Goal: Task Accomplishment & Management: Use online tool/utility

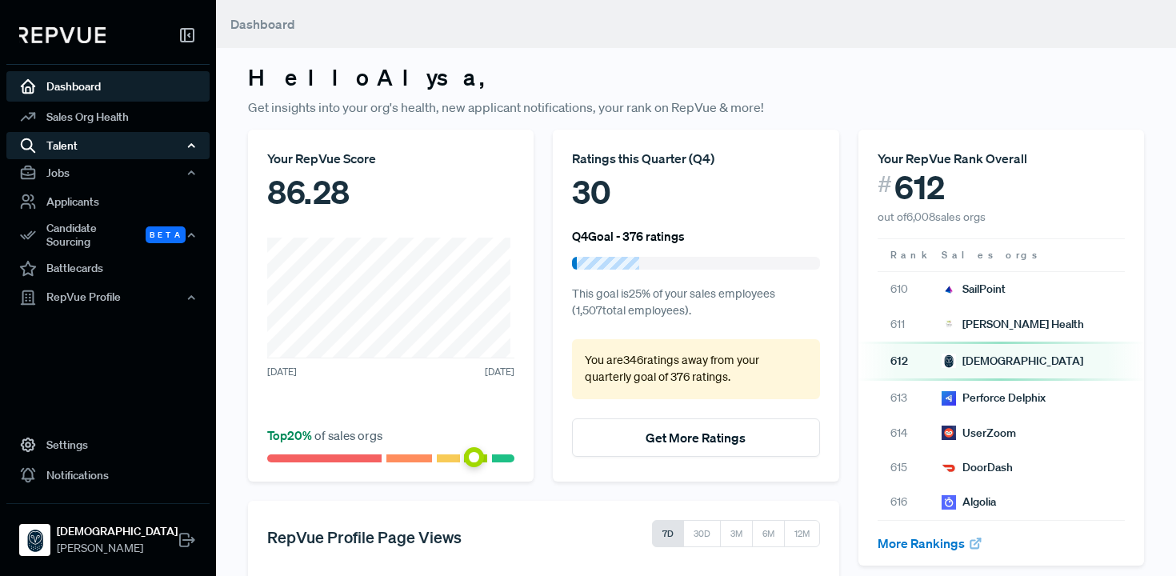
click at [108, 151] on div "Talent" at bounding box center [107, 145] width 203 height 27
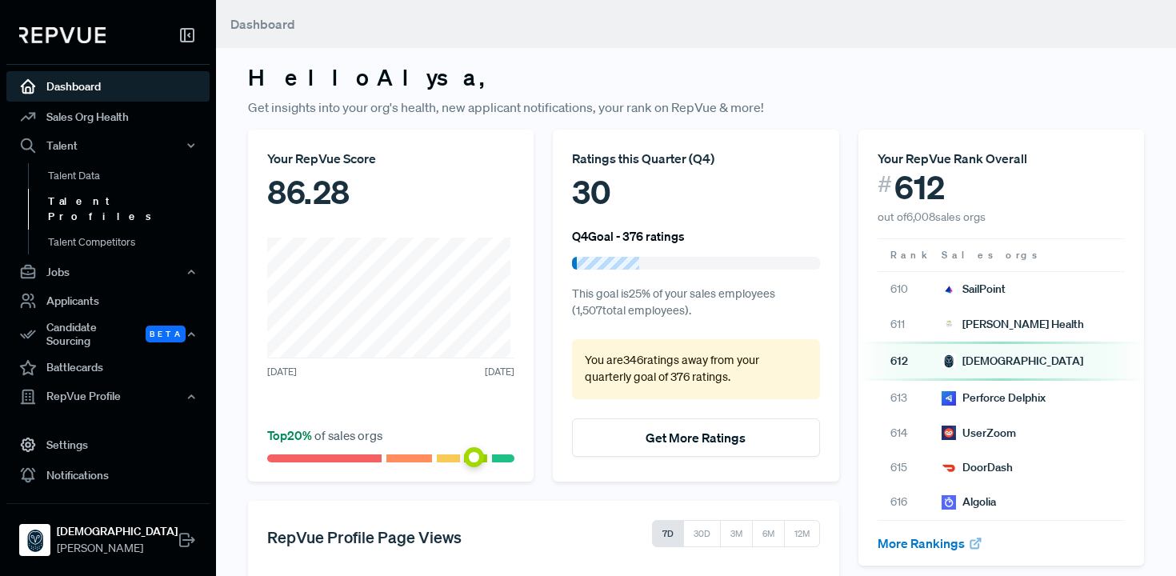
click at [99, 198] on link "Talent Profiles" at bounding box center [129, 209] width 203 height 41
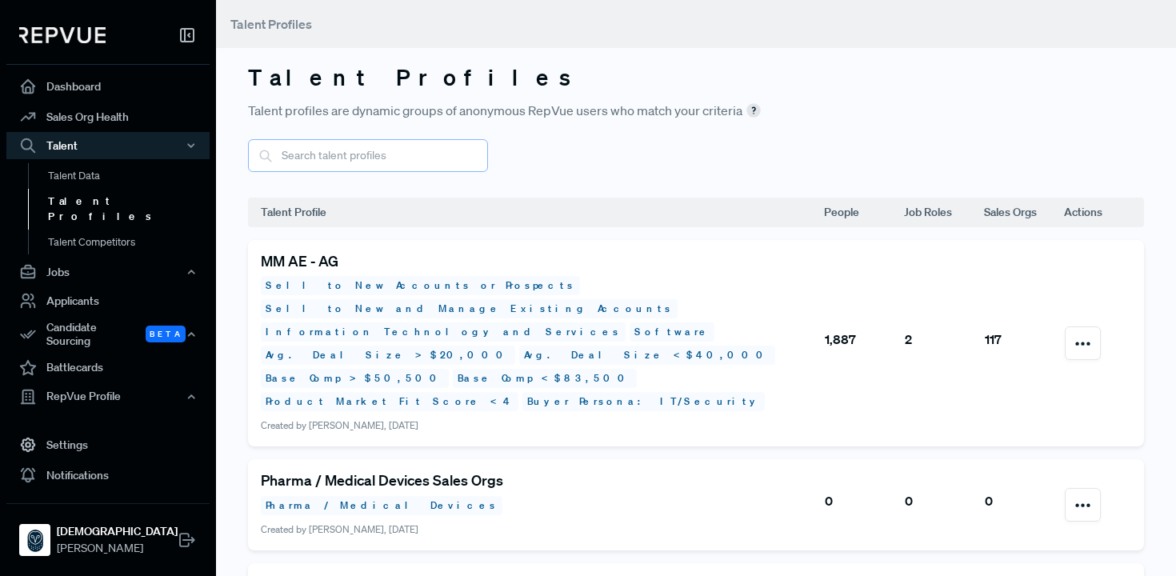
click at [337, 166] on input "text" at bounding box center [368, 155] width 240 height 33
type input "D"
type input "S"
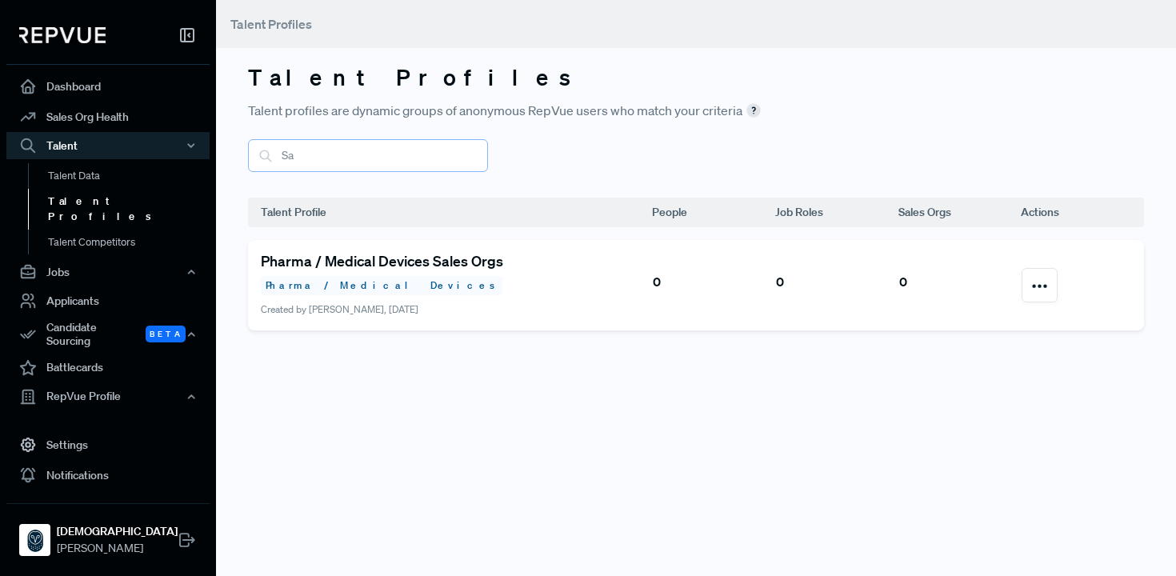
type input "S"
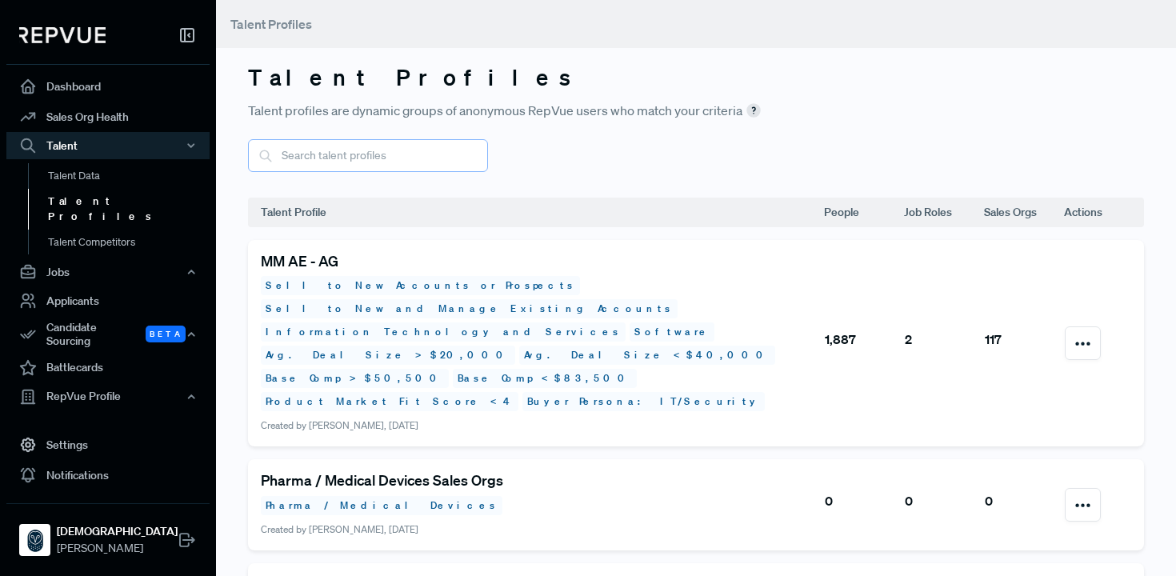
type input "A"
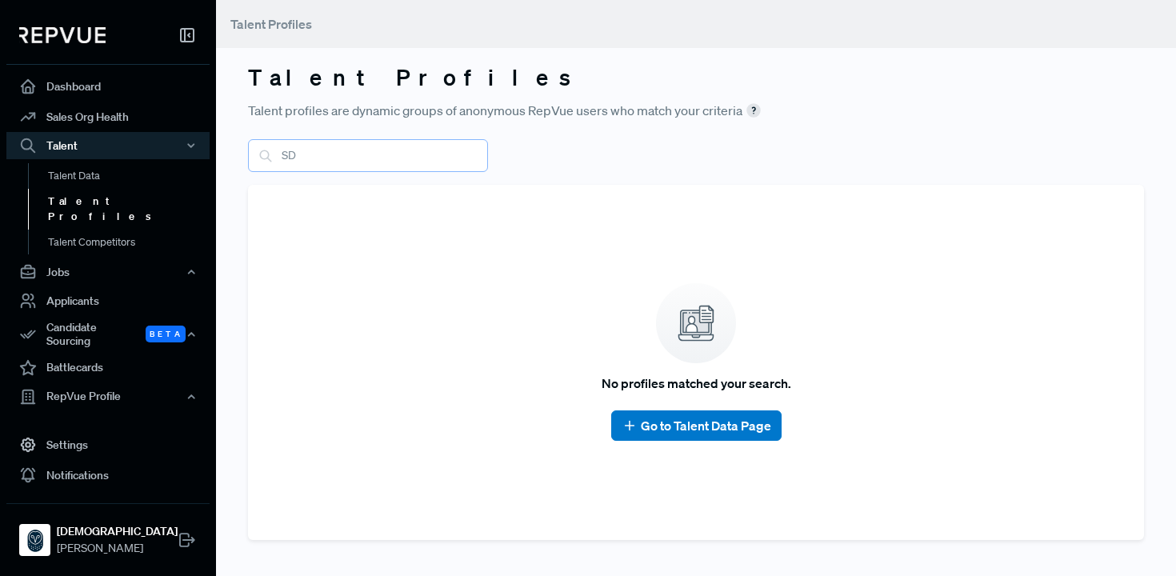
type input "S"
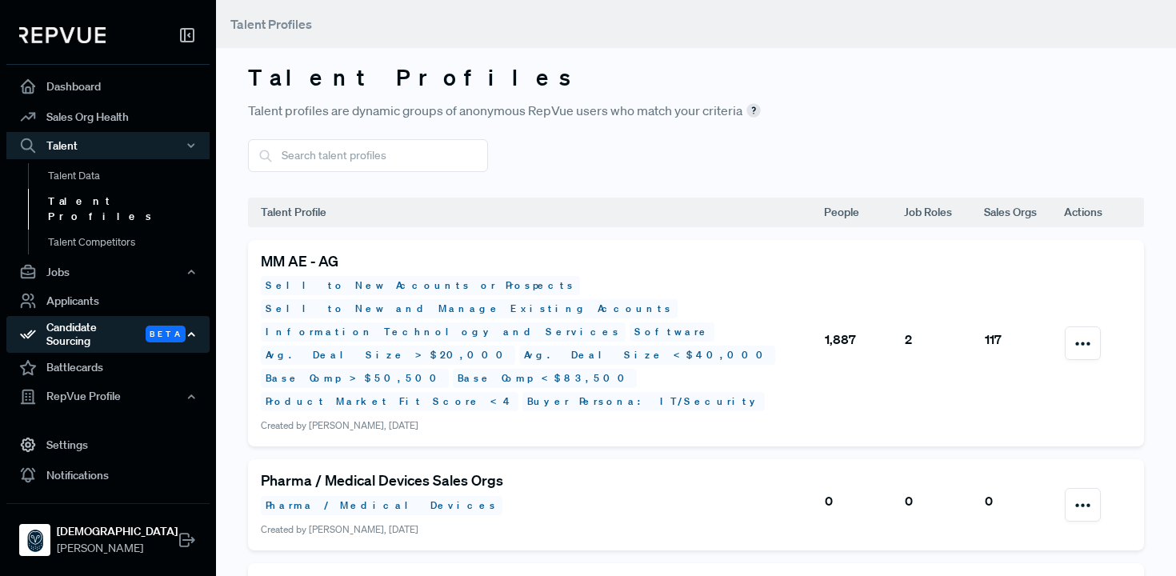
drag, startPoint x: 124, startPoint y: 314, endPoint x: 134, endPoint y: 313, distance: 9.7
click at [124, 316] on div "Candidate Sourcing Beta" at bounding box center [107, 334] width 203 height 37
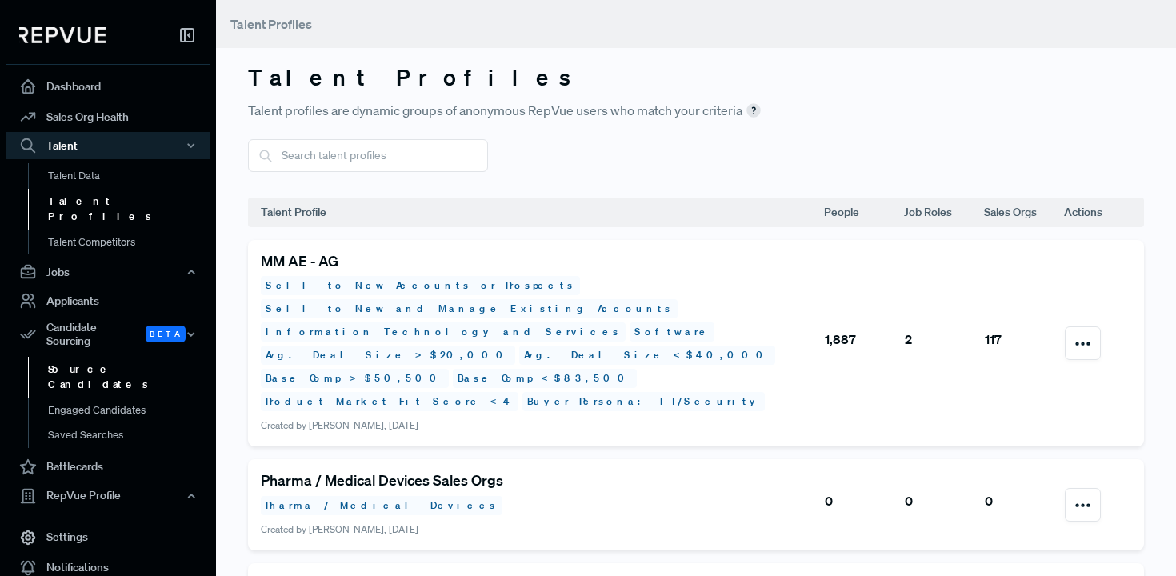
click at [108, 357] on link "Source Candidates" at bounding box center [129, 377] width 203 height 41
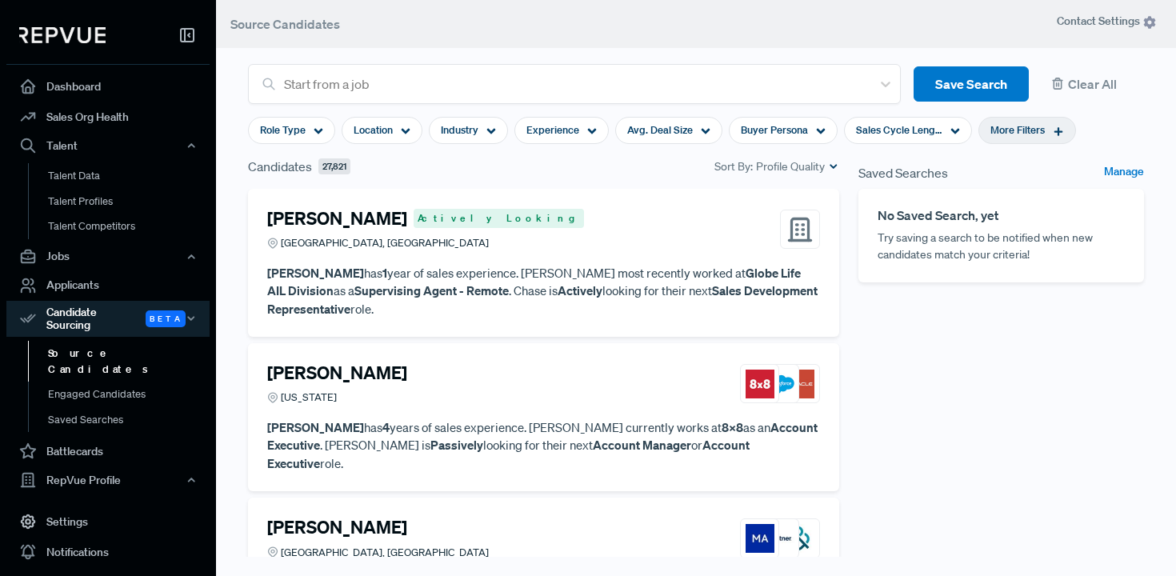
click at [1040, 126] on span "More Filters" at bounding box center [1017, 129] width 54 height 15
click at [388, 139] on div "Location" at bounding box center [382, 130] width 81 height 27
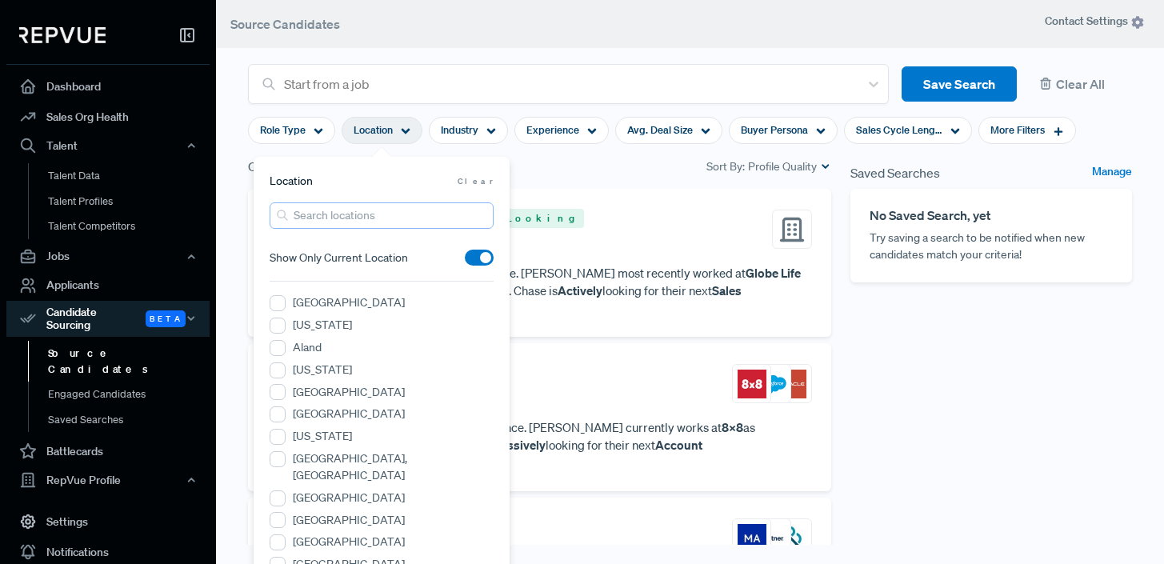
click at [386, 222] on input "search" at bounding box center [382, 215] width 224 height 26
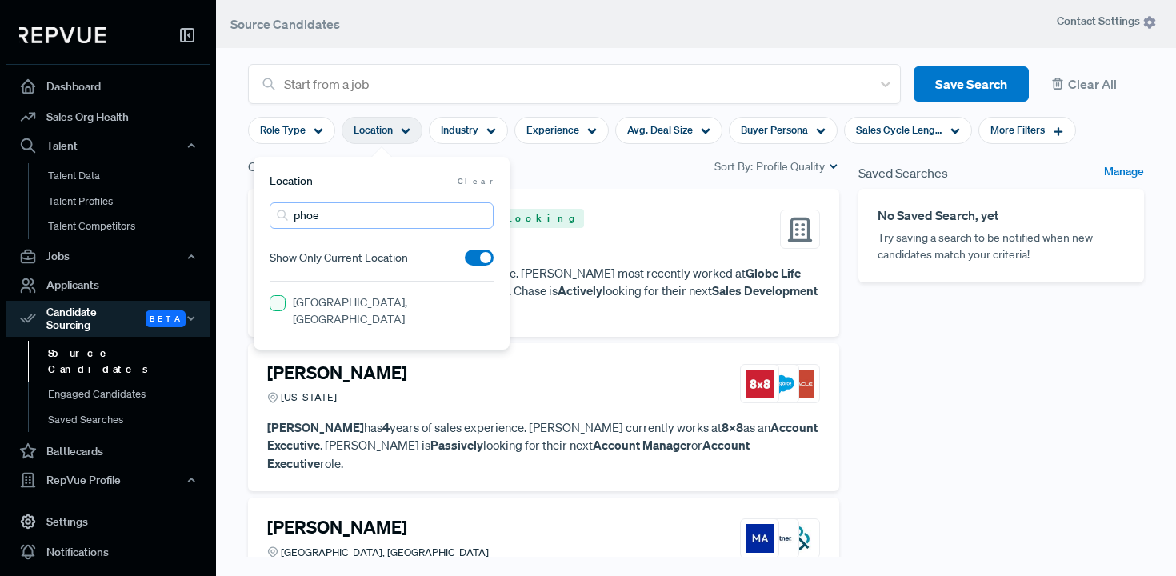
type input "phoe"
click at [270, 305] on AZ "[GEOGRAPHIC_DATA], [GEOGRAPHIC_DATA]" at bounding box center [278, 303] width 16 height 16
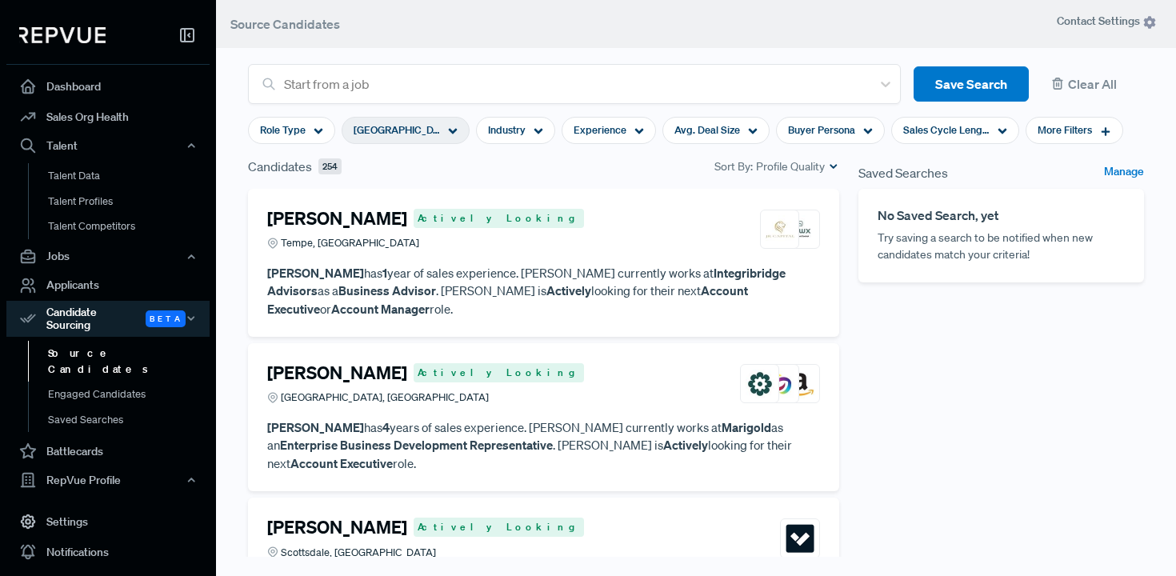
click at [945, 422] on div "Saved Searches Manage No Saved Search, yet Try saving a search to be notified w…" at bounding box center [1001, 393] width 305 height 472
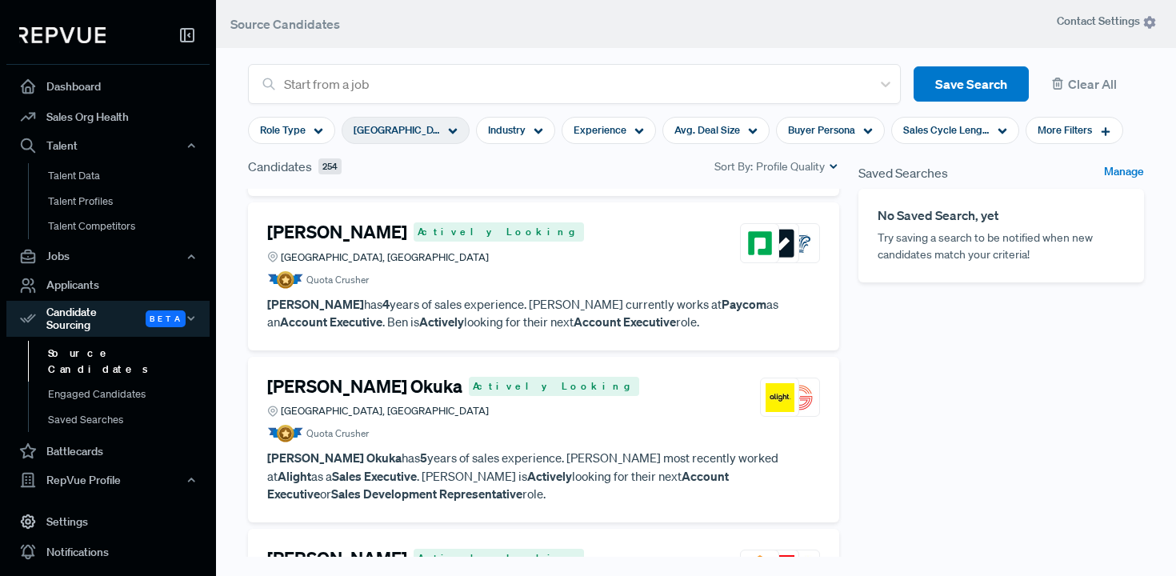
scroll to position [468, 0]
drag, startPoint x: 263, startPoint y: 222, endPoint x: 370, endPoint y: 222, distance: 107.2
click at [370, 222] on div "[PERSON_NAME] Actively Looking [GEOGRAPHIC_DATA], [GEOGRAPHIC_DATA] Quota Crush…" at bounding box center [543, 276] width 591 height 148
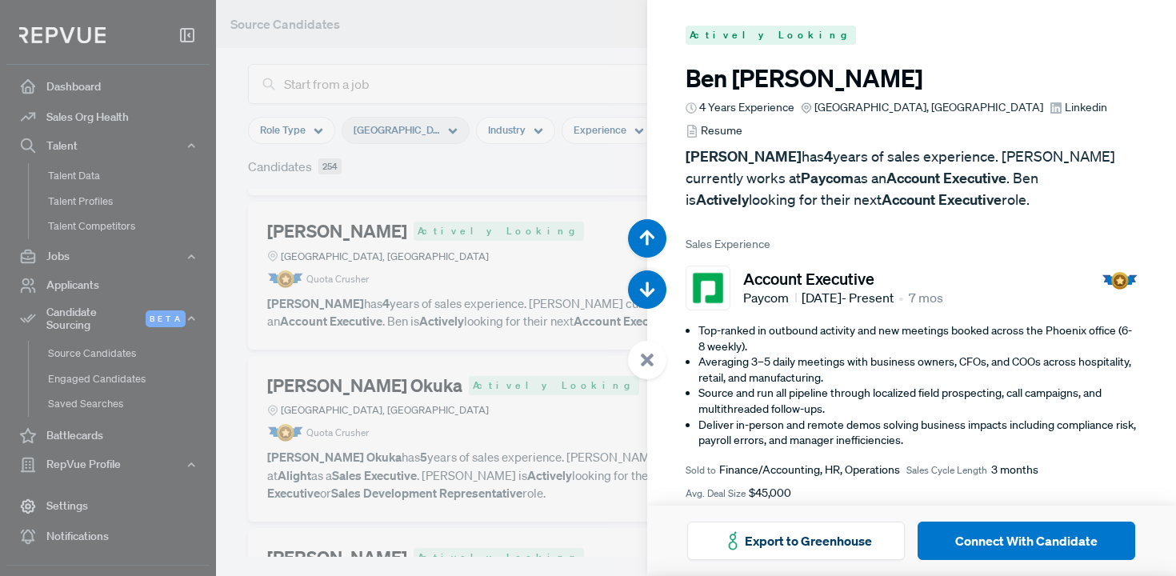
click at [591, 180] on div at bounding box center [588, 288] width 1176 height 576
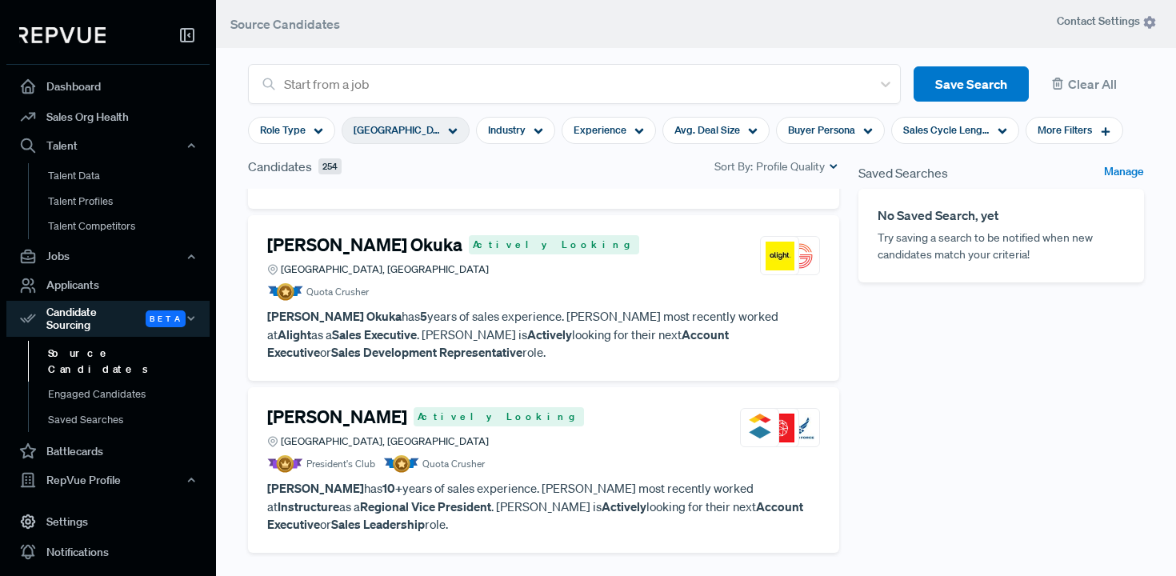
scroll to position [627, 0]
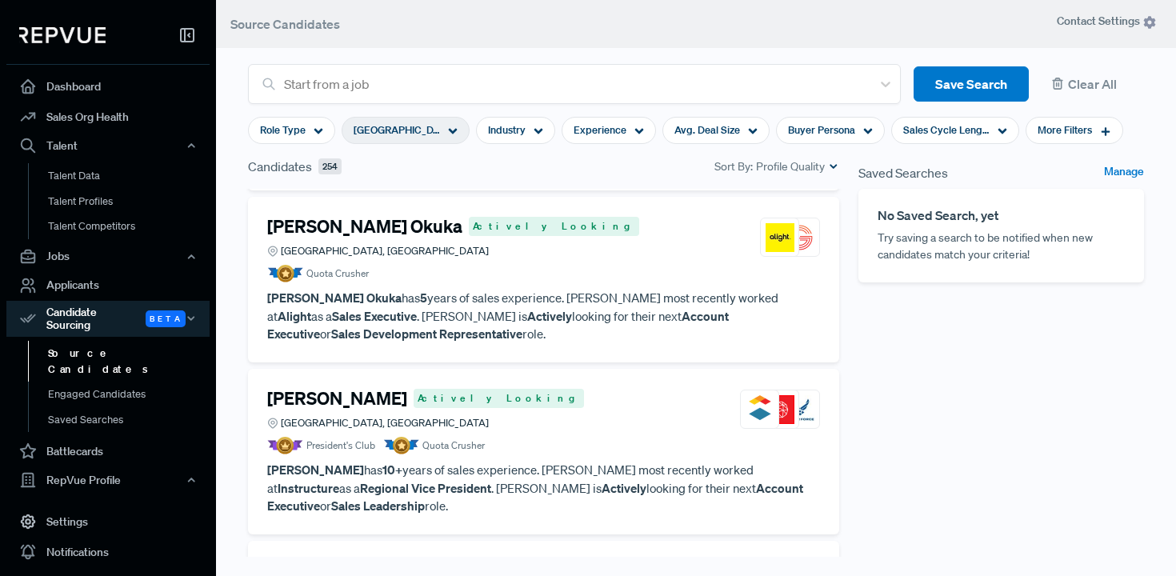
click at [582, 405] on div "[PERSON_NAME] Actively Looking [GEOGRAPHIC_DATA], [GEOGRAPHIC_DATA]" at bounding box center [543, 409] width 553 height 43
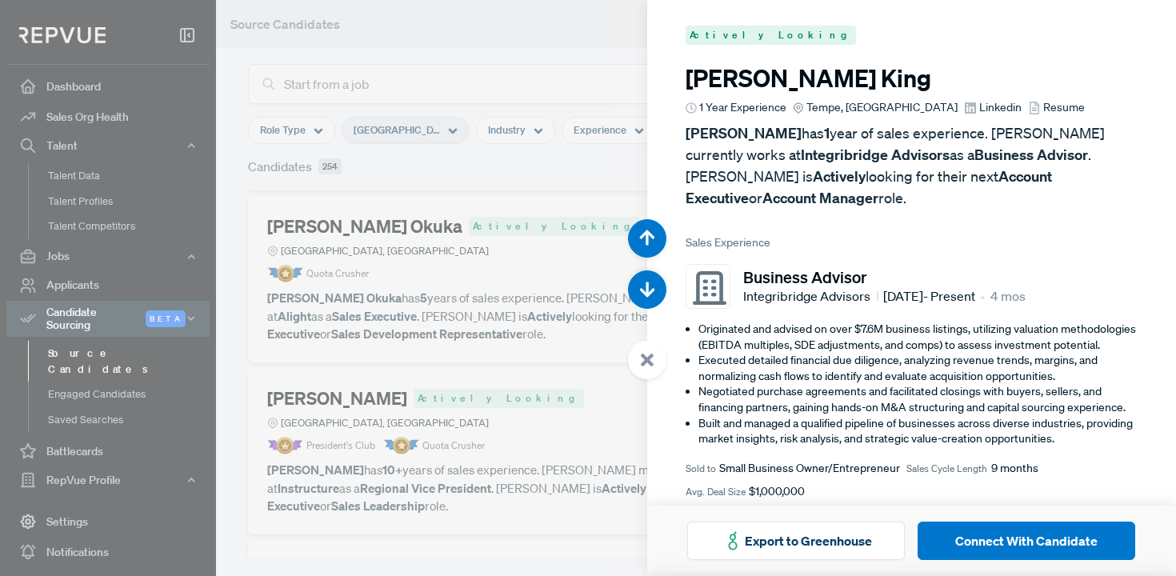
scroll to position [2879, 0]
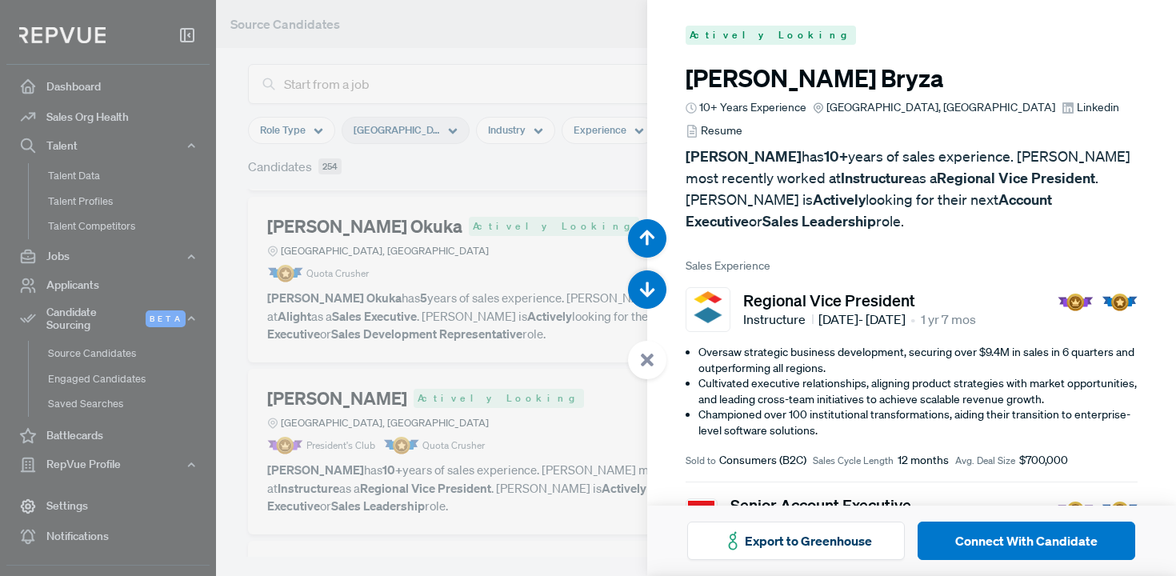
click at [586, 85] on div at bounding box center [588, 288] width 1176 height 576
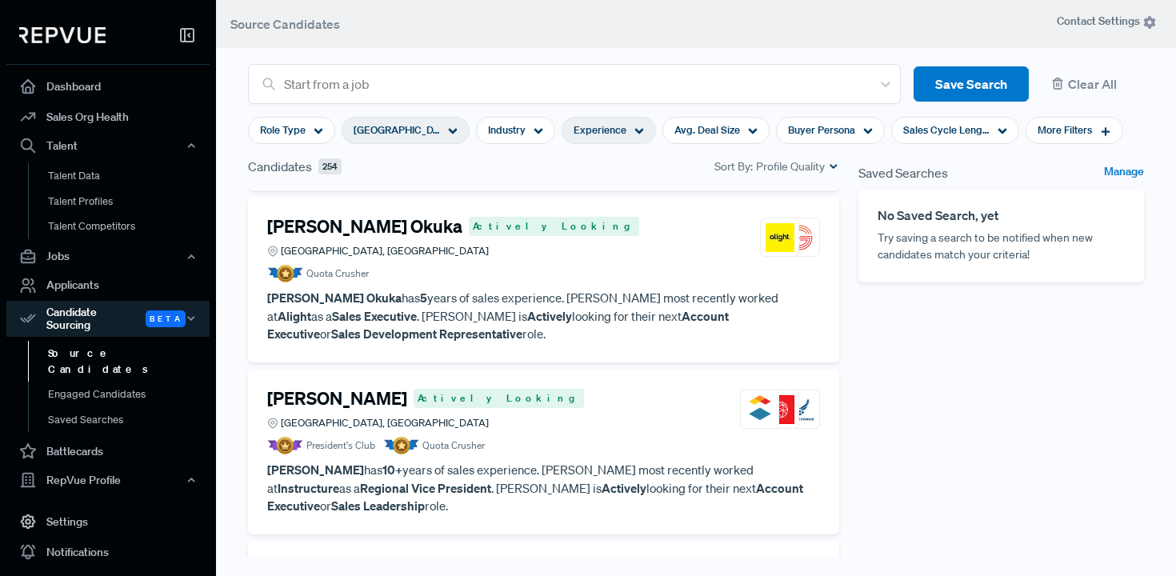
click at [604, 122] on div "Experience" at bounding box center [608, 130] width 94 height 27
type input "4 Years"
drag, startPoint x: 676, startPoint y: 212, endPoint x: 575, endPoint y: 221, distance: 101.2
click at [575, 221] on div "< 1 Years to 4 Years <1Y 10Y+" at bounding box center [608, 231] width 224 height 58
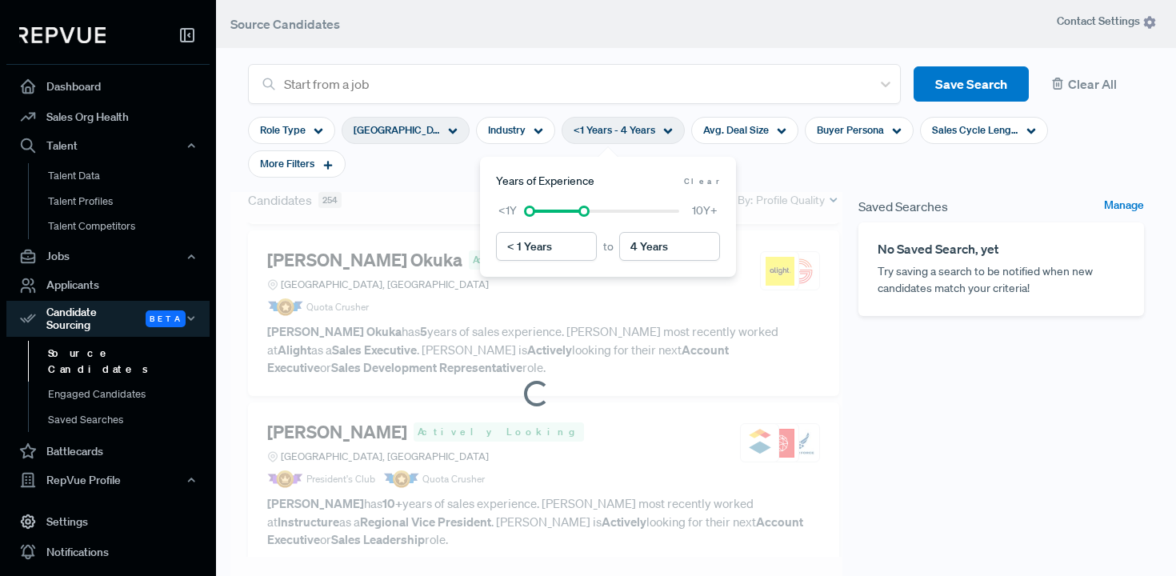
scroll to position [628, 0]
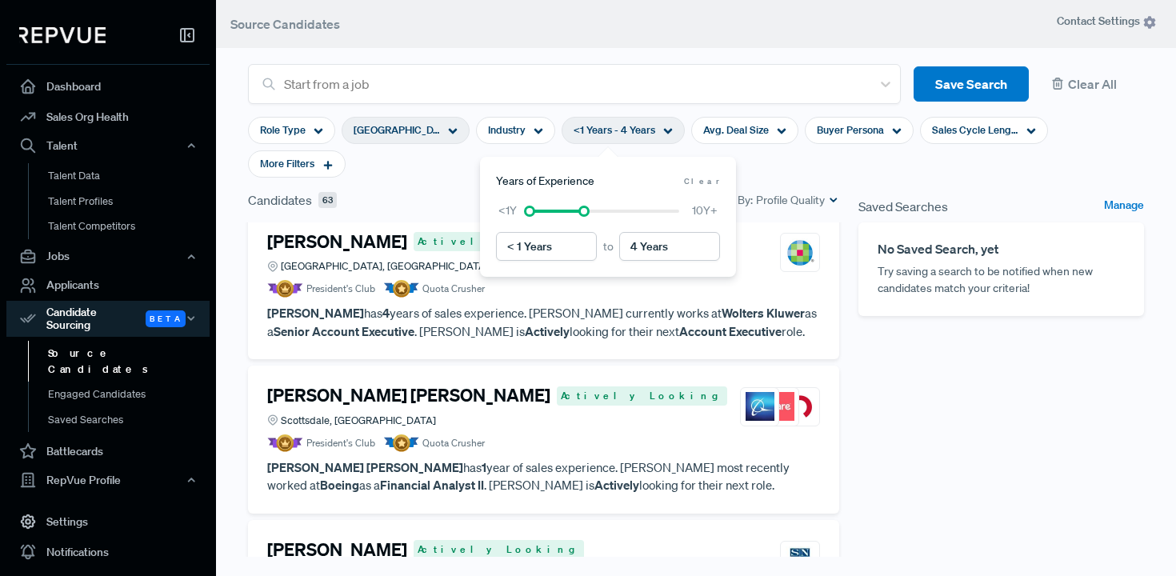
click at [535, 315] on p "[PERSON_NAME] has 4 years of sales experience. [PERSON_NAME] currently works at…" at bounding box center [543, 322] width 553 height 36
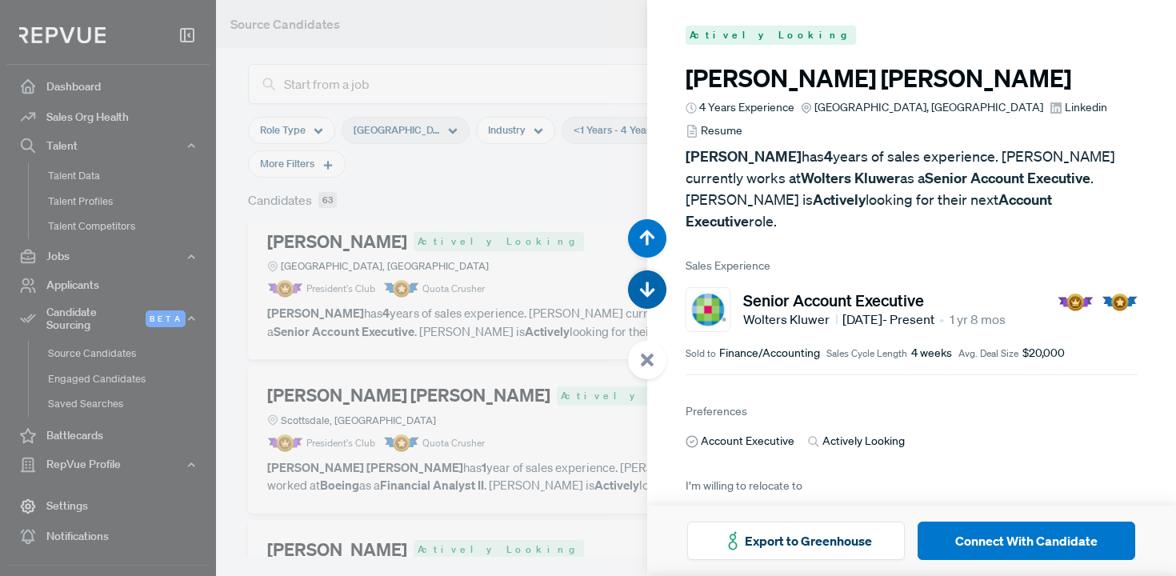
click at [651, 295] on icon "button" at bounding box center [647, 290] width 16 height 16
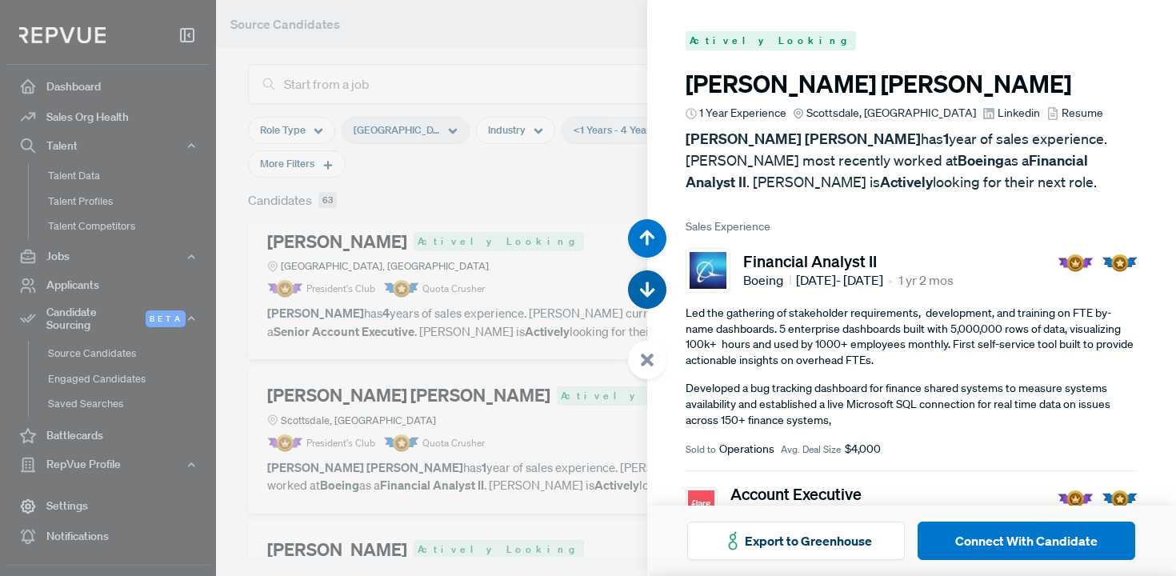
scroll to position [2879, 0]
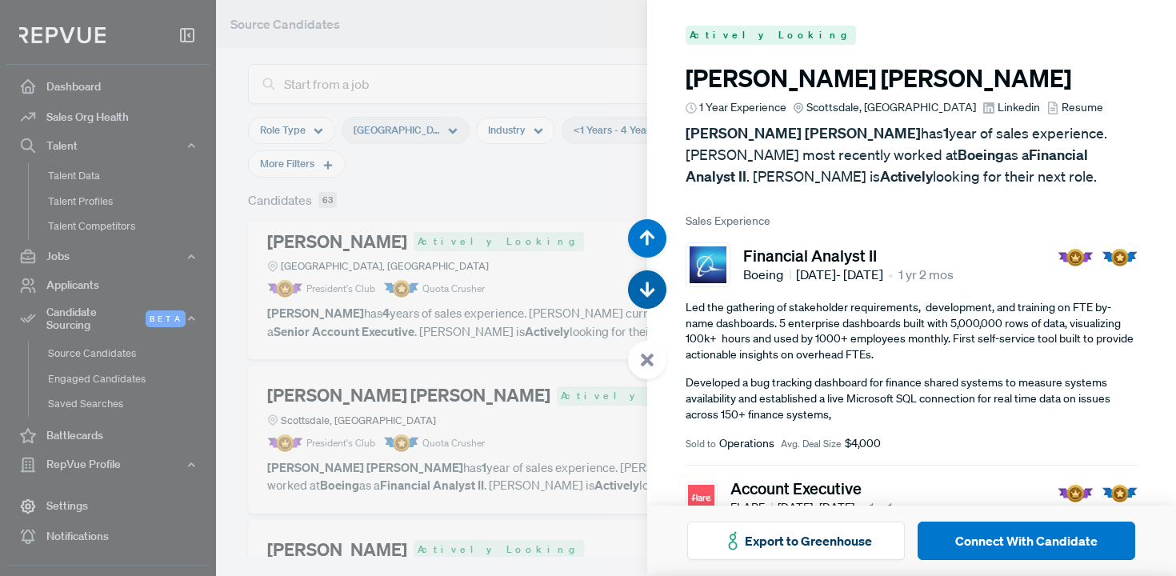
click at [652, 294] on icon "button" at bounding box center [647, 290] width 16 height 16
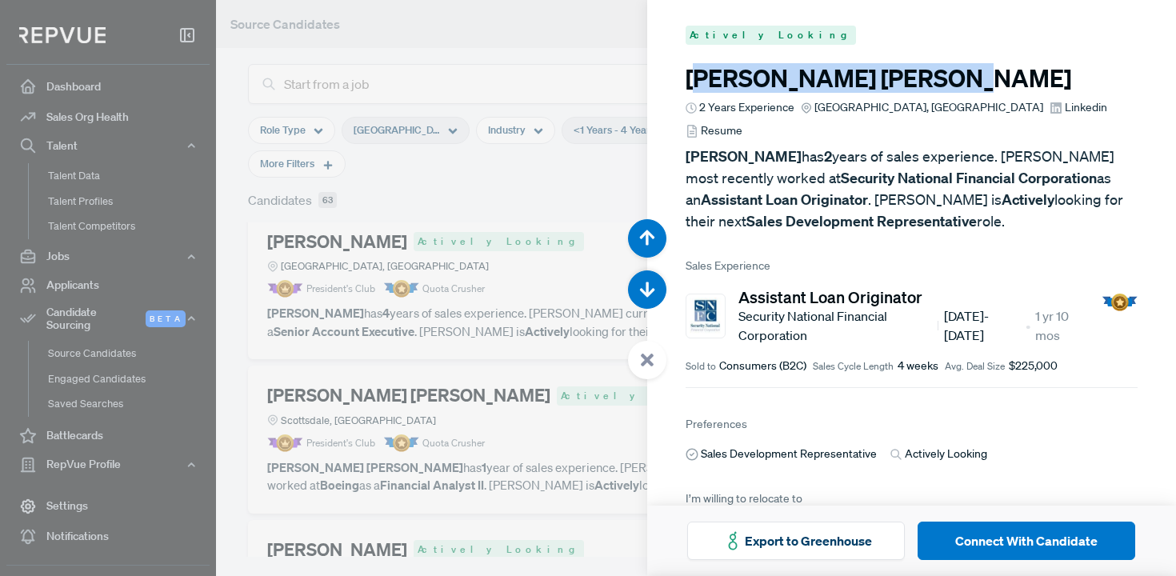
drag, startPoint x: 838, startPoint y: 79, endPoint x: 689, endPoint y: 86, distance: 148.9
click at [689, 86] on h3 "[PERSON_NAME]" at bounding box center [911, 78] width 453 height 29
click at [1049, 112] on icon at bounding box center [1055, 108] width 13 height 13
click at [653, 285] on icon "button" at bounding box center [647, 290] width 16 height 16
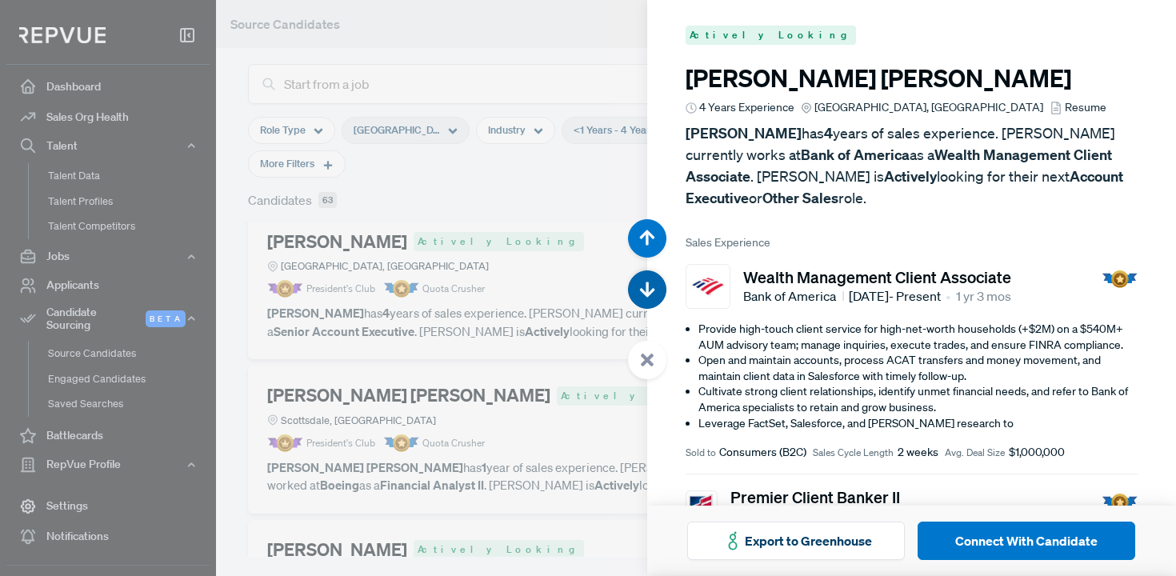
click at [644, 304] on button "button" at bounding box center [647, 289] width 38 height 38
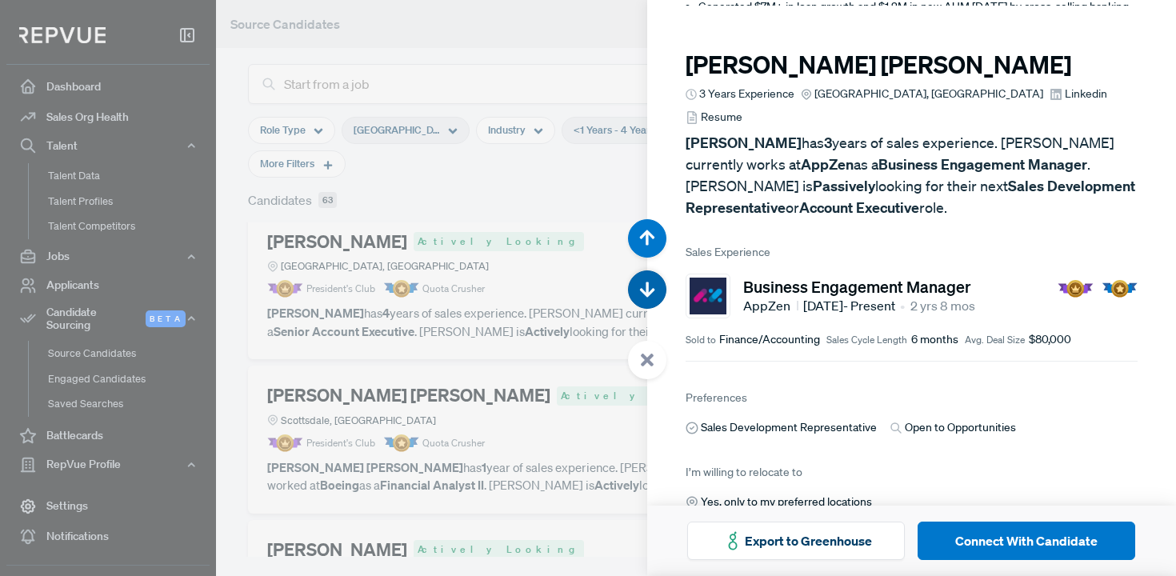
scroll to position [4607, 0]
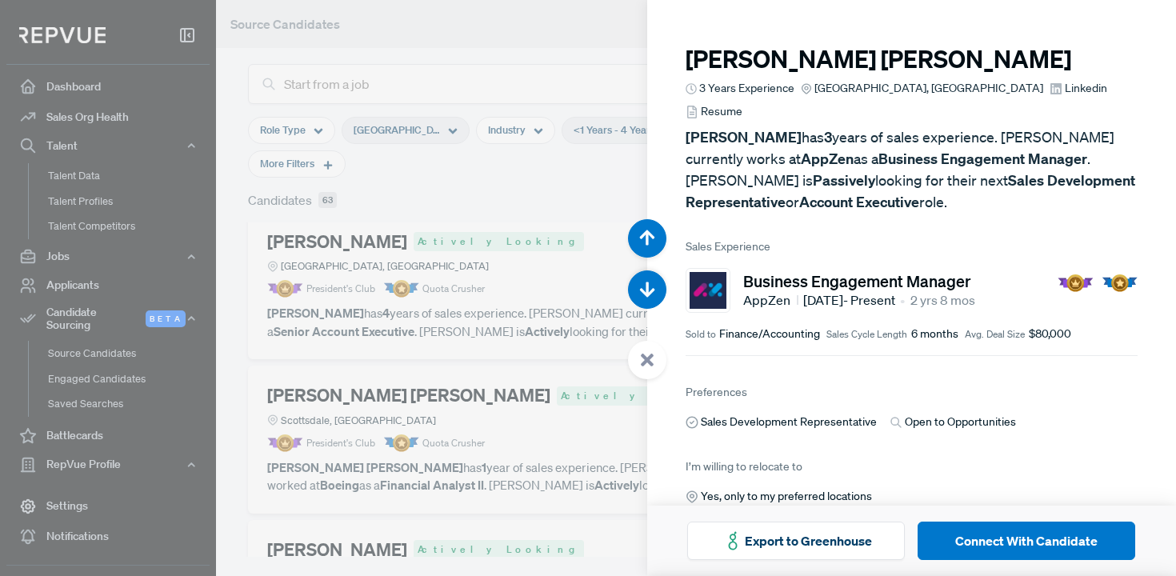
click at [1065, 90] on span "Linkedin" at bounding box center [1086, 88] width 42 height 17
click at [644, 286] on icon "button" at bounding box center [647, 290] width 16 height 16
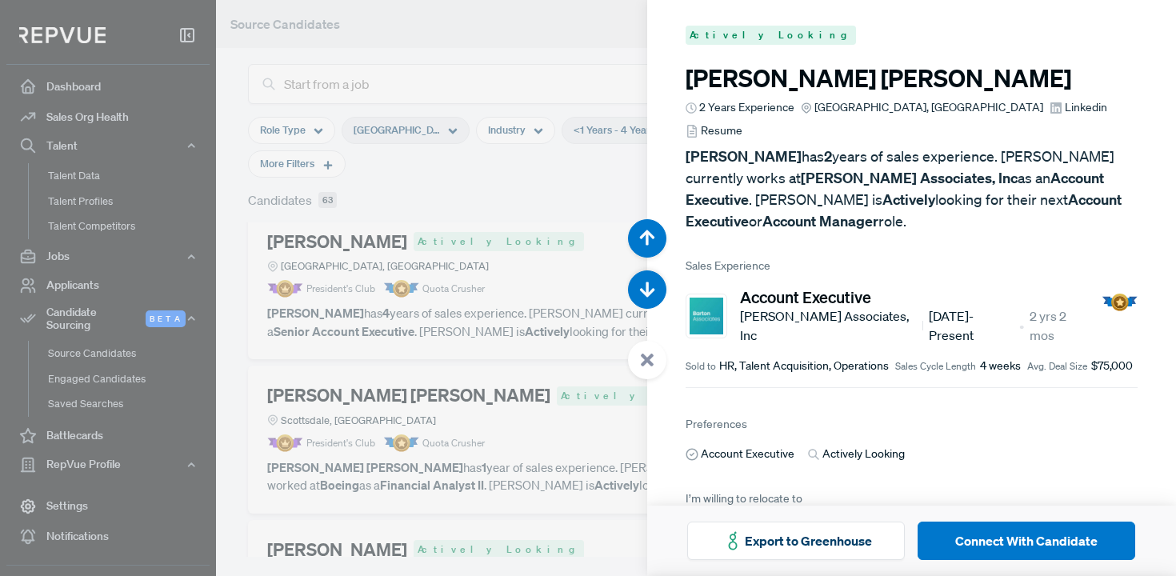
click at [1065, 111] on span "Linkedin" at bounding box center [1086, 107] width 42 height 17
click at [657, 294] on button "button" at bounding box center [647, 289] width 38 height 38
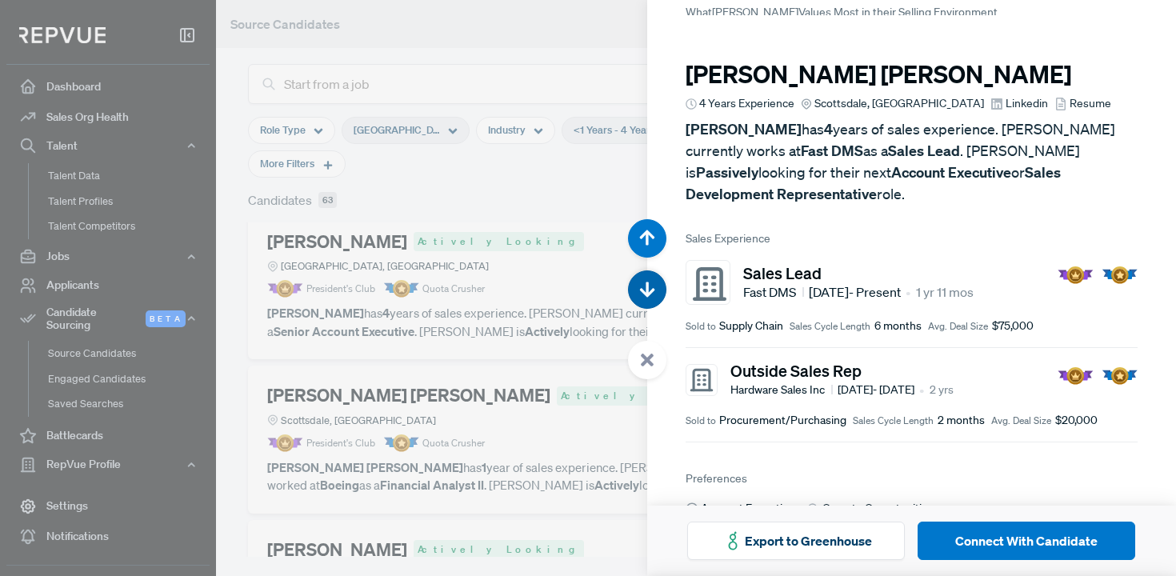
scroll to position [5759, 0]
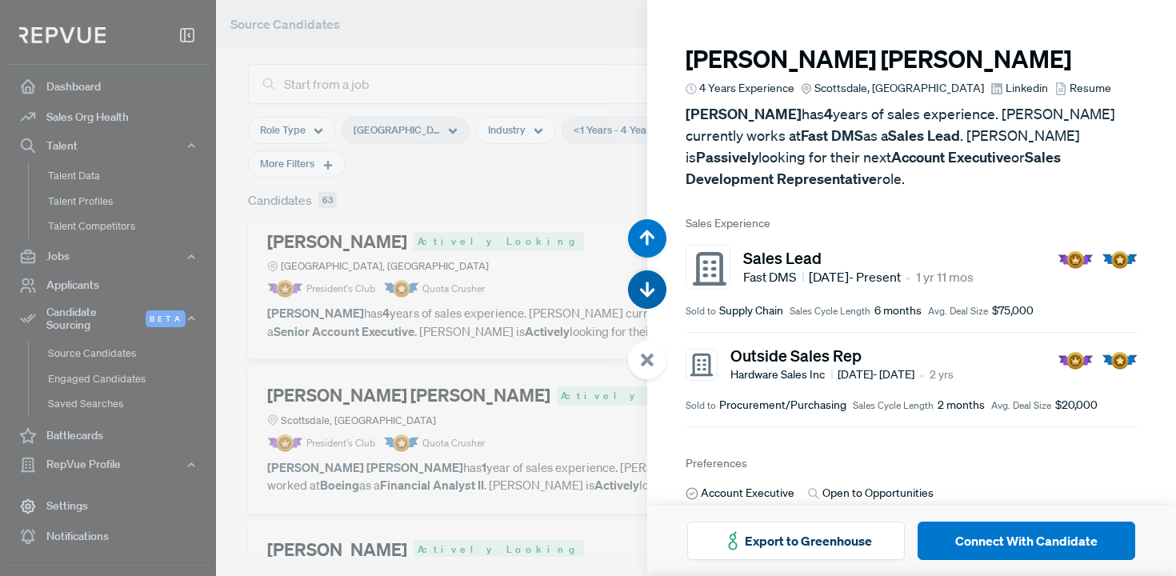
click at [657, 294] on button "button" at bounding box center [647, 289] width 38 height 38
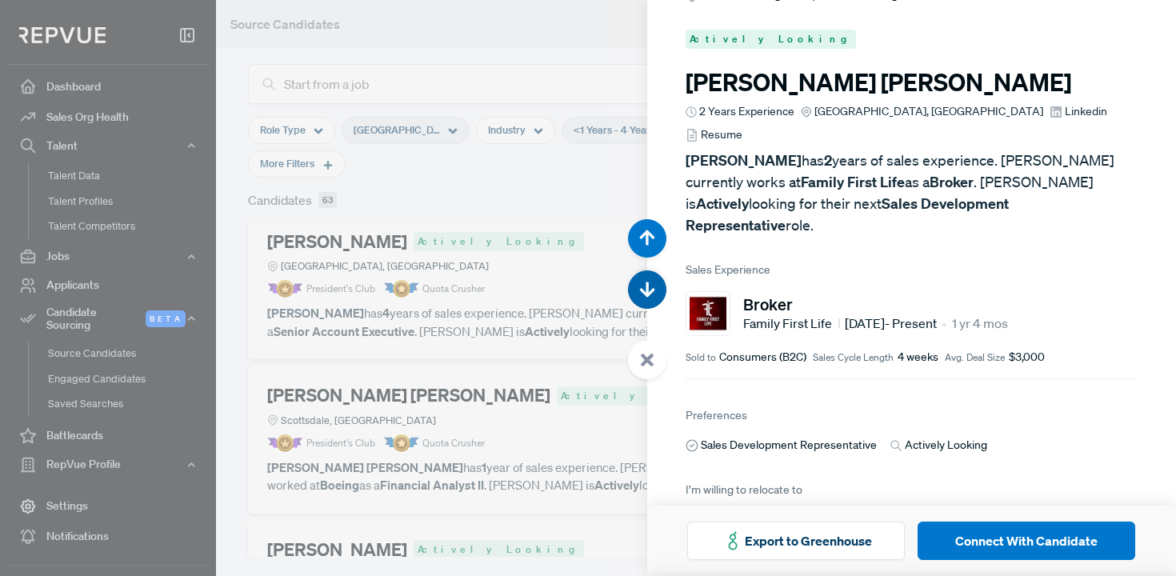
scroll to position [6335, 0]
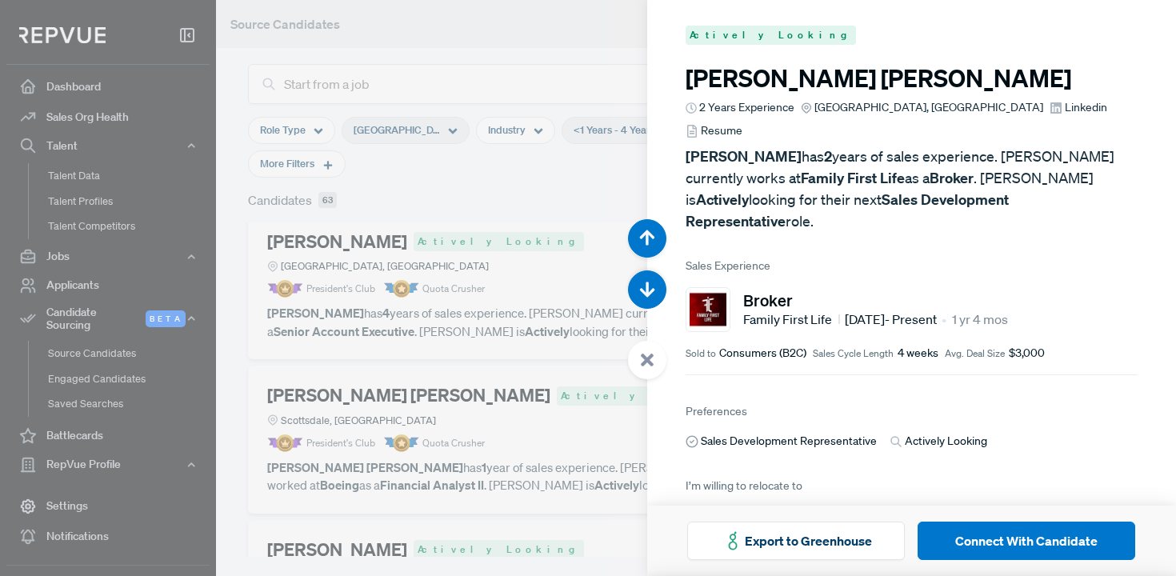
click at [1065, 108] on span "Linkedin" at bounding box center [1086, 107] width 42 height 17
click at [619, 291] on div at bounding box center [588, 288] width 1176 height 576
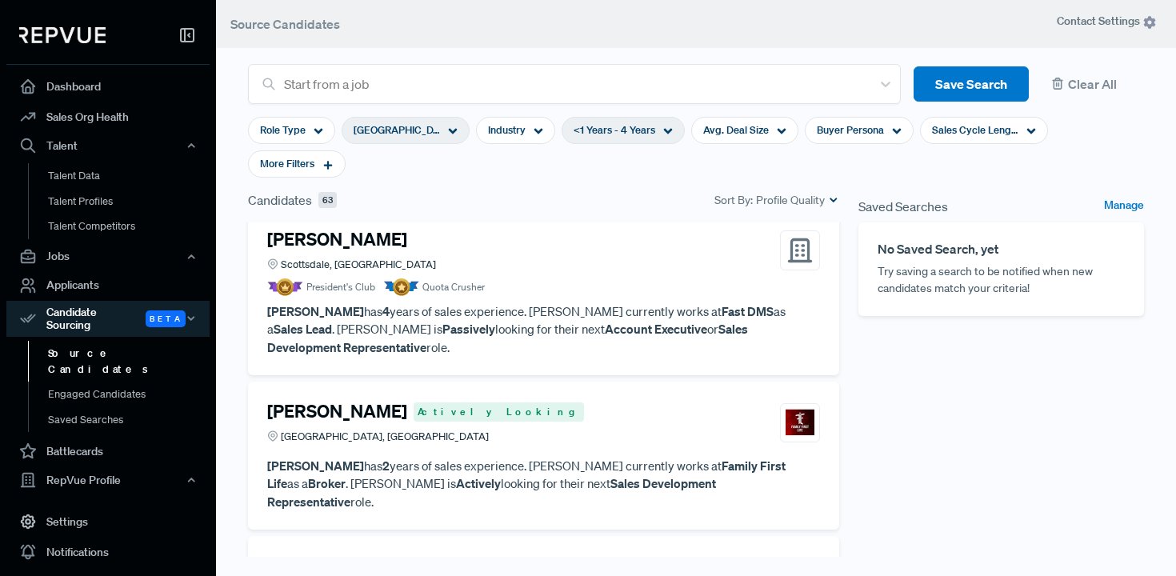
scroll to position [1625, 0]
click at [642, 291] on article "President's Club Quota Crusher" at bounding box center [543, 288] width 553 height 18
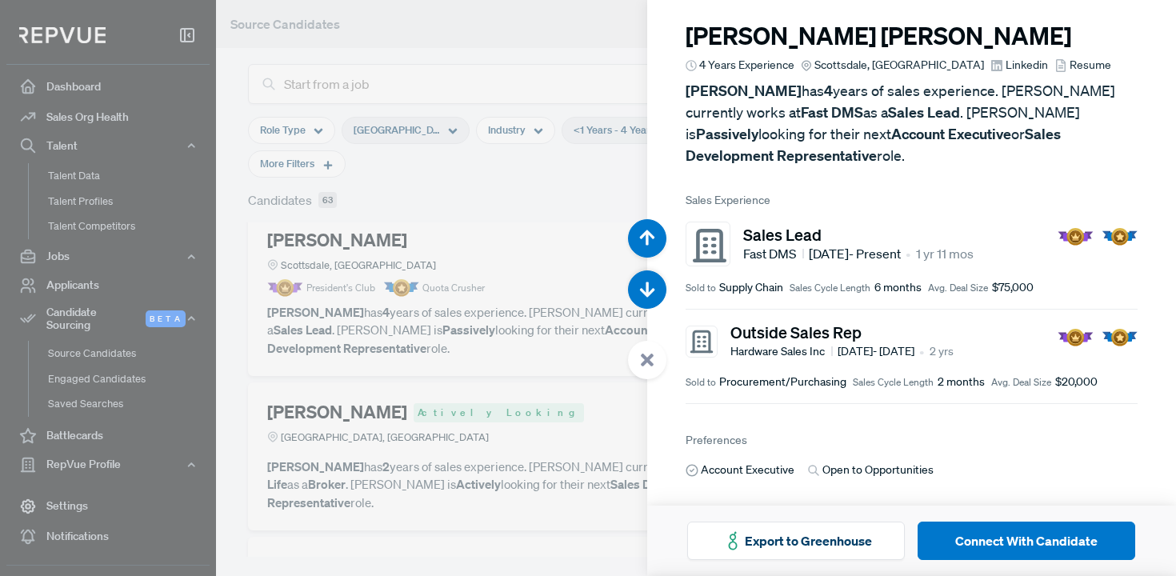
scroll to position [59, 0]
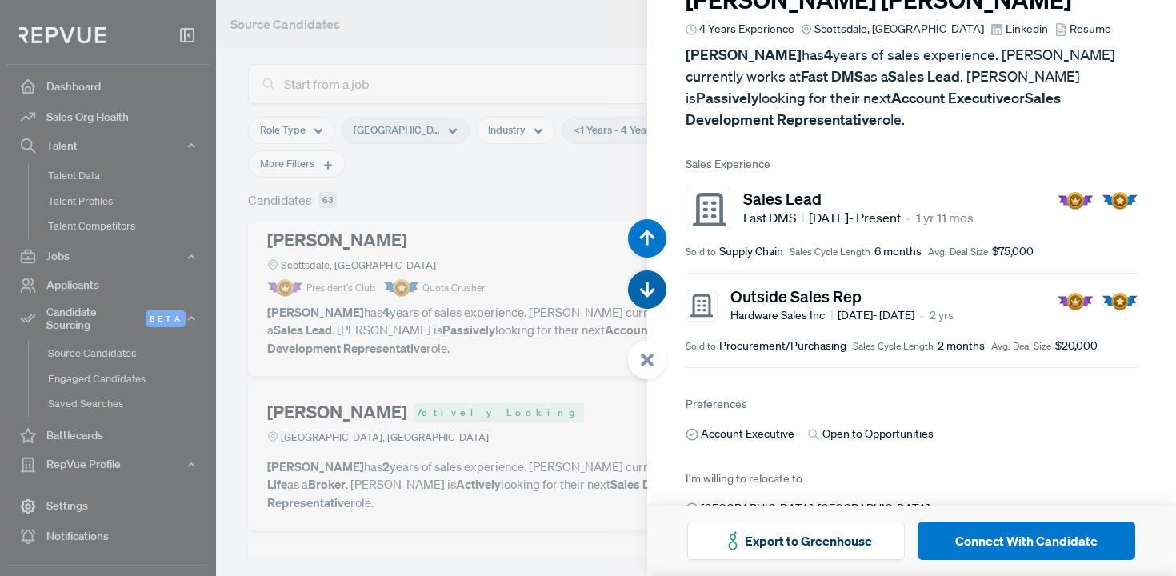
click at [660, 289] on button "button" at bounding box center [647, 289] width 38 height 38
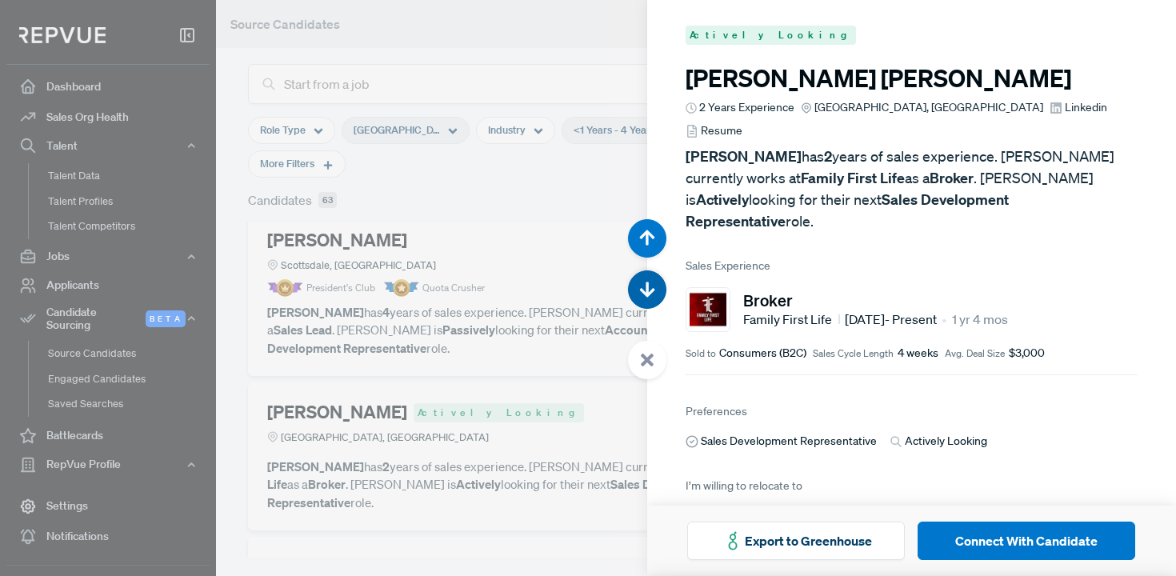
click at [660, 289] on button "button" at bounding box center [647, 289] width 38 height 38
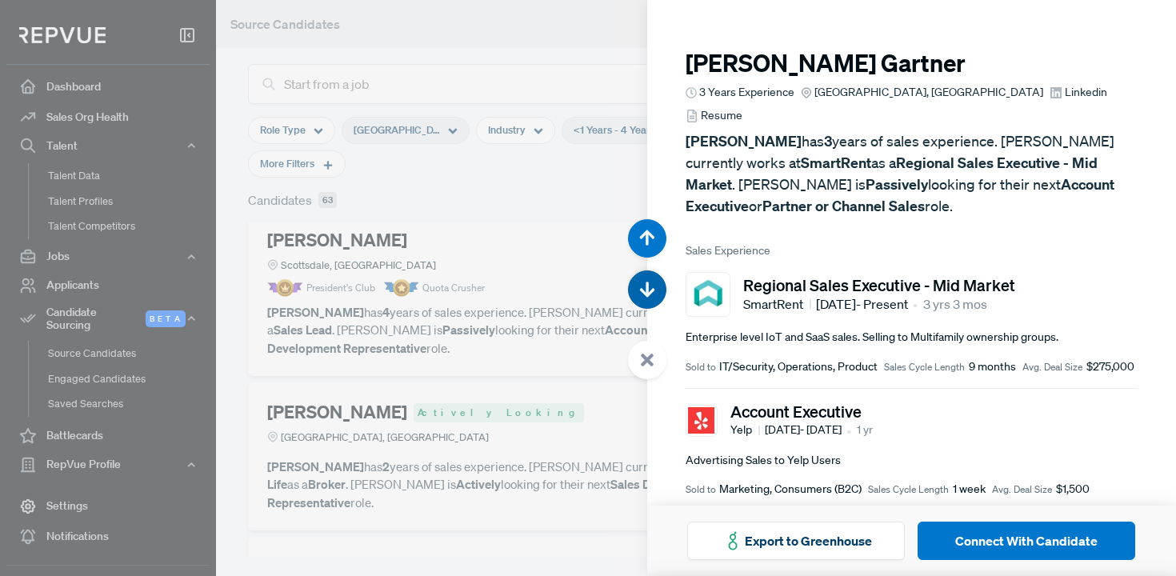
scroll to position [6911, 0]
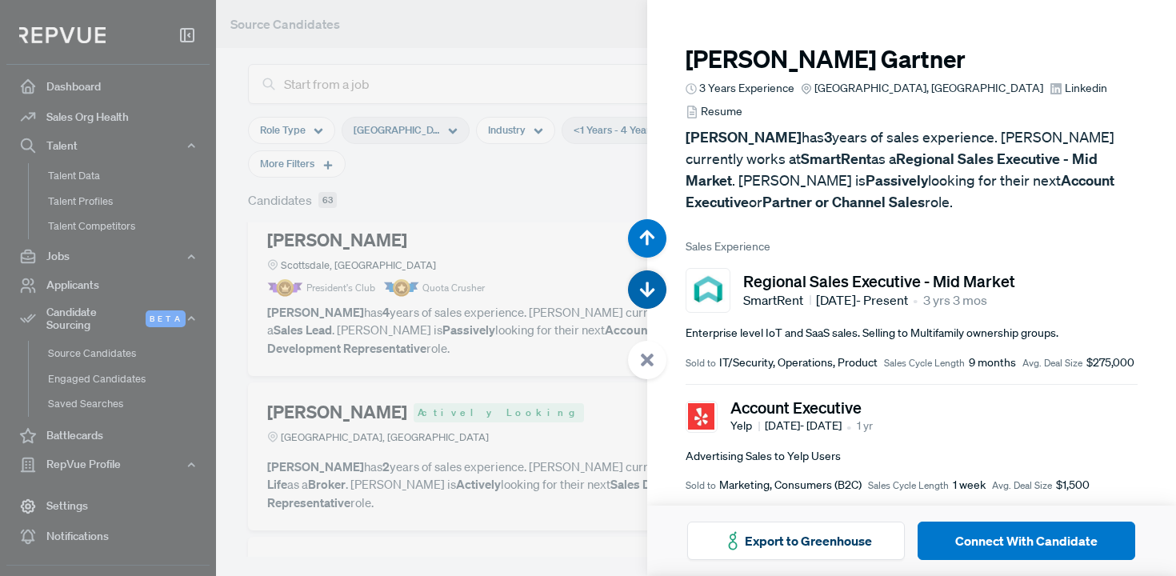
click at [660, 289] on button "button" at bounding box center [647, 289] width 38 height 38
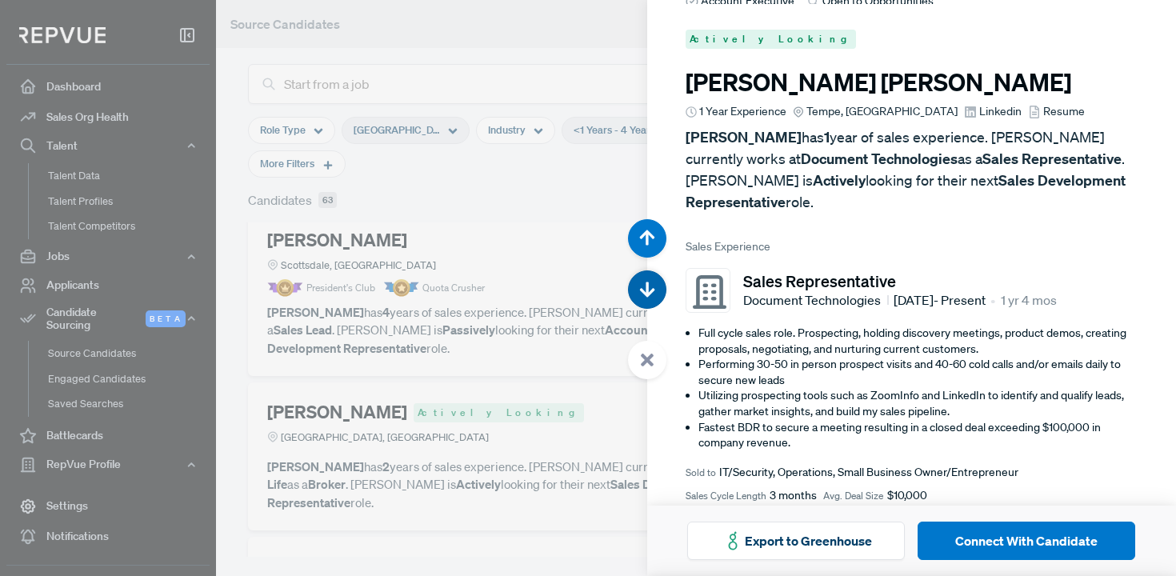
scroll to position [7487, 0]
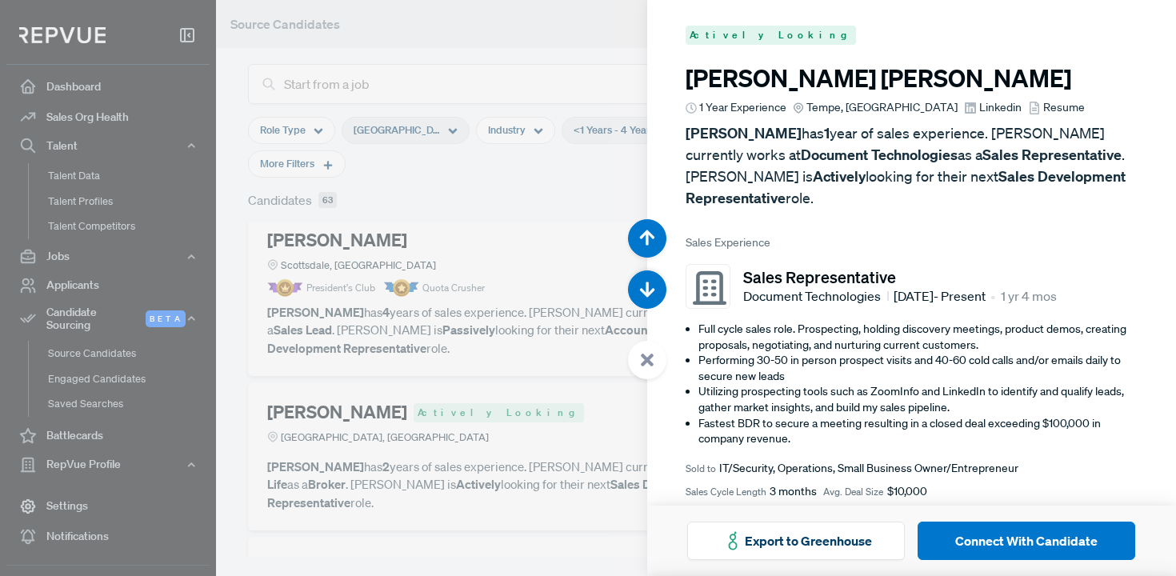
click at [979, 107] on span "Linkedin" at bounding box center [1000, 107] width 42 height 17
click at [645, 296] on use "button" at bounding box center [646, 289] width 15 height 15
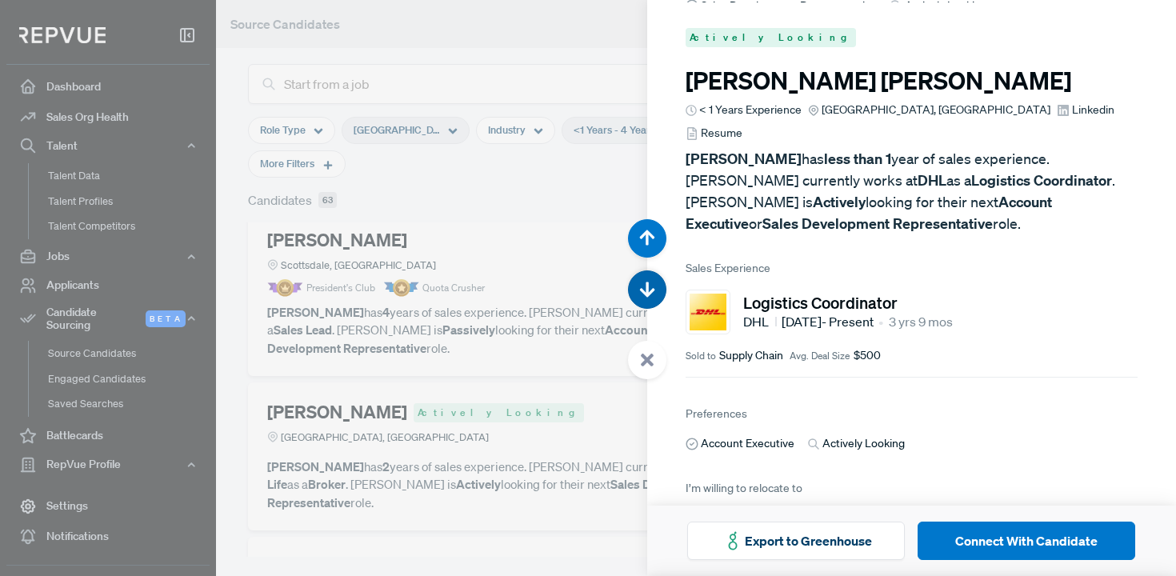
scroll to position [8062, 0]
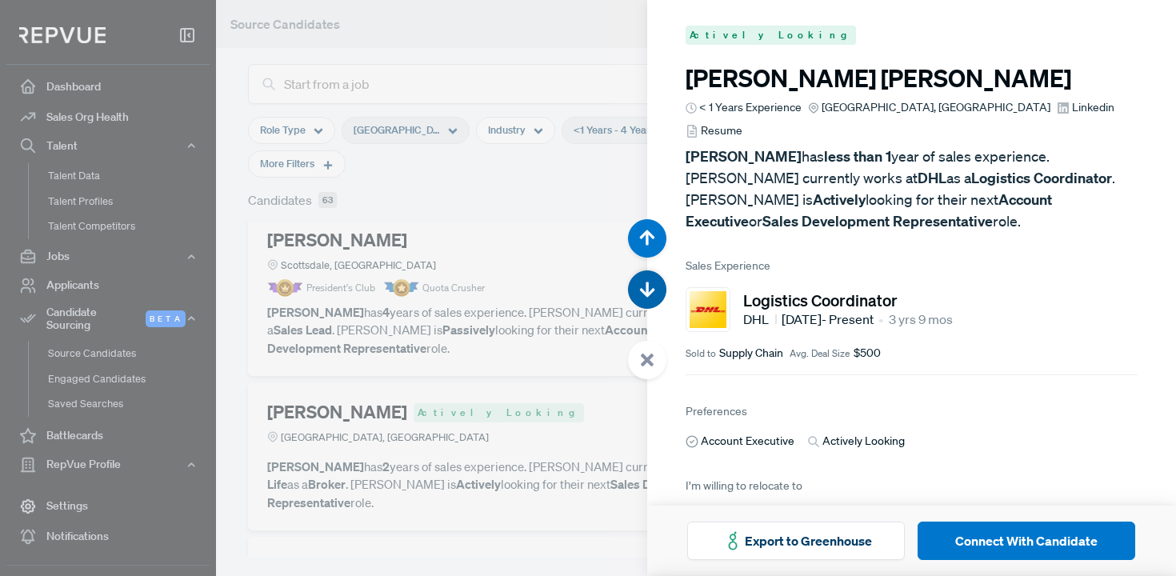
click at [645, 296] on use "button" at bounding box center [646, 289] width 15 height 15
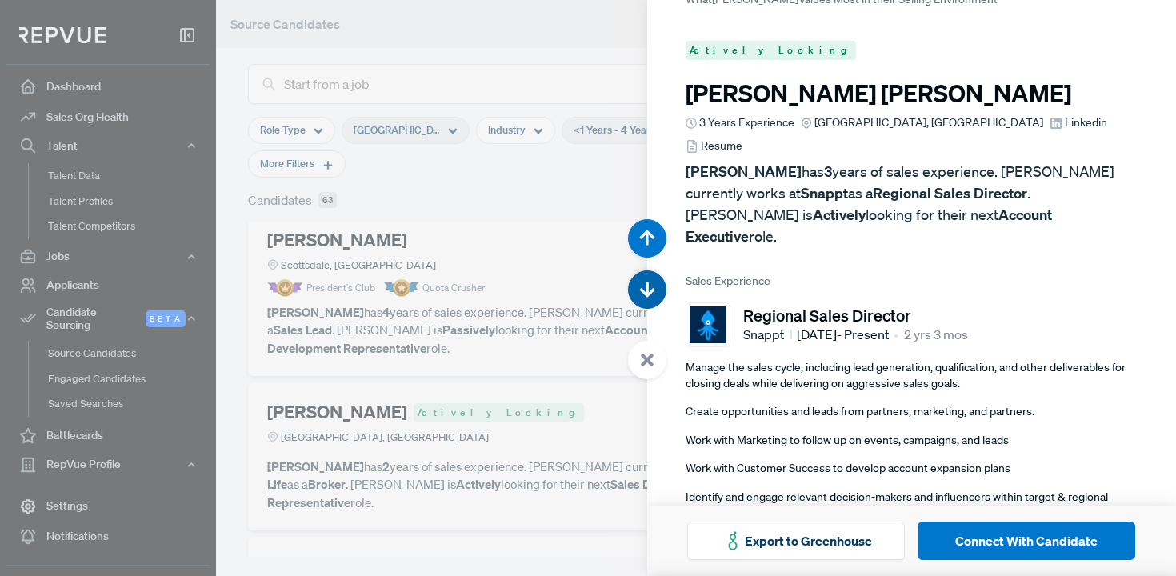
scroll to position [8638, 0]
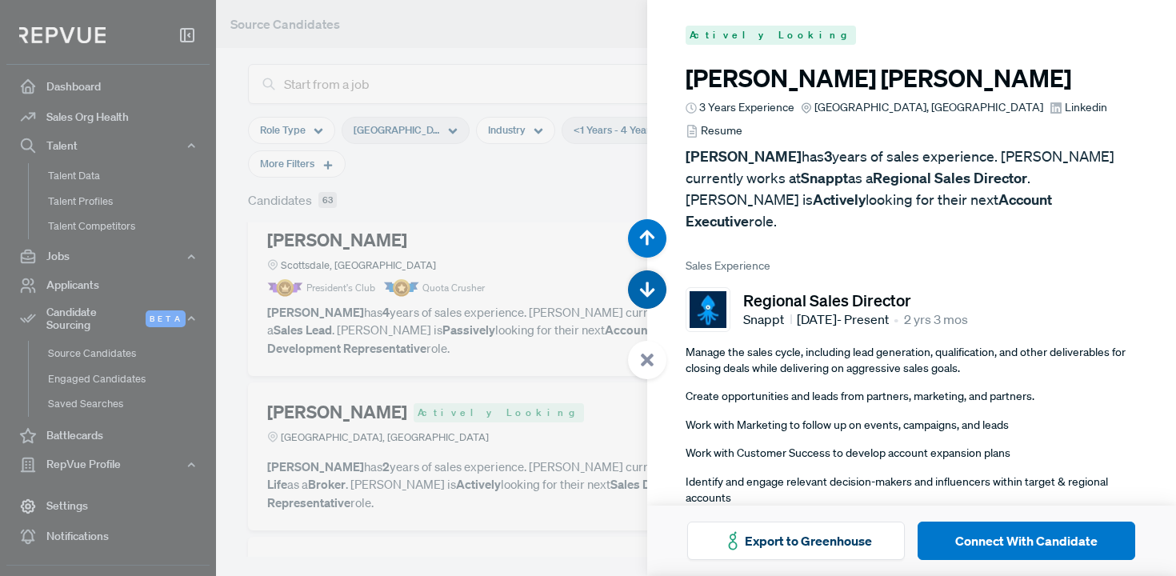
click at [645, 296] on use "button" at bounding box center [646, 289] width 15 height 15
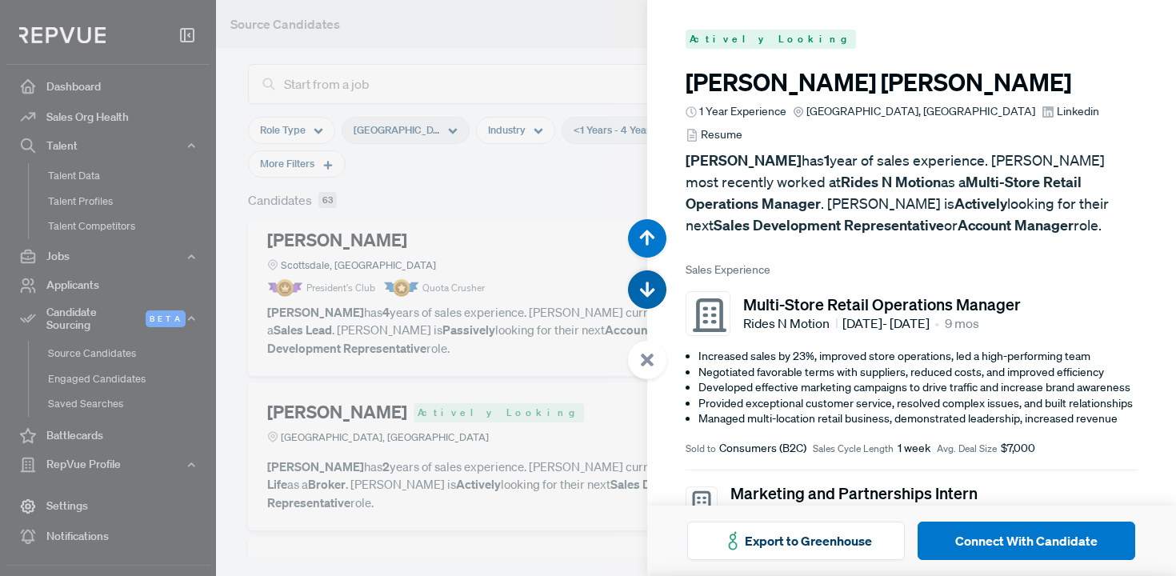
scroll to position [9214, 0]
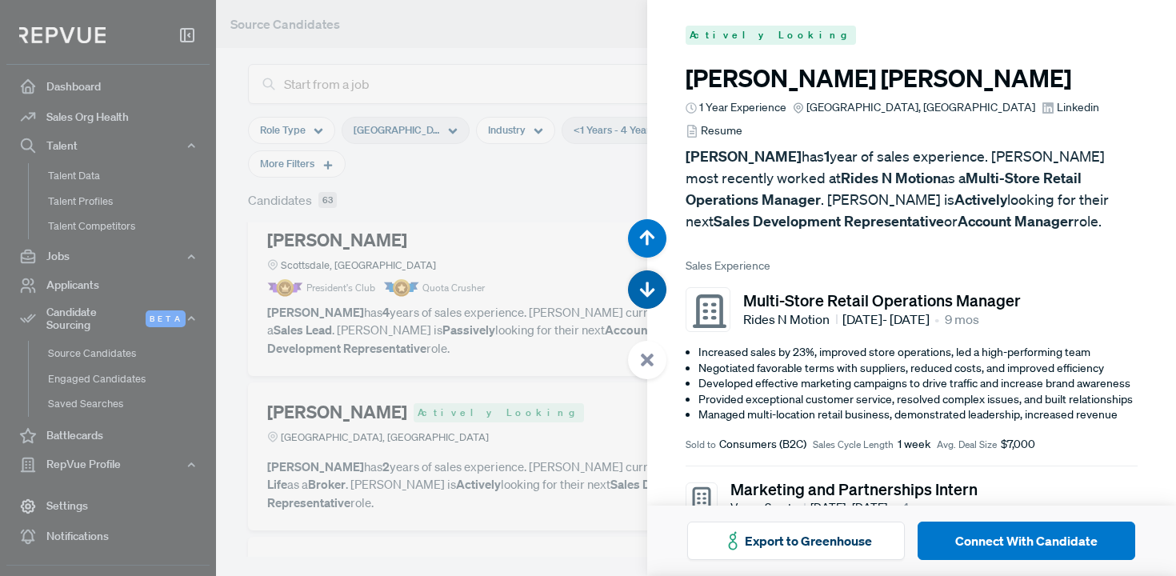
click at [644, 297] on icon "button" at bounding box center [647, 290] width 16 height 16
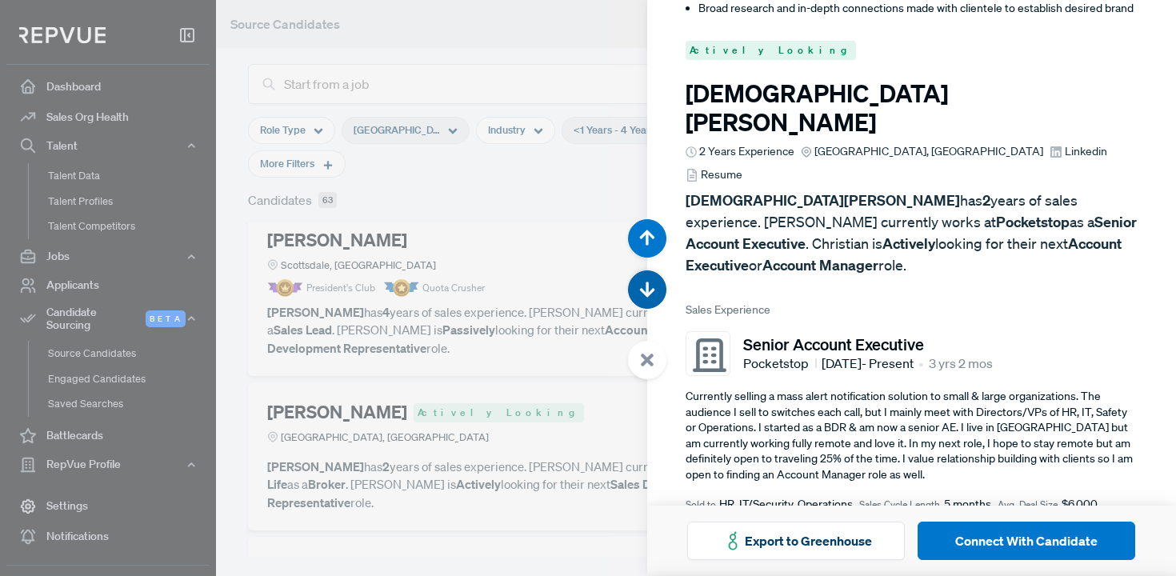
scroll to position [9790, 0]
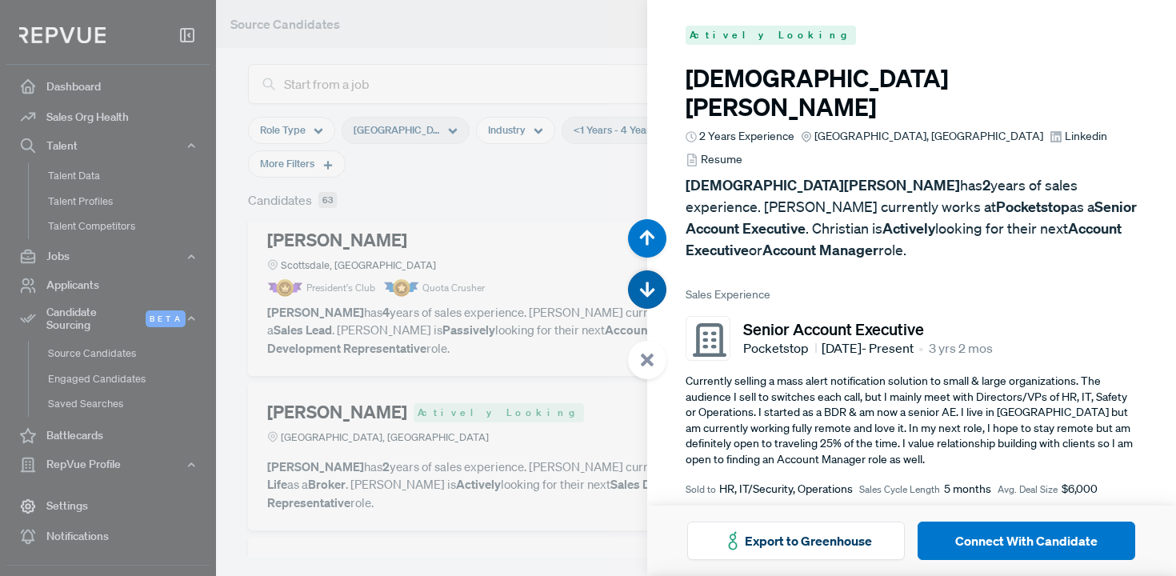
click at [644, 297] on icon "button" at bounding box center [647, 290] width 16 height 16
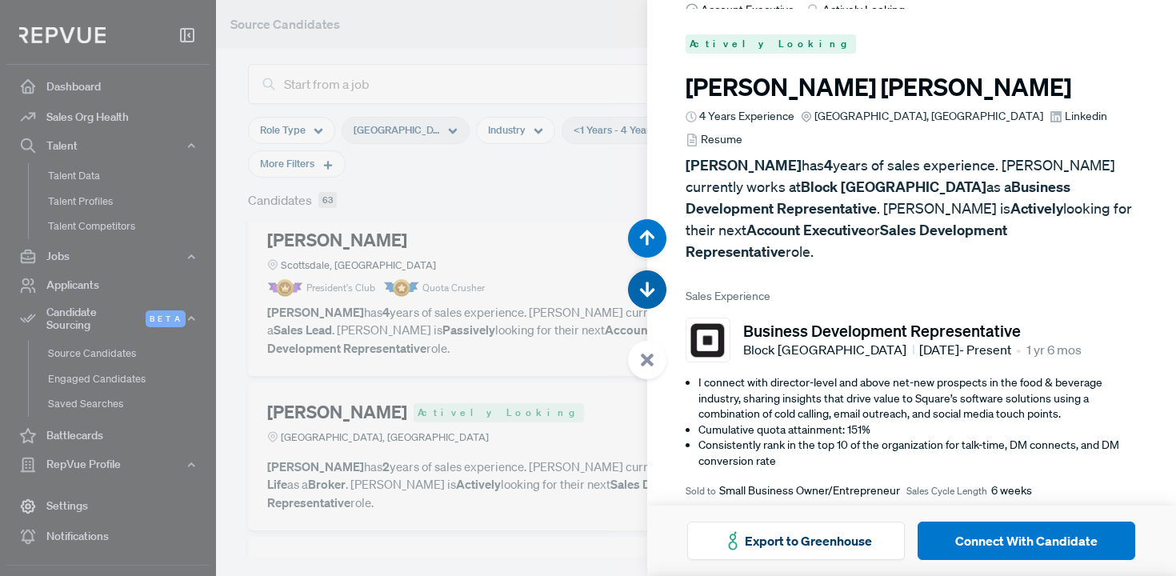
scroll to position [10366, 0]
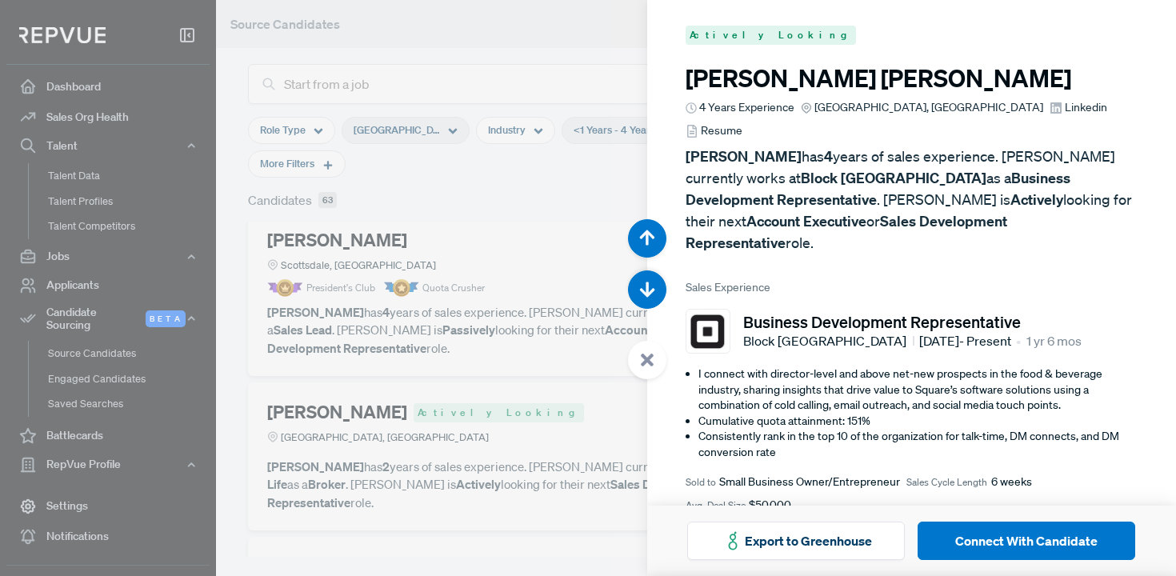
click at [1050, 106] on use at bounding box center [1055, 107] width 11 height 11
click at [639, 288] on icon "button" at bounding box center [647, 290] width 16 height 16
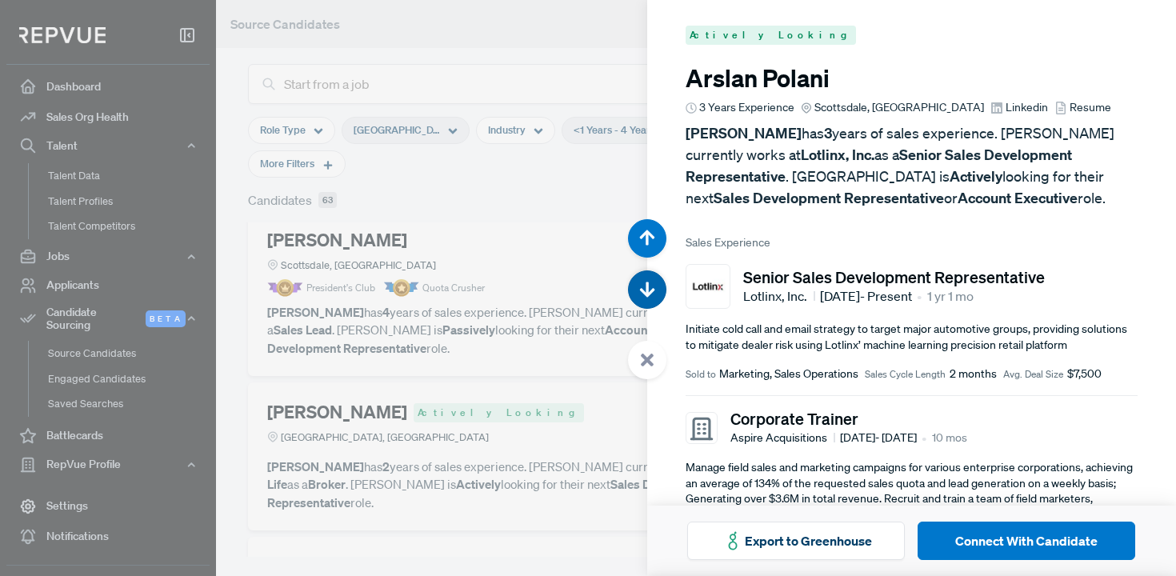
click at [639, 288] on icon "button" at bounding box center [647, 290] width 16 height 16
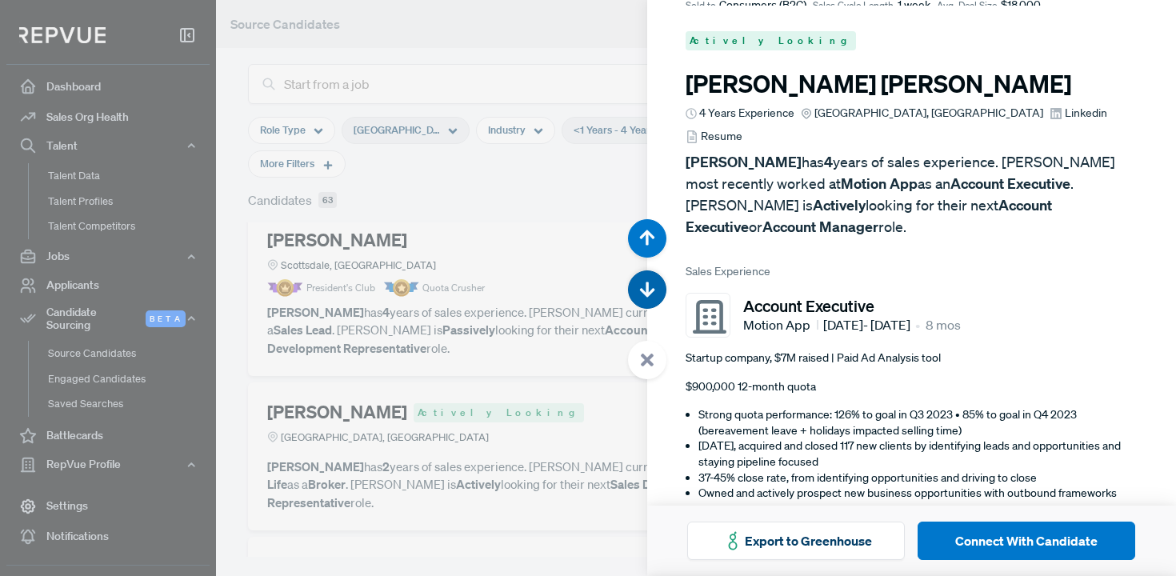
scroll to position [11518, 0]
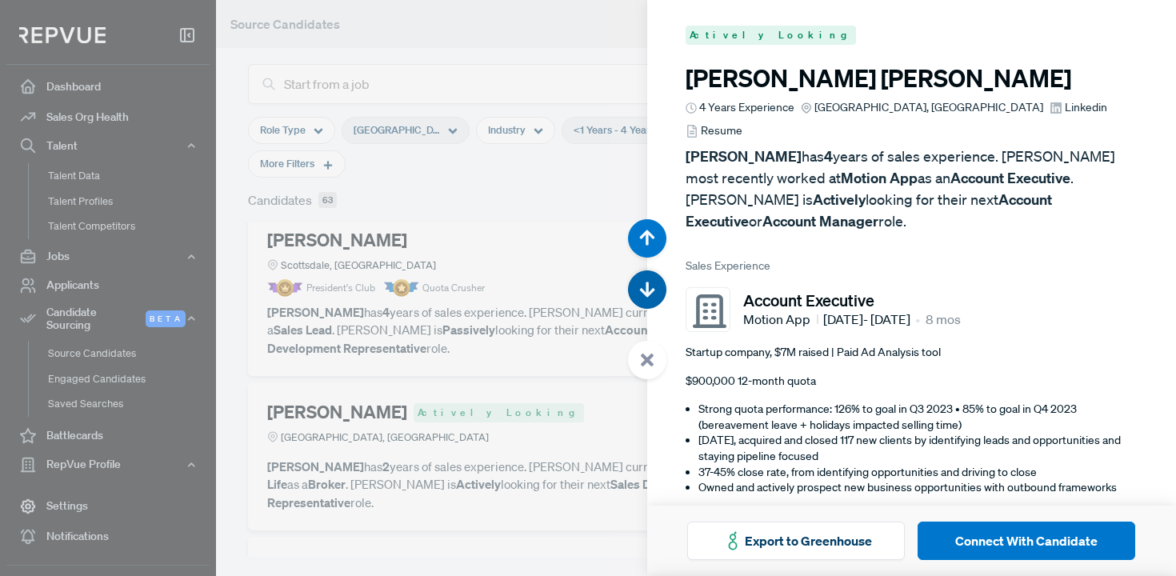
click at [645, 279] on button "button" at bounding box center [647, 289] width 38 height 38
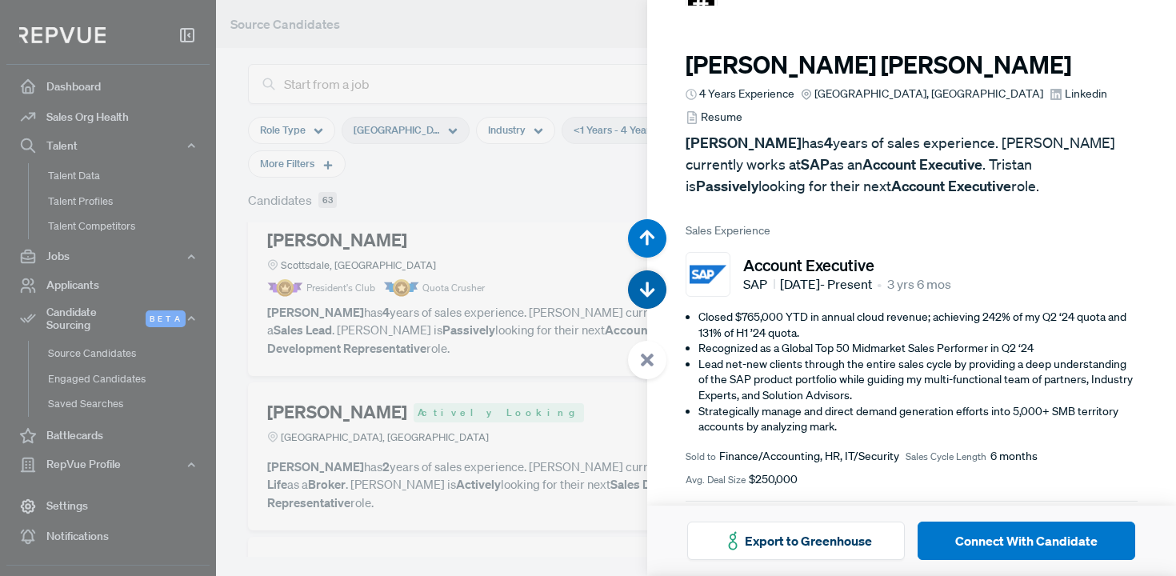
scroll to position [12094, 0]
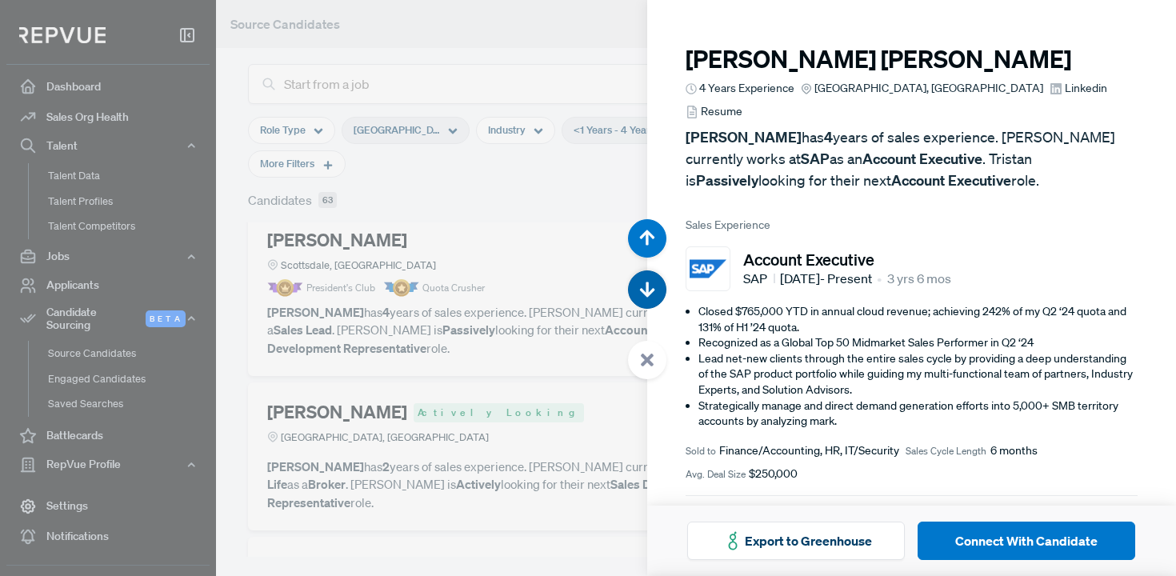
click at [645, 279] on button "button" at bounding box center [647, 289] width 38 height 38
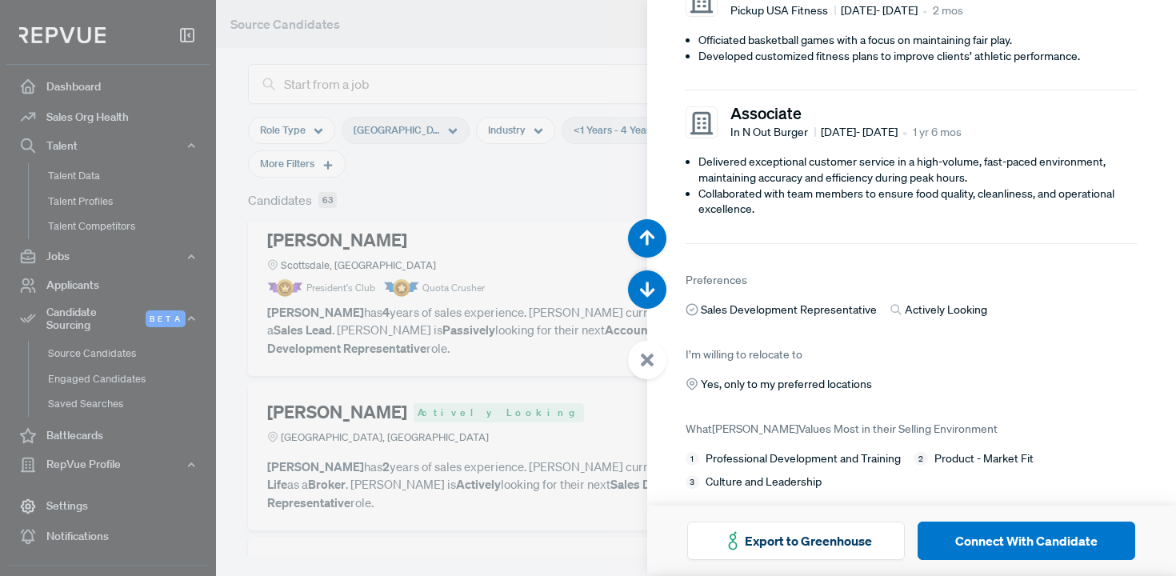
scroll to position [972, 0]
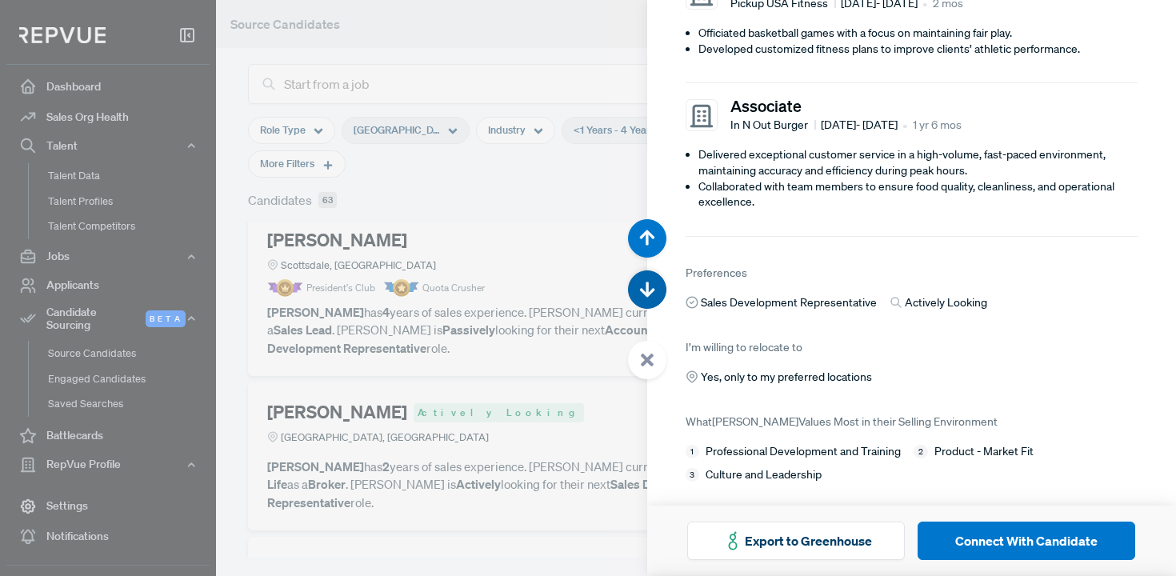
click at [639, 274] on button "button" at bounding box center [647, 289] width 38 height 38
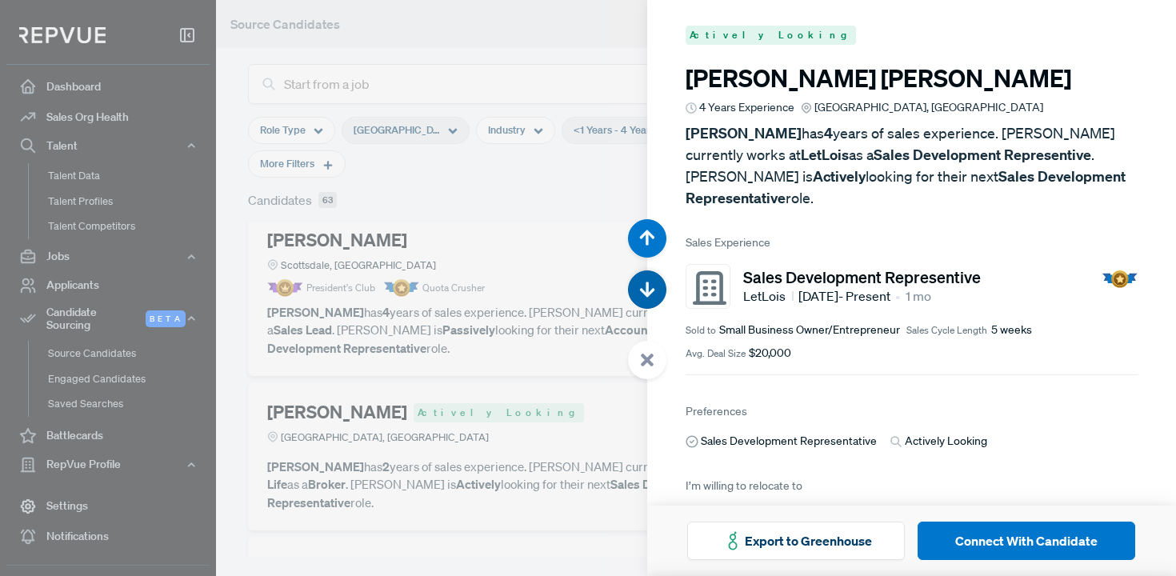
click at [639, 274] on button "button" at bounding box center [647, 289] width 38 height 38
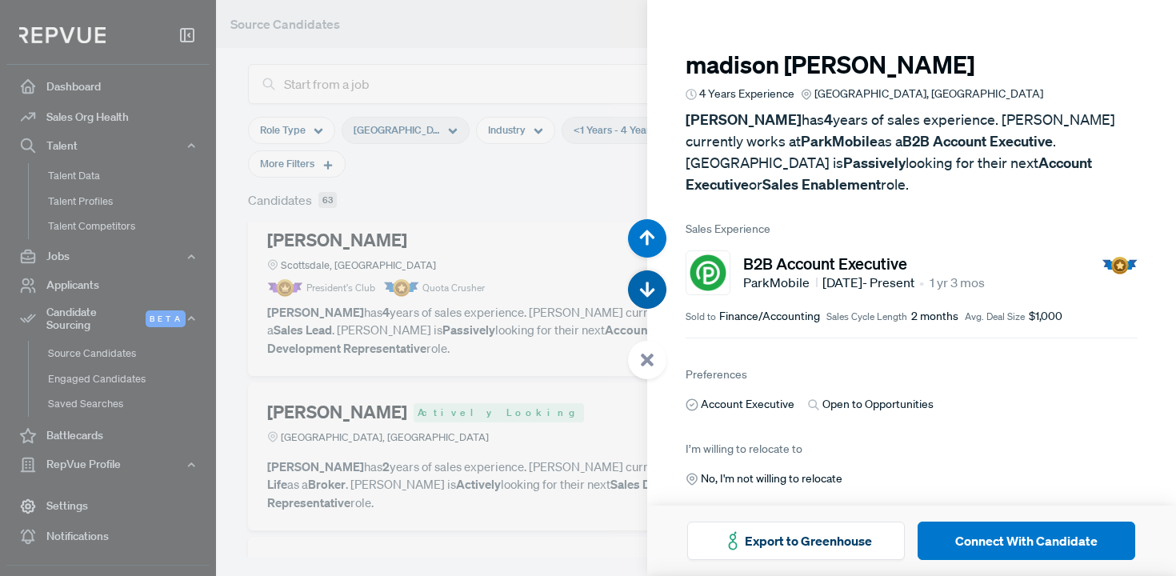
scroll to position [13821, 0]
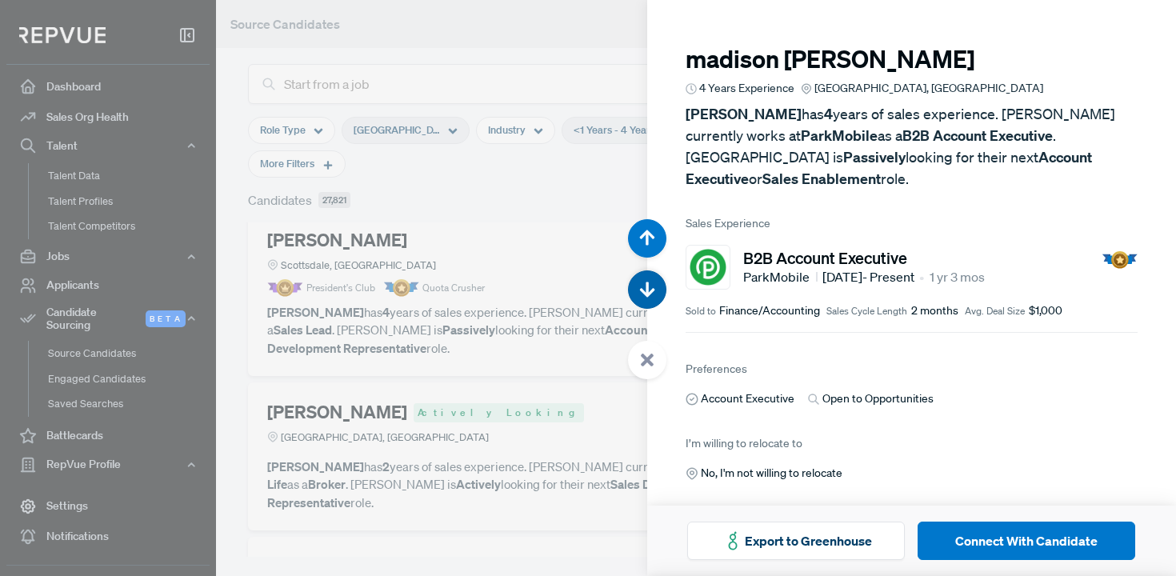
click at [643, 285] on icon "button" at bounding box center [647, 290] width 16 height 16
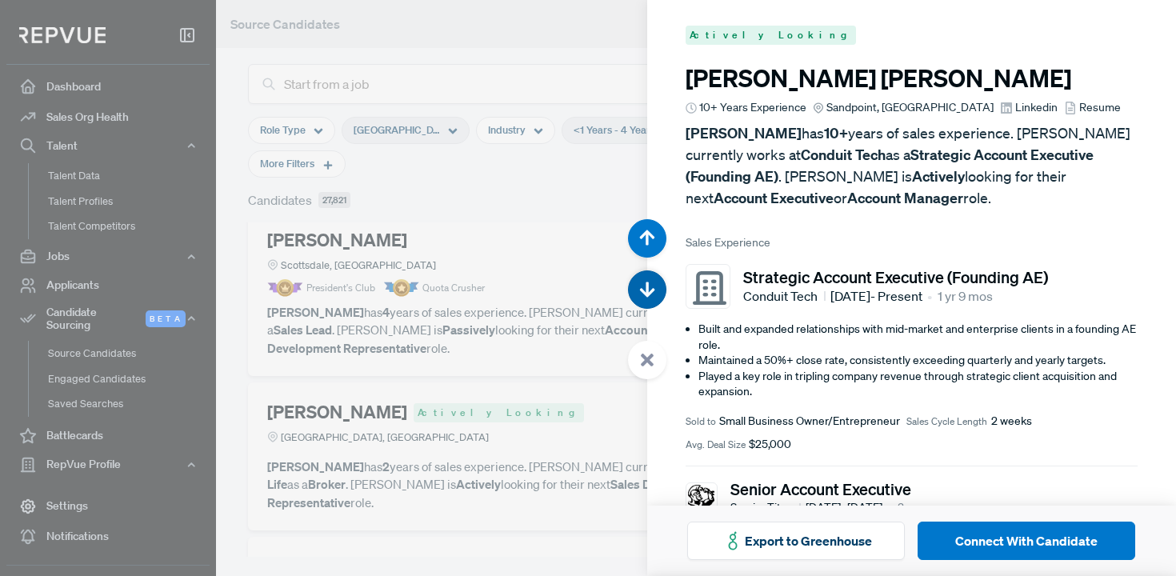
click at [642, 289] on icon "button" at bounding box center [647, 290] width 16 height 16
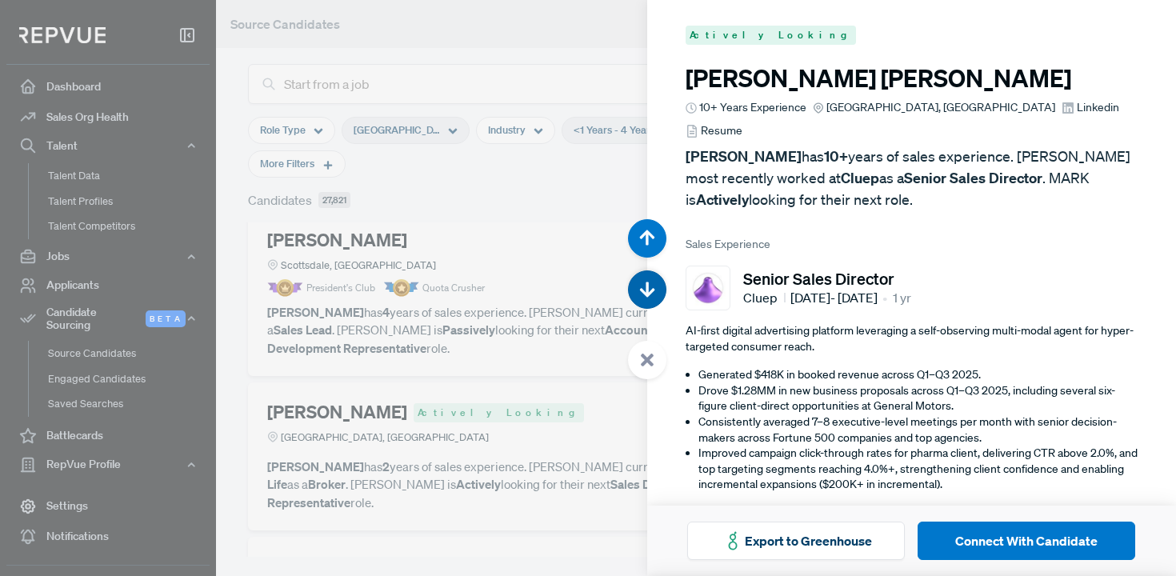
click at [641, 292] on use "button" at bounding box center [646, 289] width 15 height 15
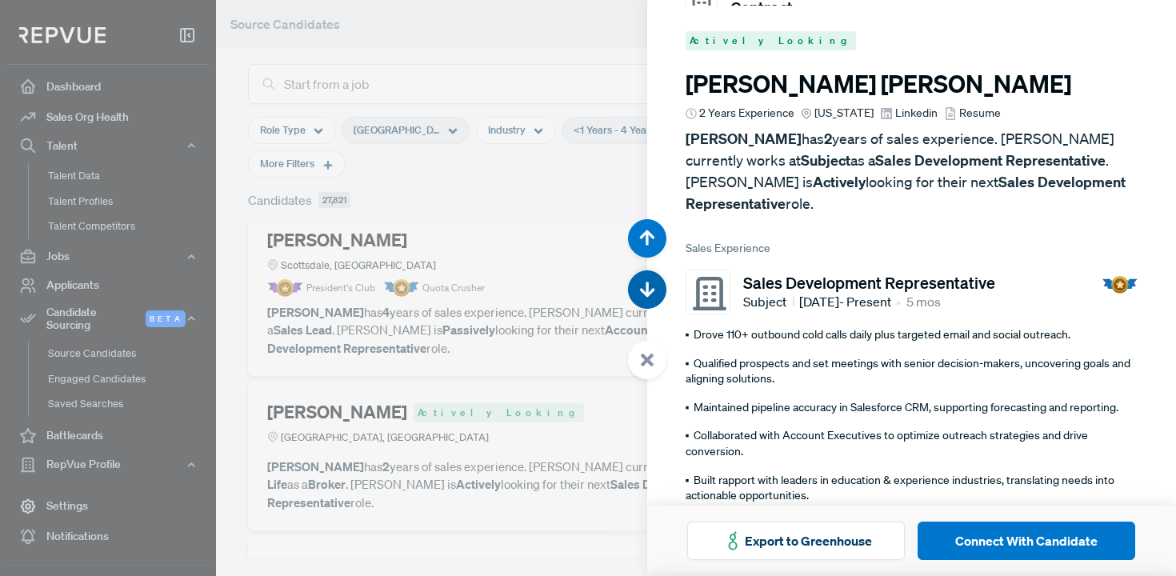
scroll to position [15549, 0]
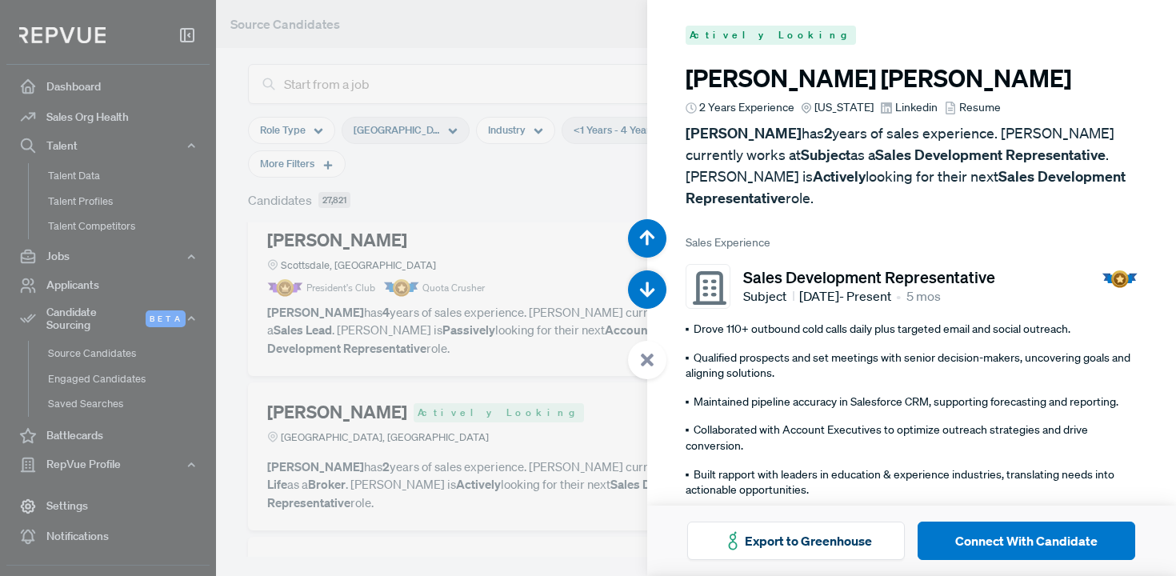
click at [895, 110] on span "Linkedin" at bounding box center [916, 107] width 42 height 17
click at [635, 276] on button "button" at bounding box center [647, 289] width 38 height 38
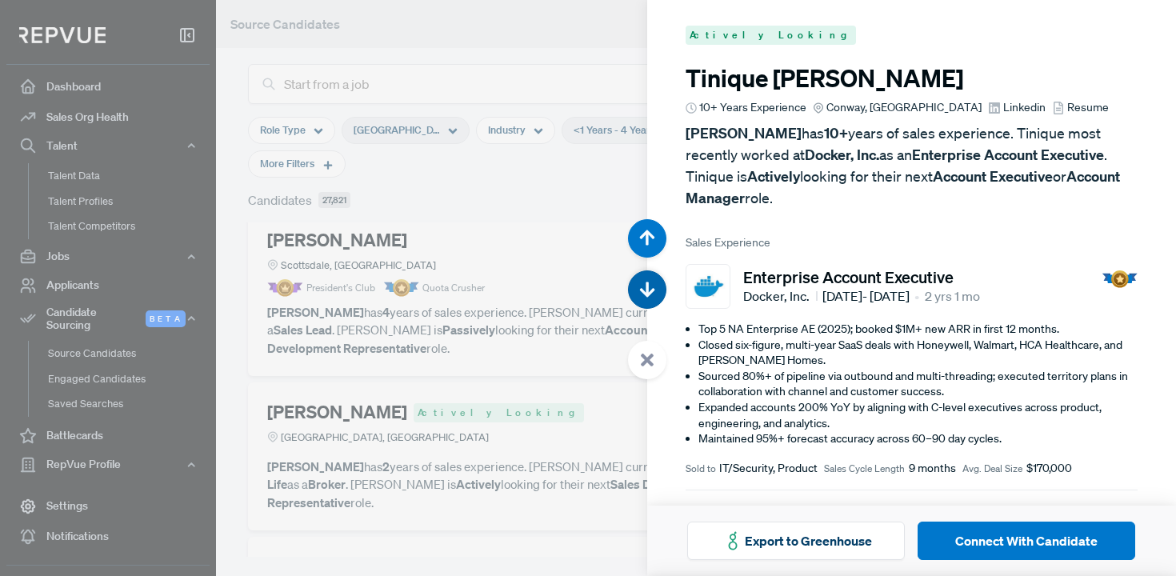
click at [635, 276] on button "button" at bounding box center [647, 289] width 38 height 38
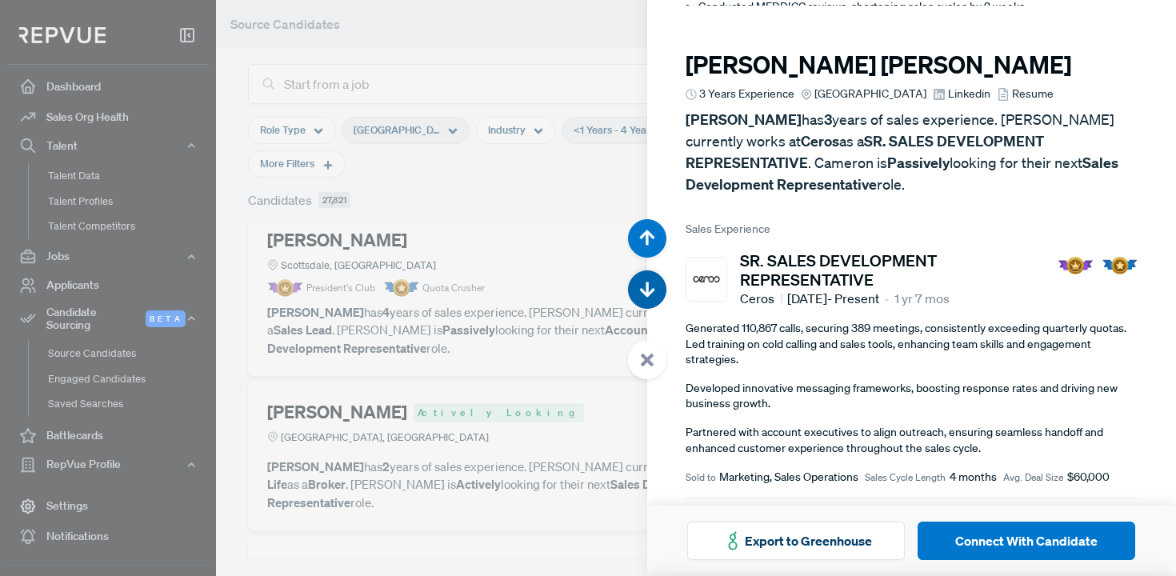
scroll to position [16701, 0]
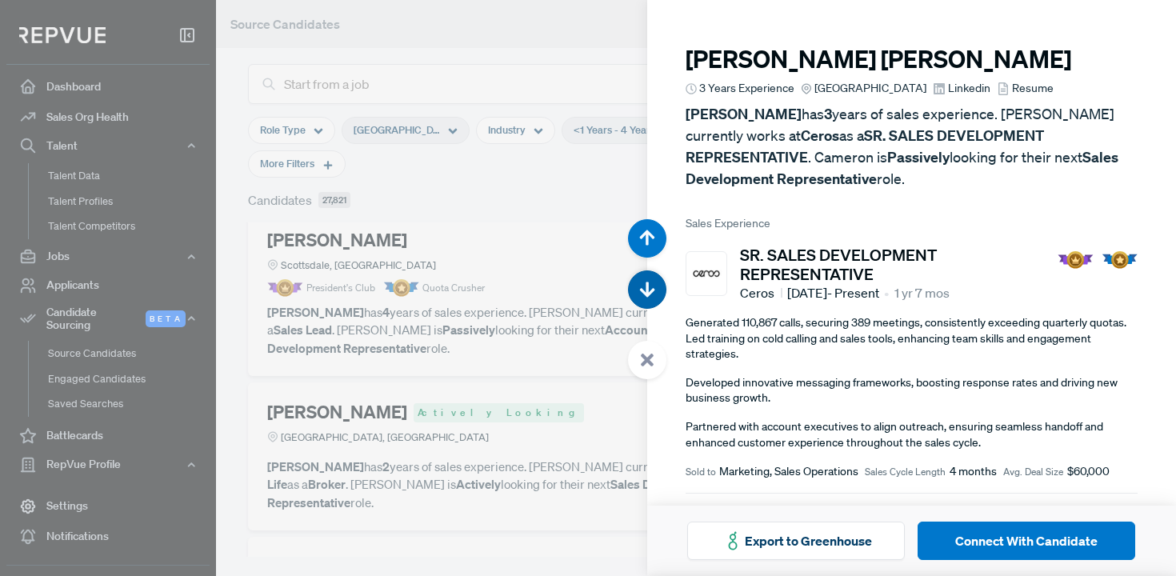
click at [635, 276] on button "button" at bounding box center [647, 289] width 38 height 38
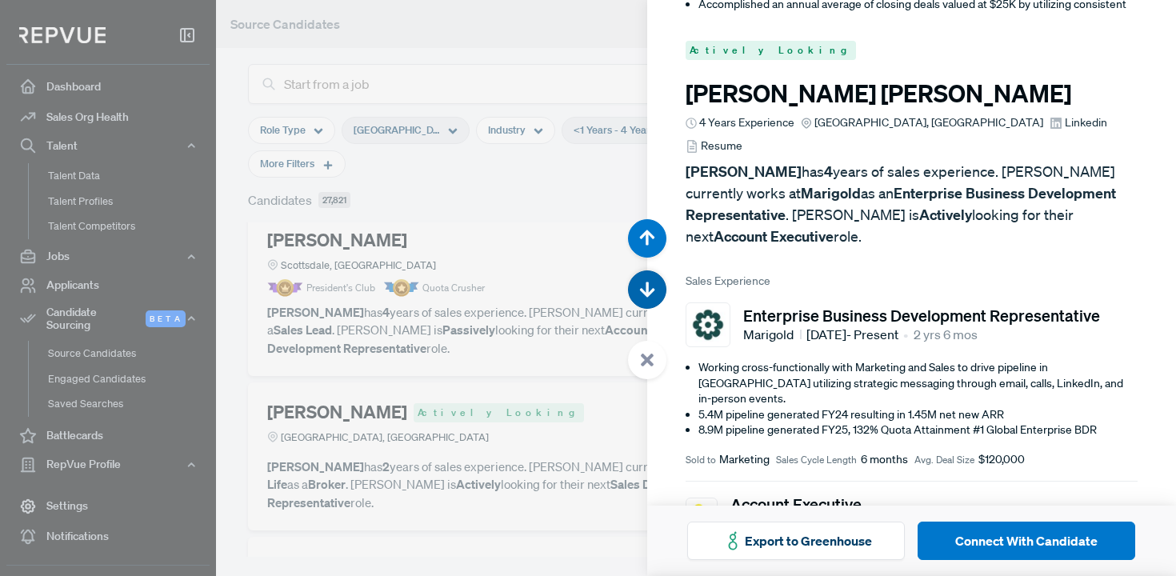
scroll to position [17277, 0]
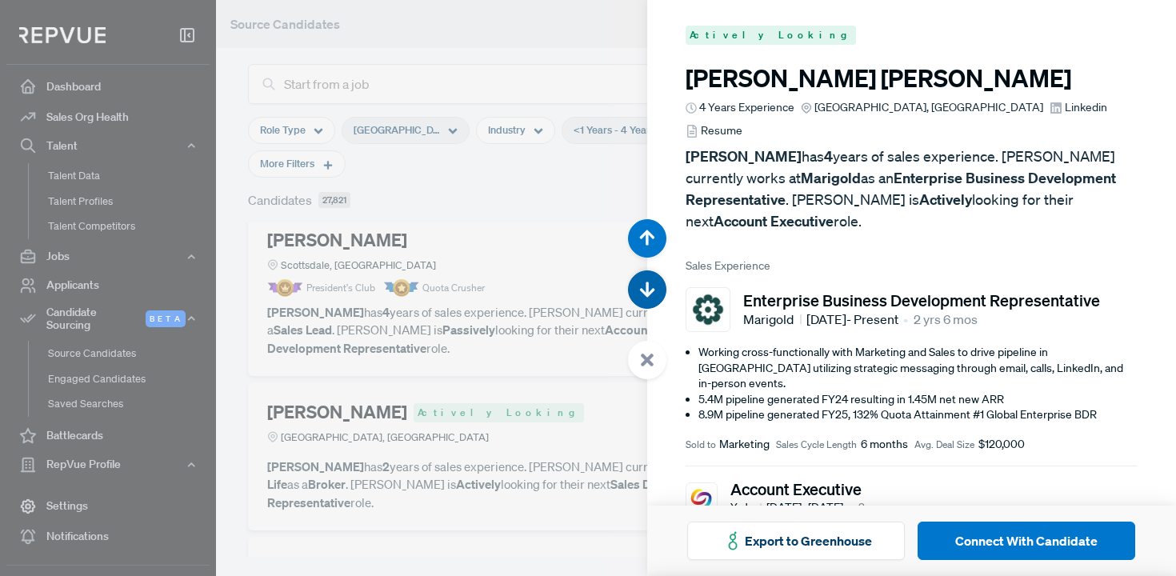
click at [634, 277] on button "button" at bounding box center [647, 289] width 38 height 38
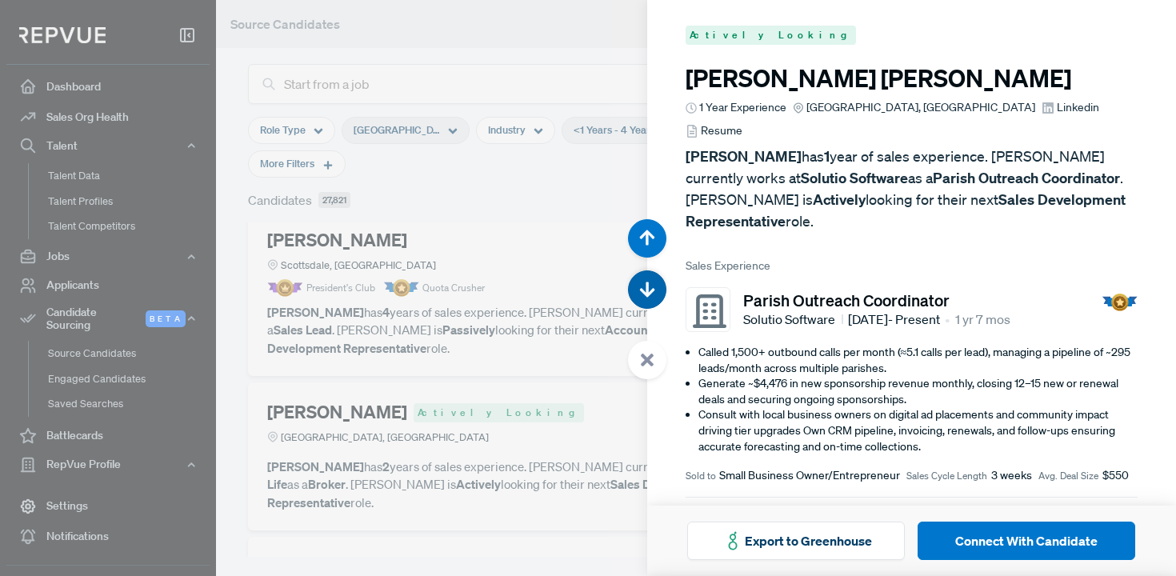
click at [634, 277] on button "button" at bounding box center [647, 289] width 38 height 38
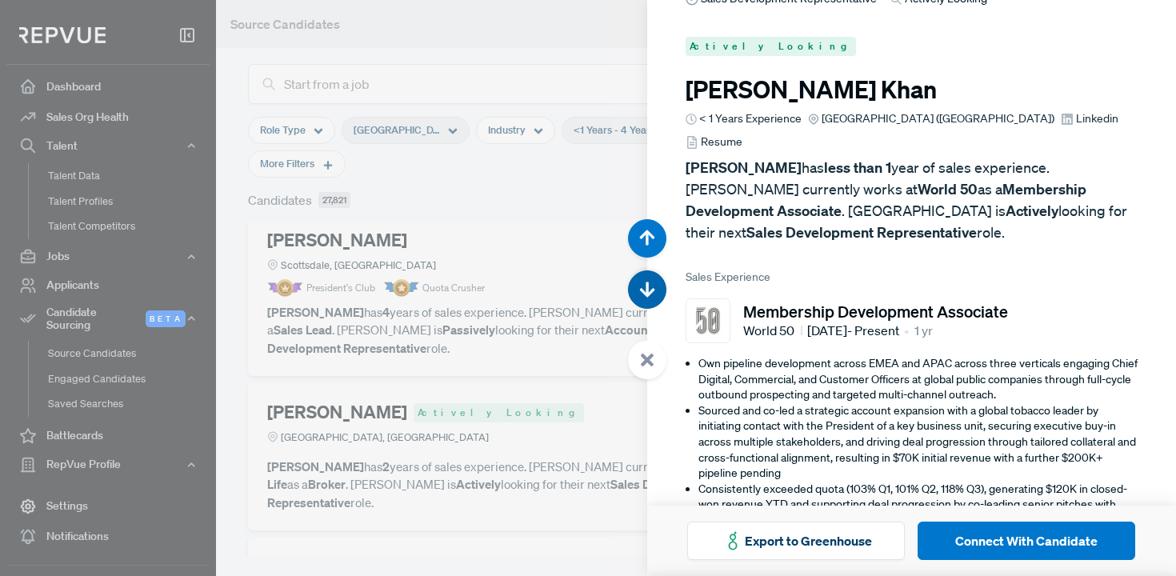
scroll to position [18429, 0]
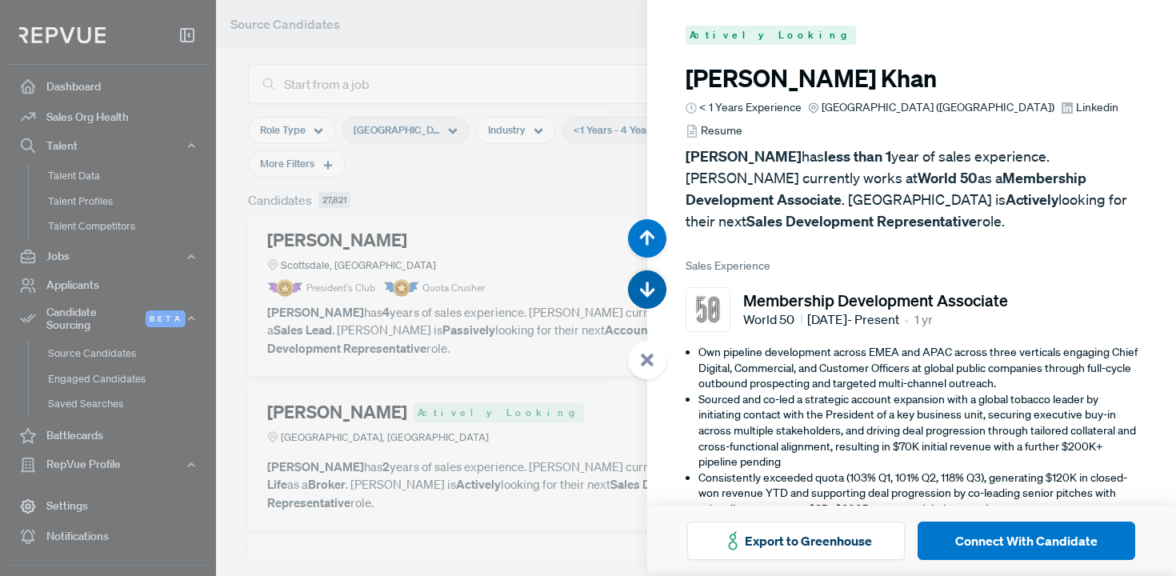
click at [634, 277] on button "button" at bounding box center [647, 289] width 38 height 38
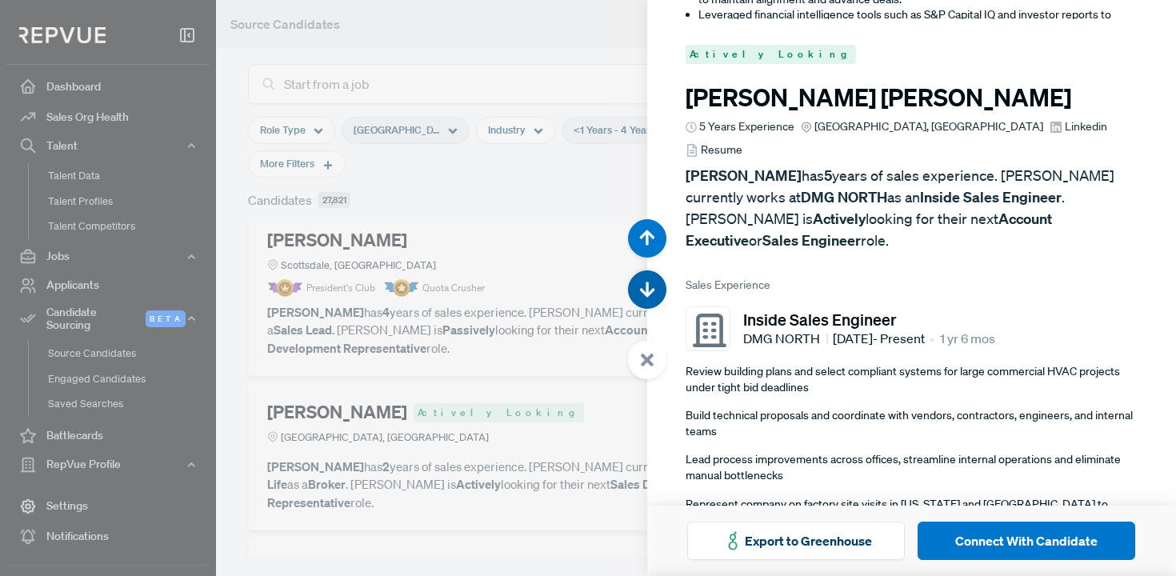
scroll to position [19004, 0]
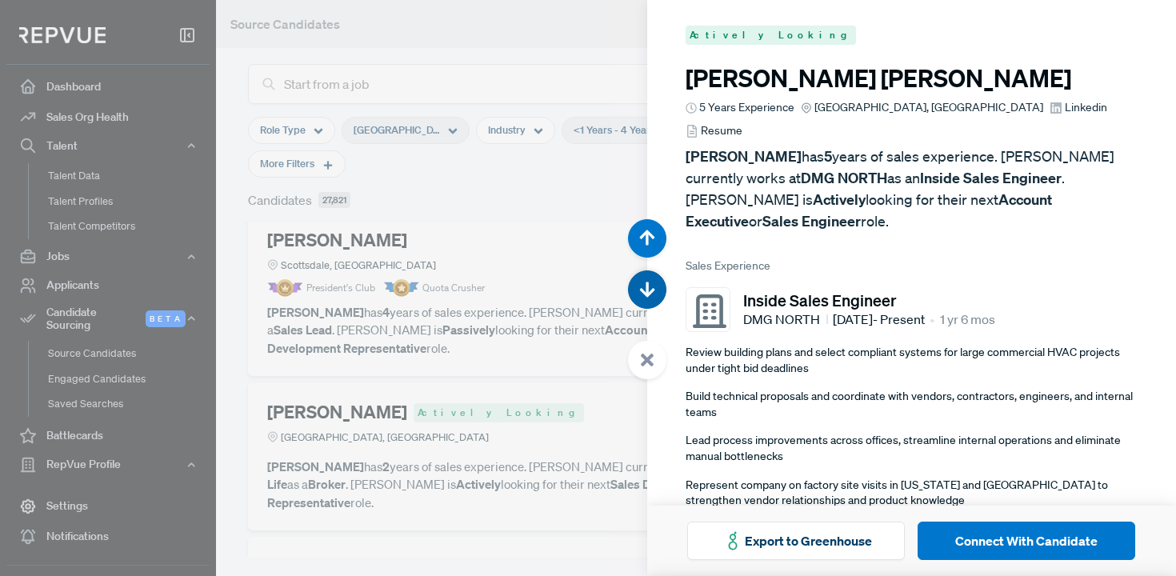
click at [640, 282] on icon "button" at bounding box center [647, 290] width 16 height 16
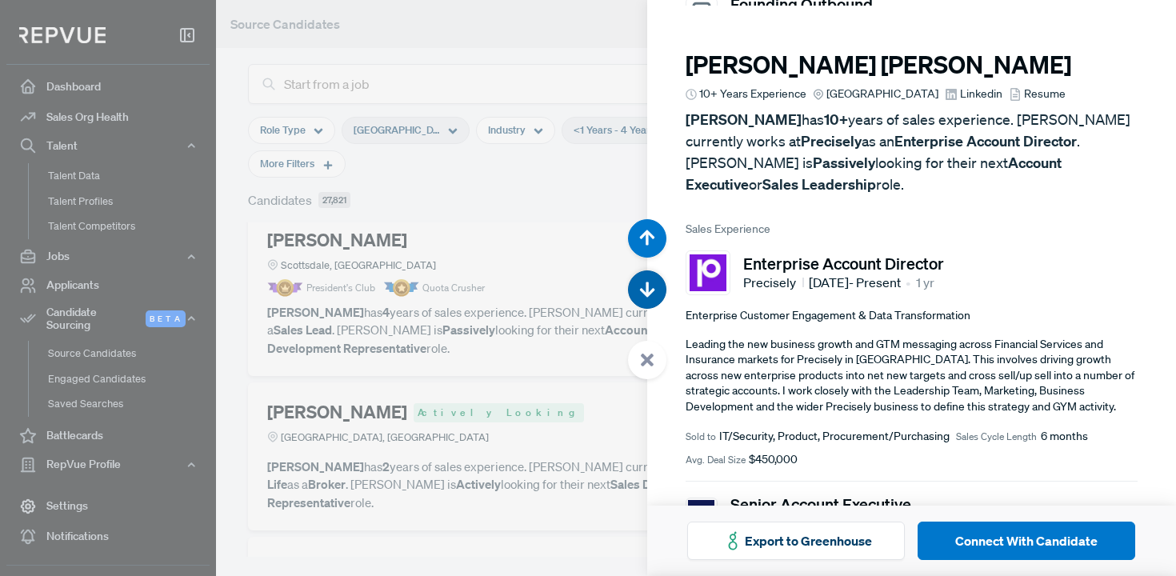
scroll to position [19580, 0]
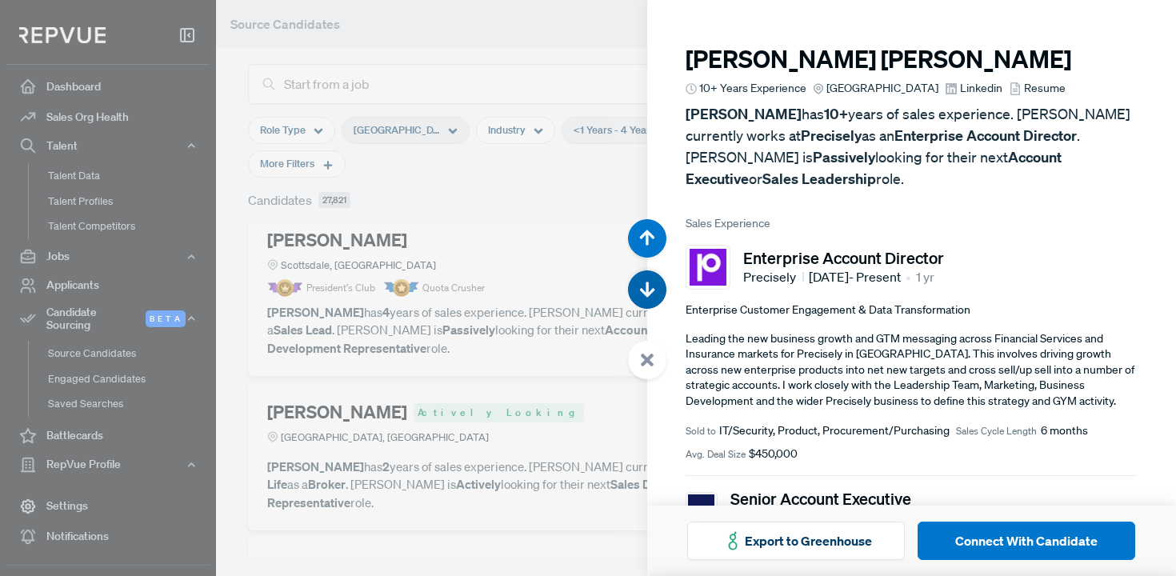
click at [639, 282] on icon "button" at bounding box center [647, 290] width 16 height 16
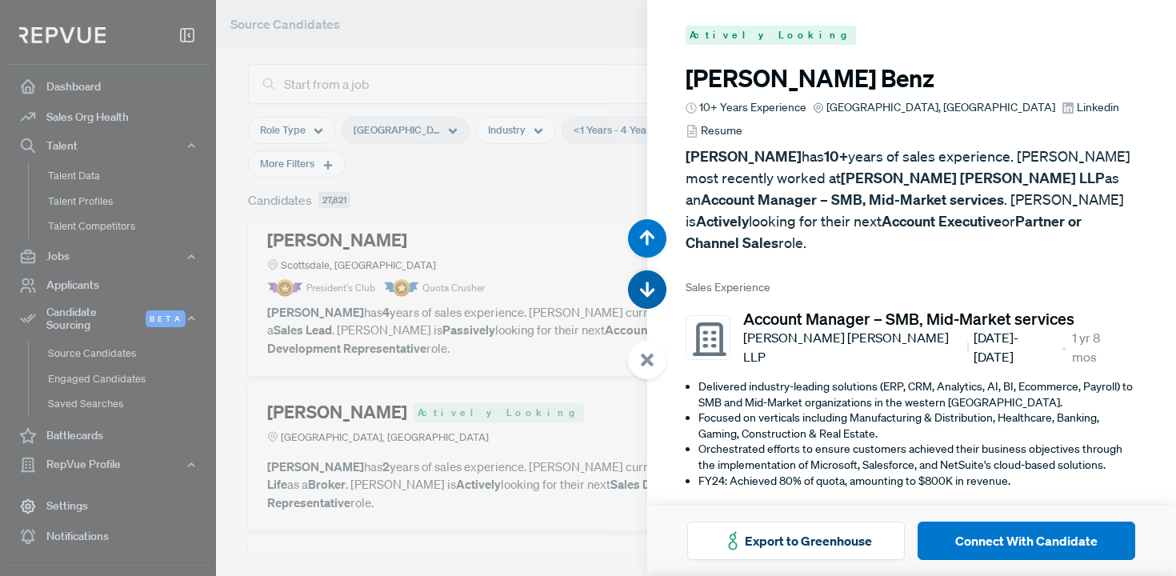
click at [639, 282] on icon "button" at bounding box center [647, 290] width 16 height 16
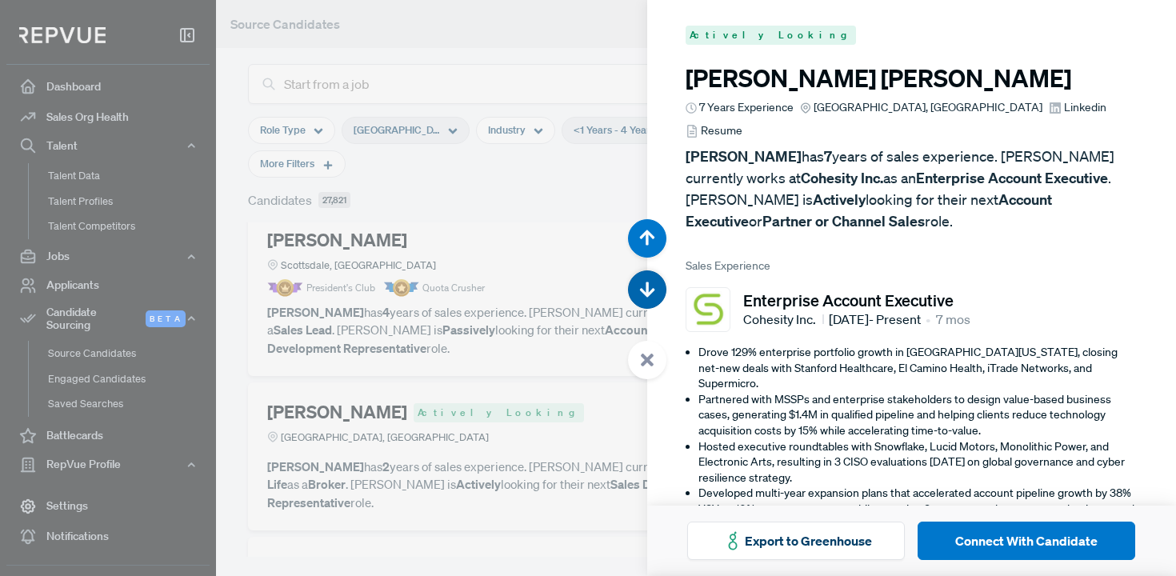
click at [639, 282] on icon "button" at bounding box center [647, 290] width 16 height 16
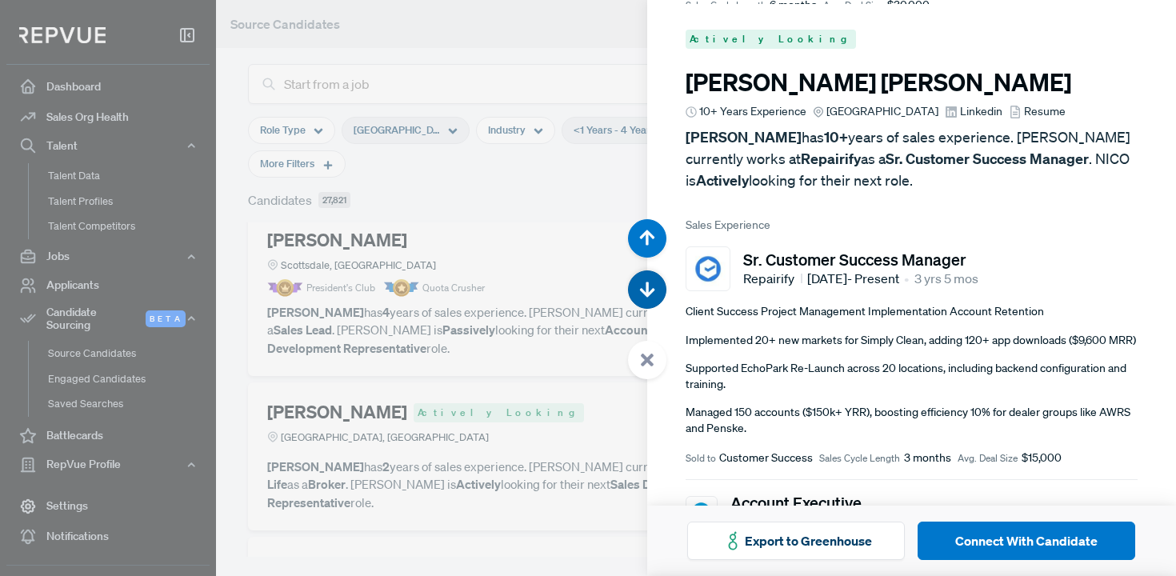
scroll to position [21308, 0]
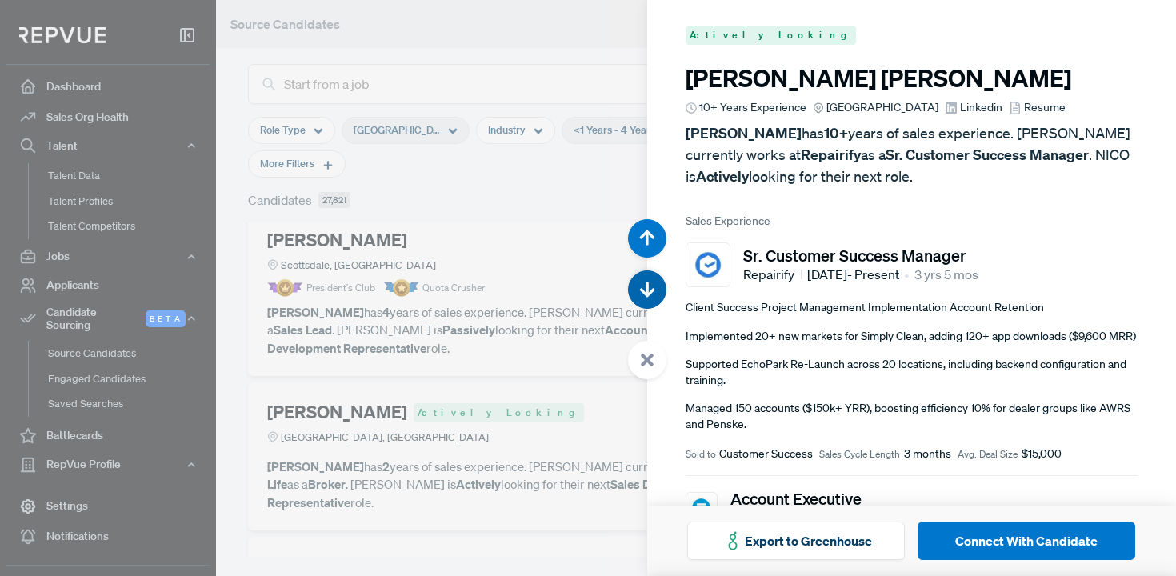
click at [639, 282] on icon "button" at bounding box center [647, 290] width 16 height 16
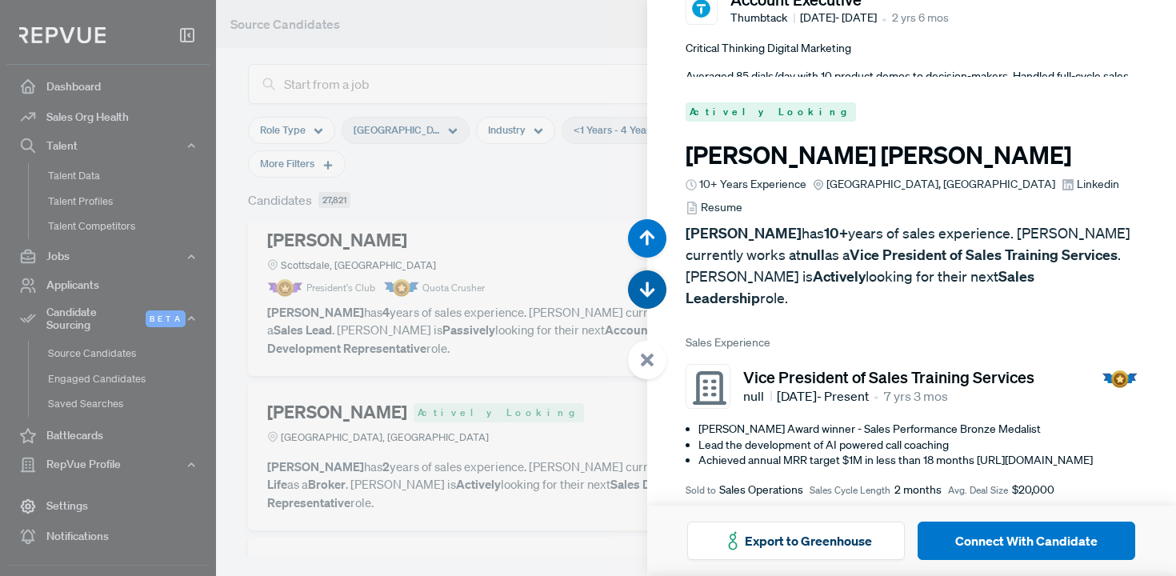
scroll to position [21884, 0]
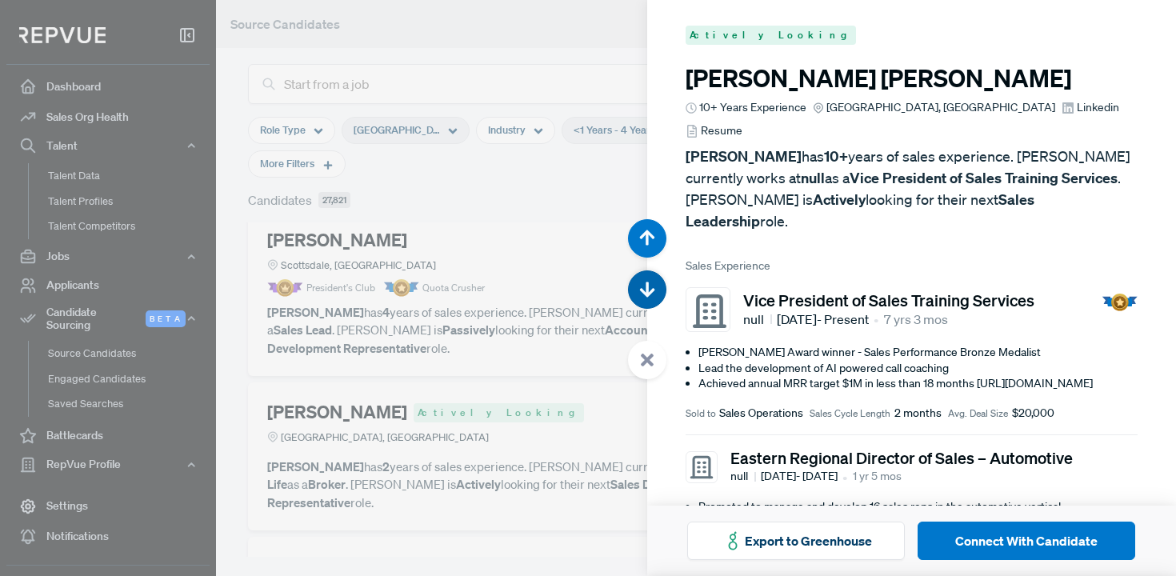
click at [639, 282] on icon "button" at bounding box center [647, 290] width 16 height 16
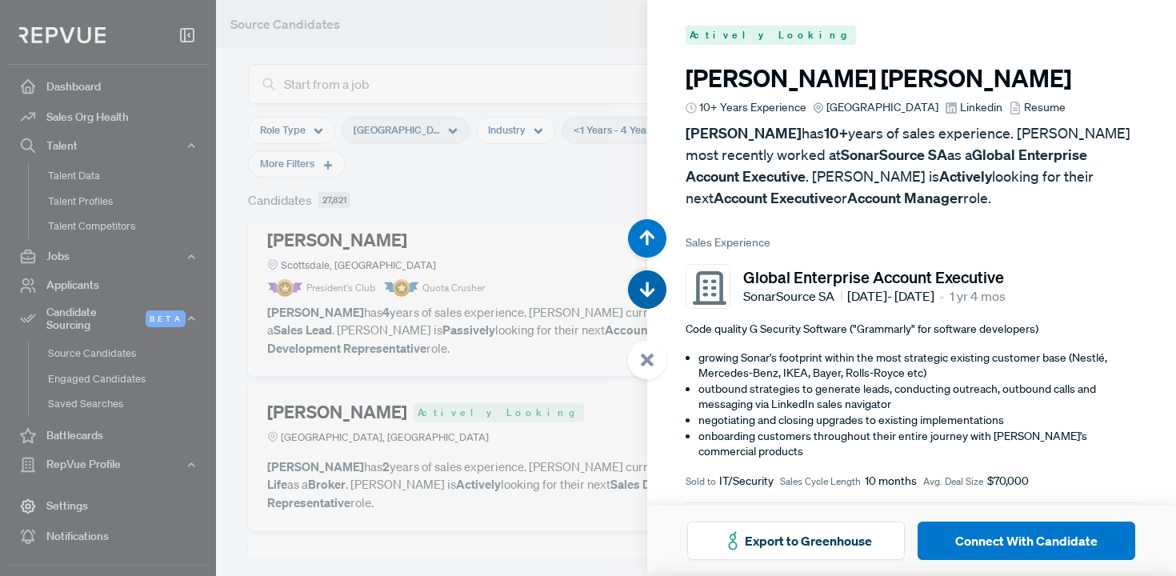
click at [639, 282] on icon "button" at bounding box center [647, 290] width 16 height 16
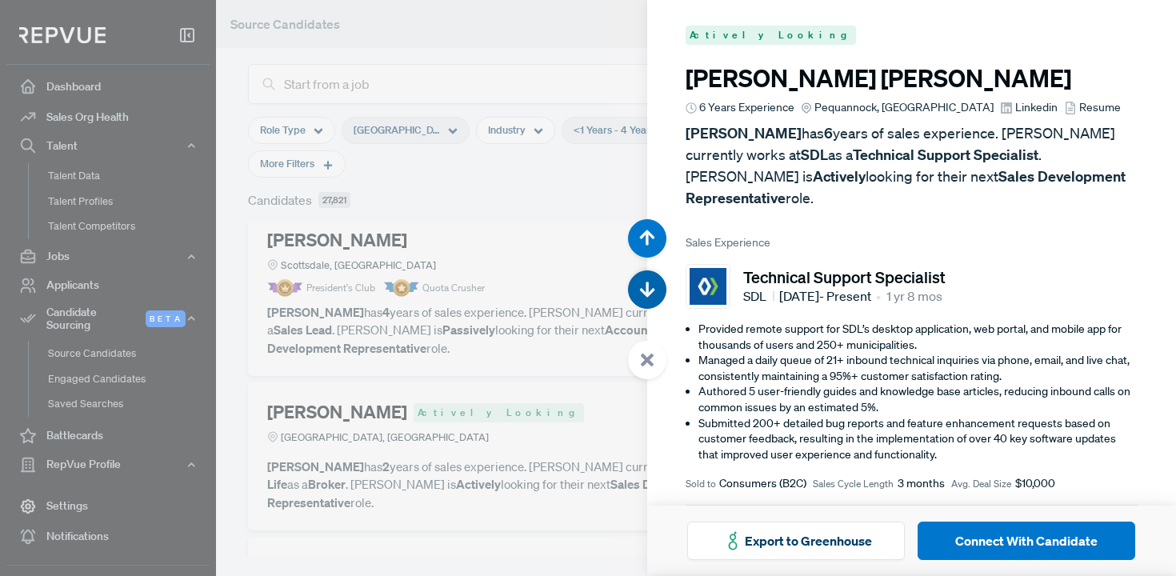
click at [637, 283] on button "button" at bounding box center [647, 289] width 38 height 38
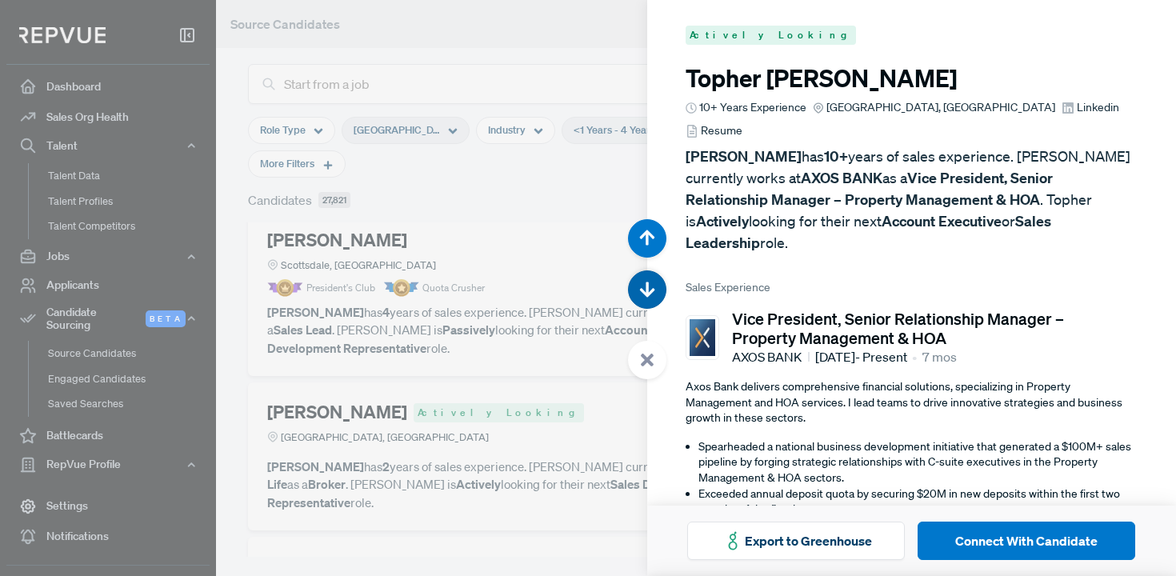
click at [637, 284] on button "button" at bounding box center [647, 289] width 38 height 38
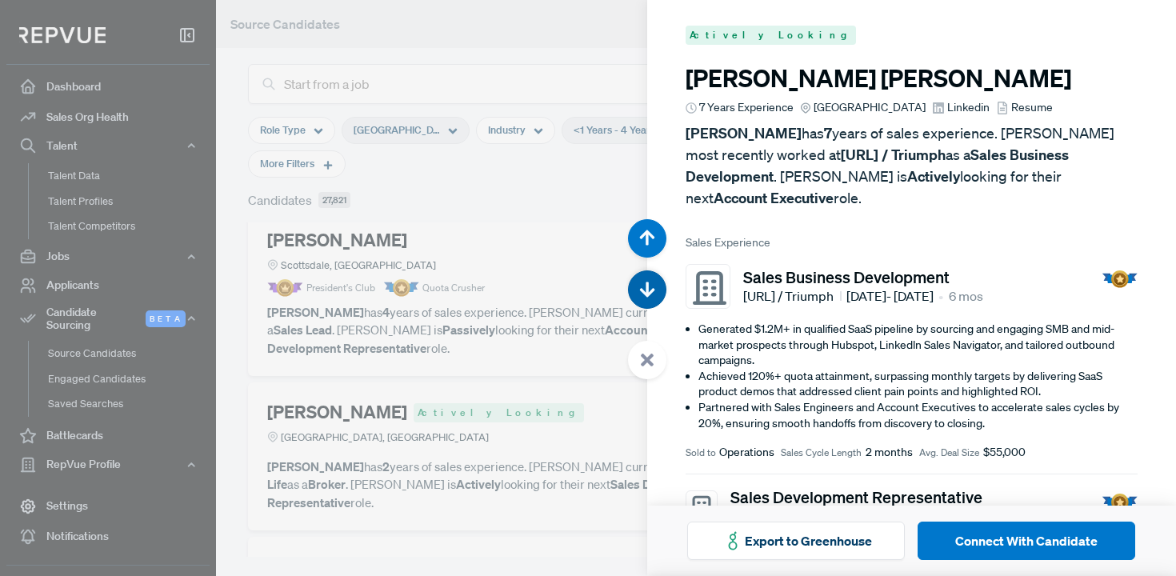
click at [637, 284] on button "button" at bounding box center [647, 289] width 38 height 38
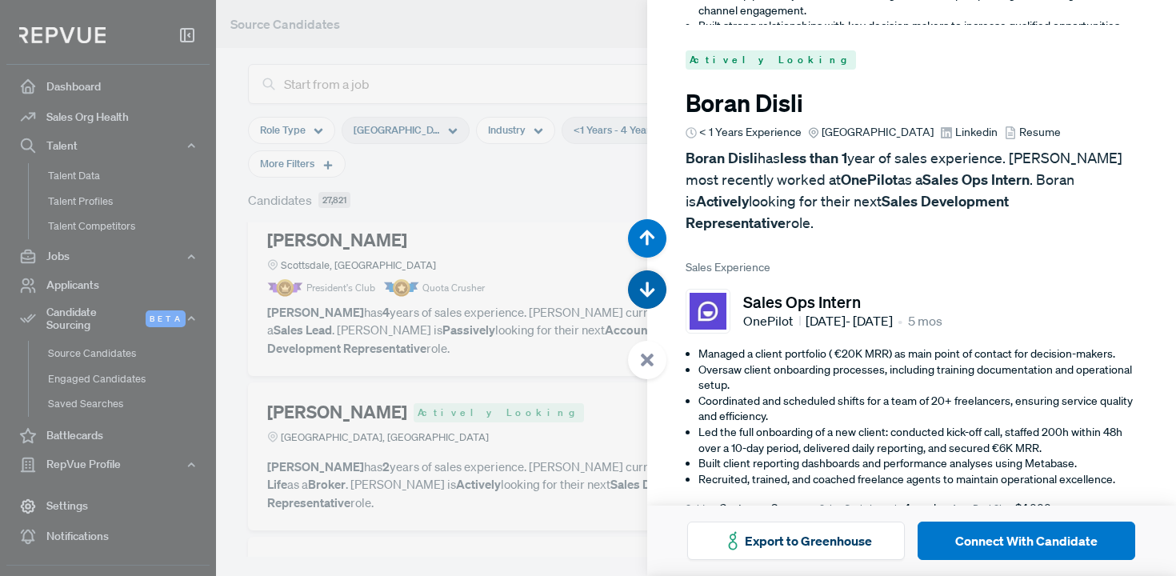
scroll to position [24763, 0]
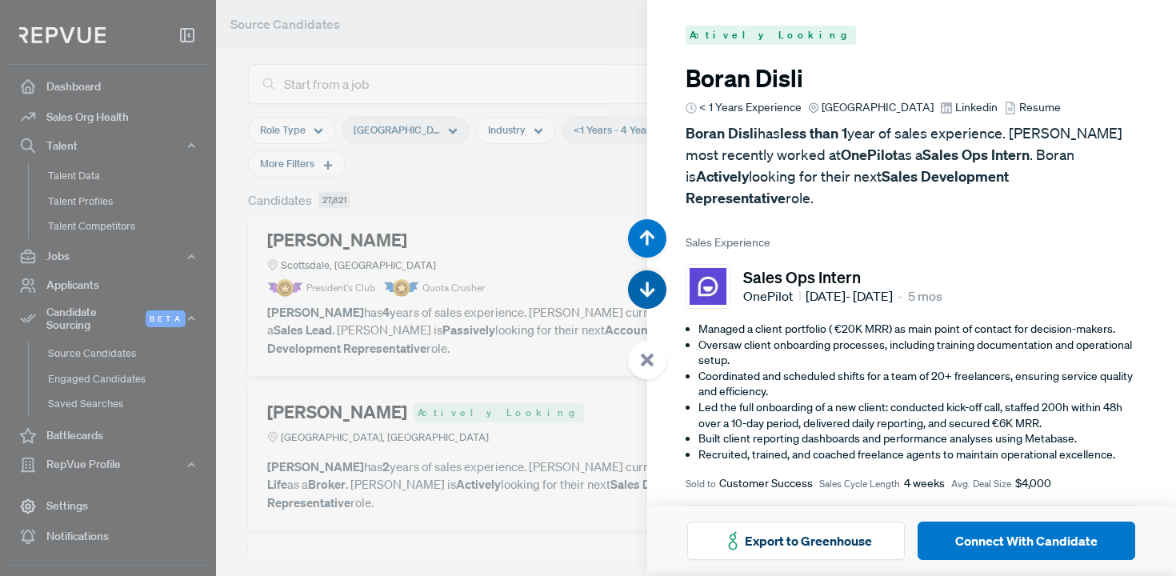
click at [637, 284] on button "button" at bounding box center [647, 289] width 38 height 38
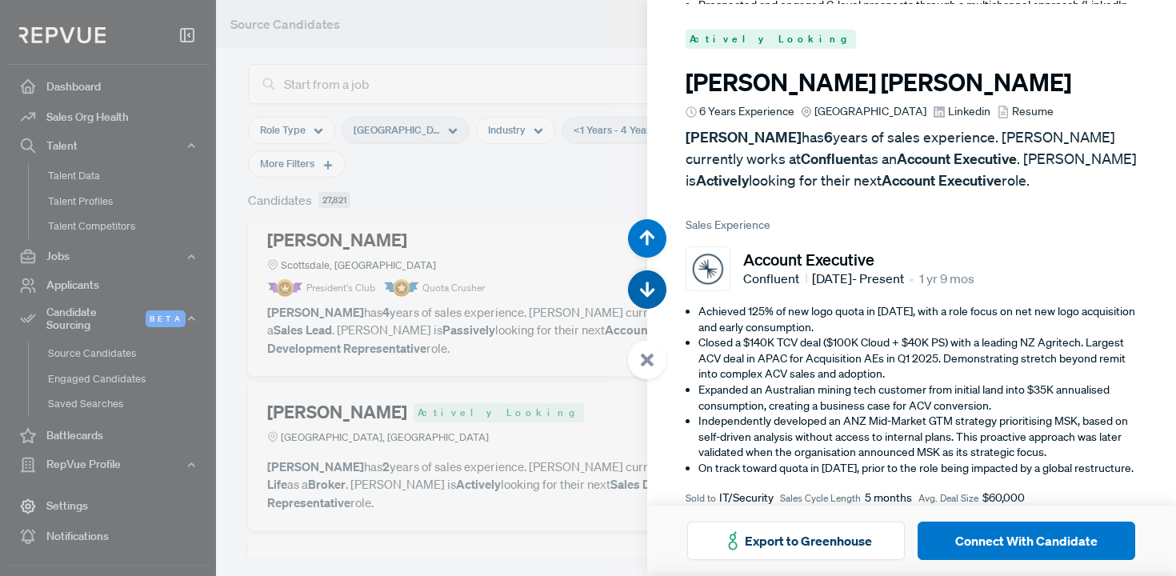
scroll to position [25339, 0]
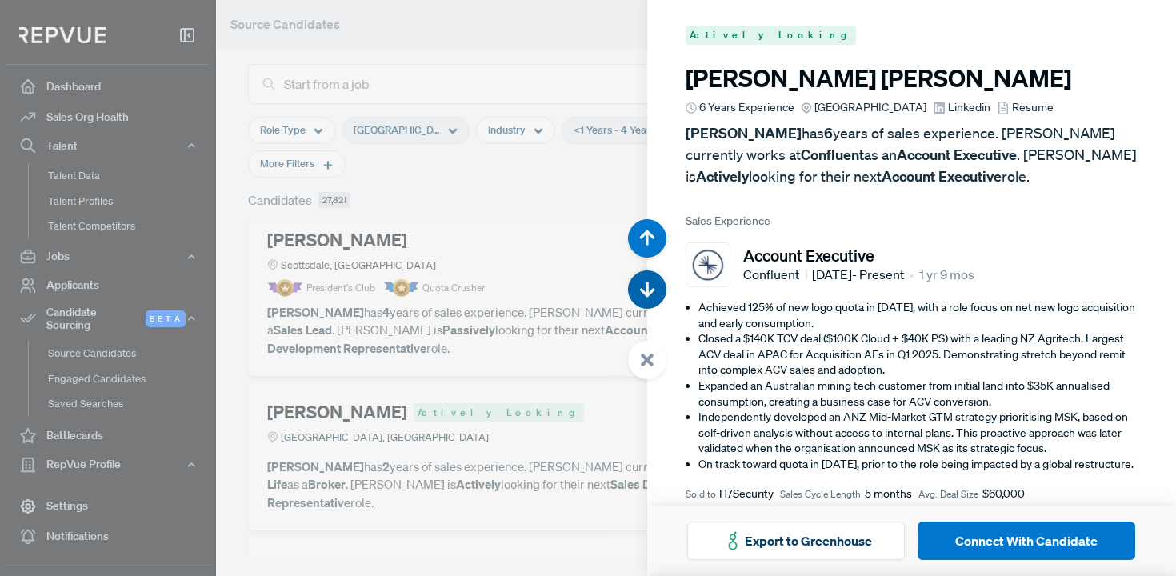
click at [637, 284] on button "button" at bounding box center [647, 289] width 38 height 38
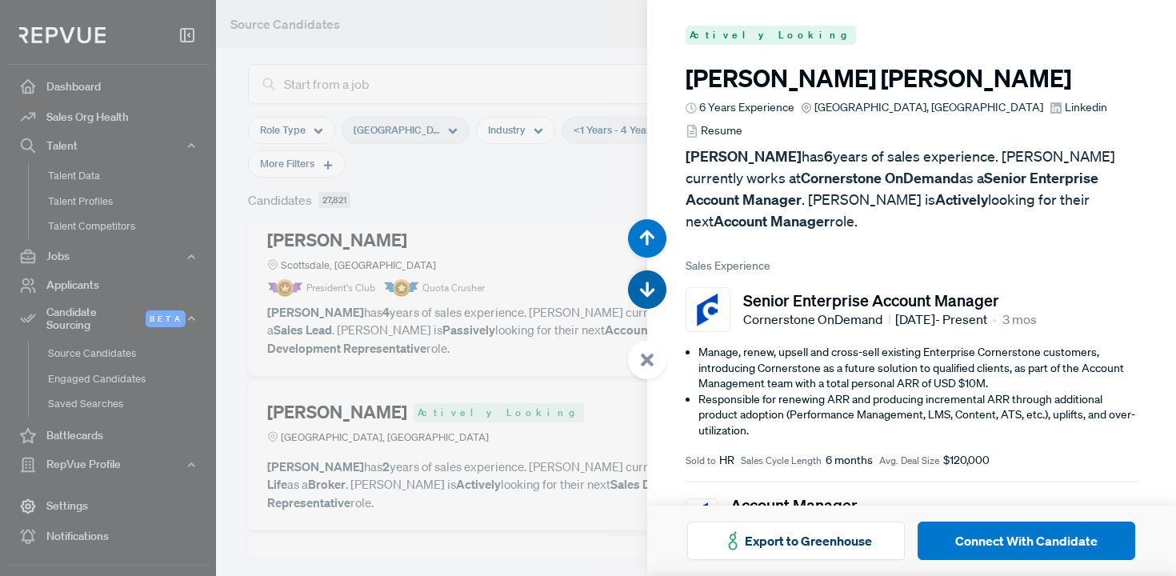
click at [637, 284] on button "button" at bounding box center [647, 289] width 38 height 38
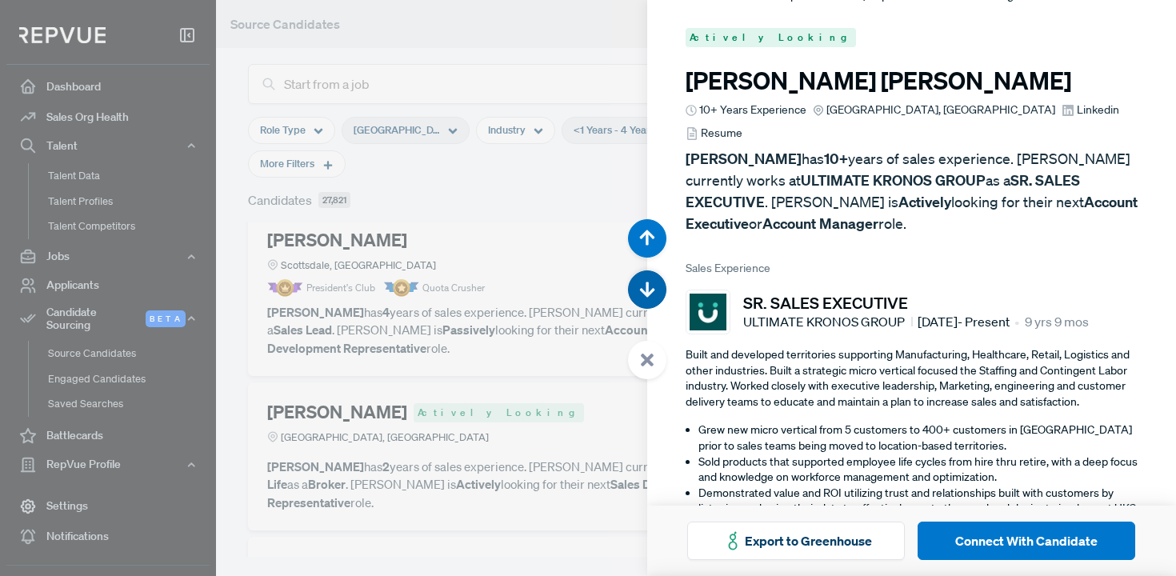
scroll to position [26491, 0]
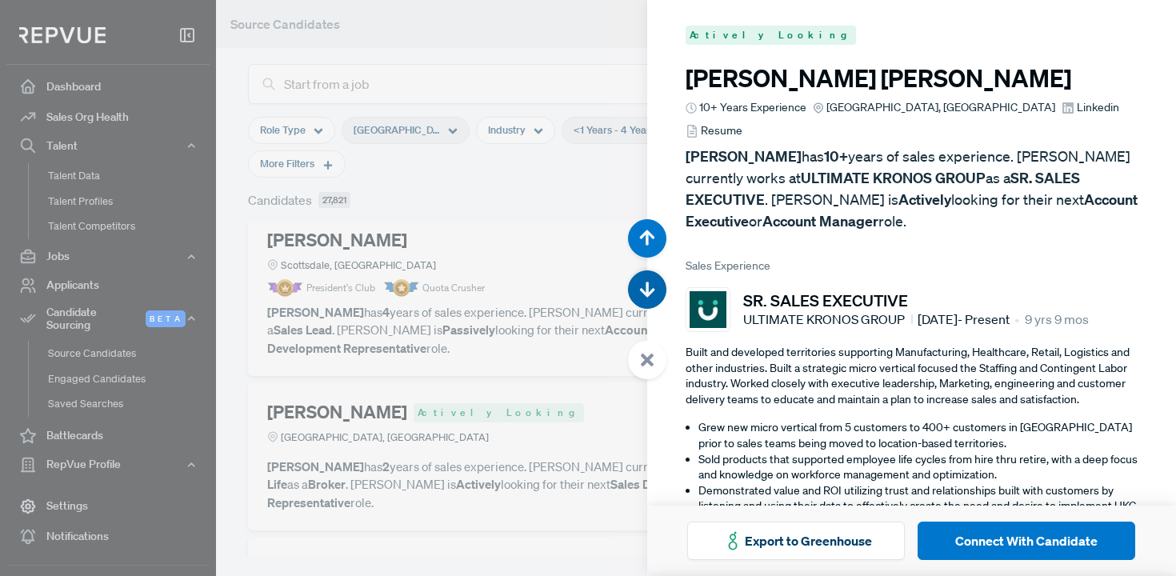
click at [637, 284] on button "button" at bounding box center [647, 289] width 38 height 38
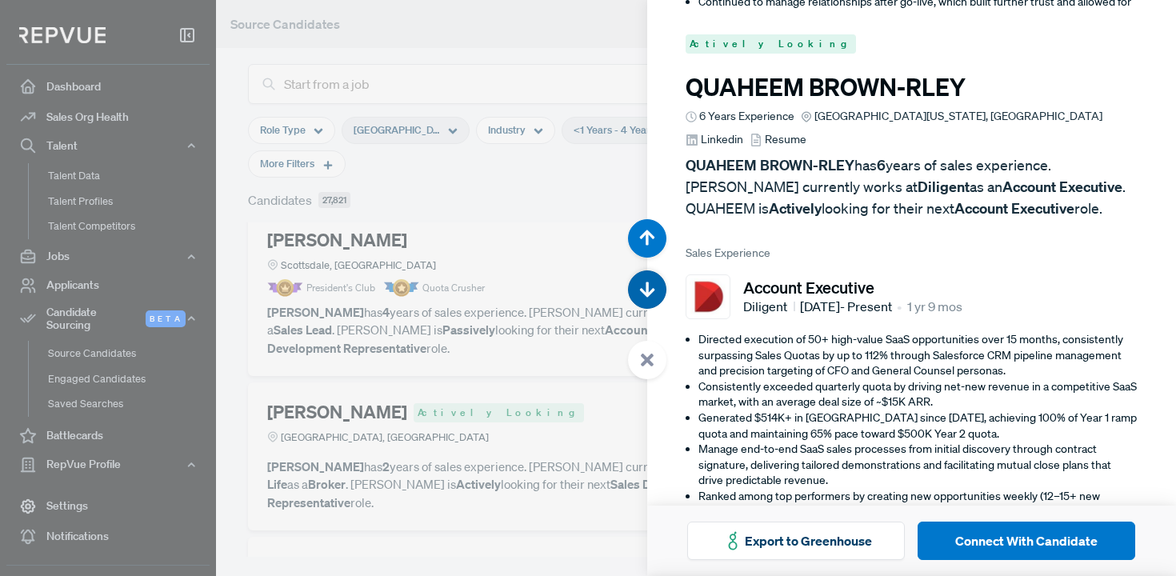
scroll to position [27067, 0]
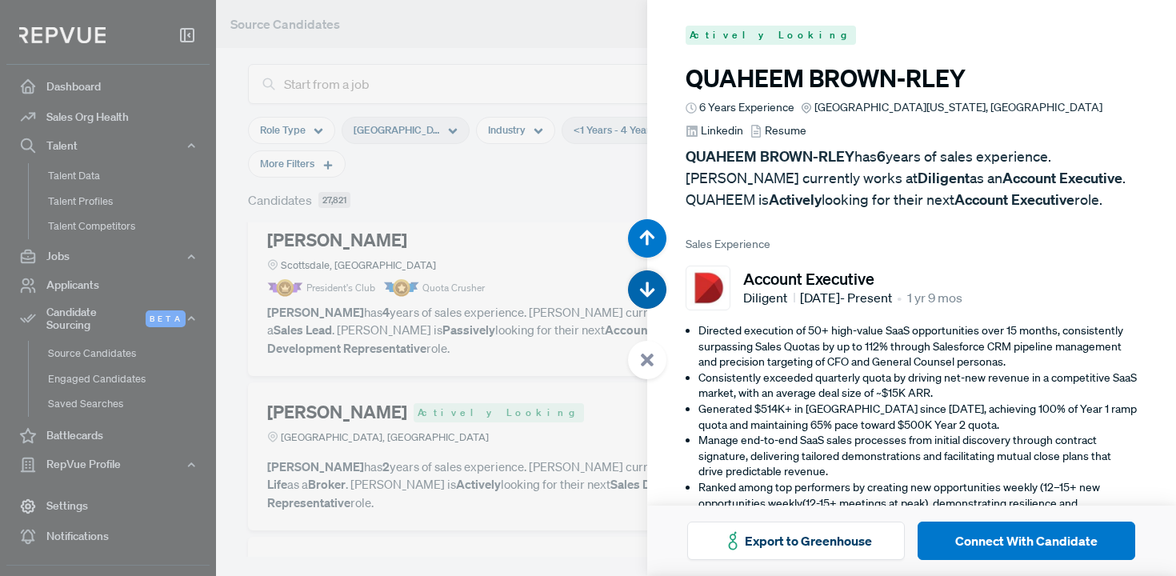
click at [637, 284] on button "button" at bounding box center [647, 289] width 38 height 38
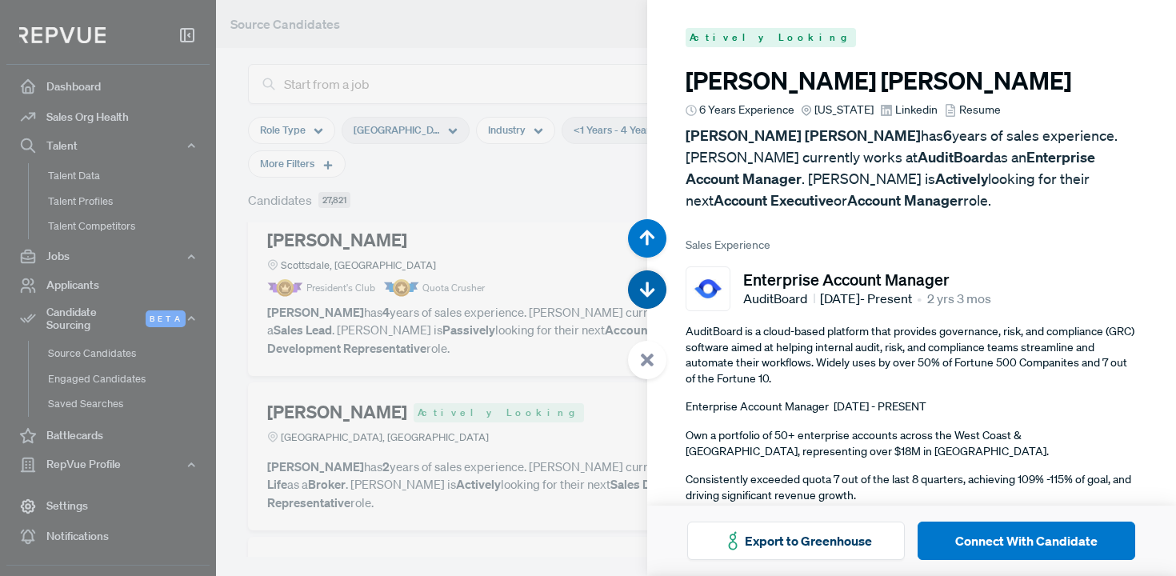
scroll to position [27643, 0]
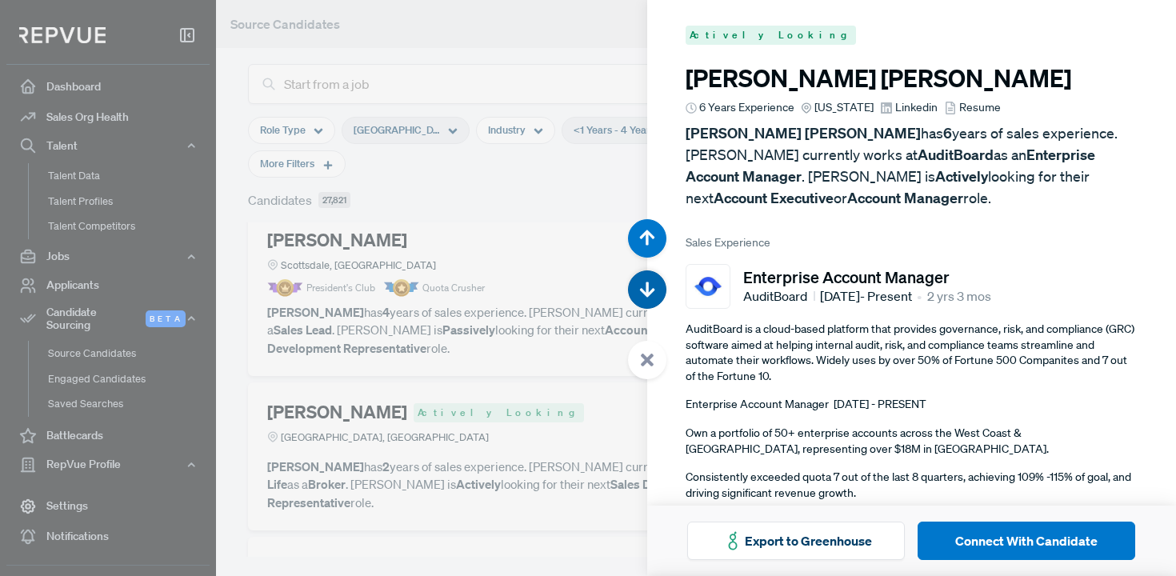
click at [637, 284] on button "button" at bounding box center [647, 289] width 38 height 38
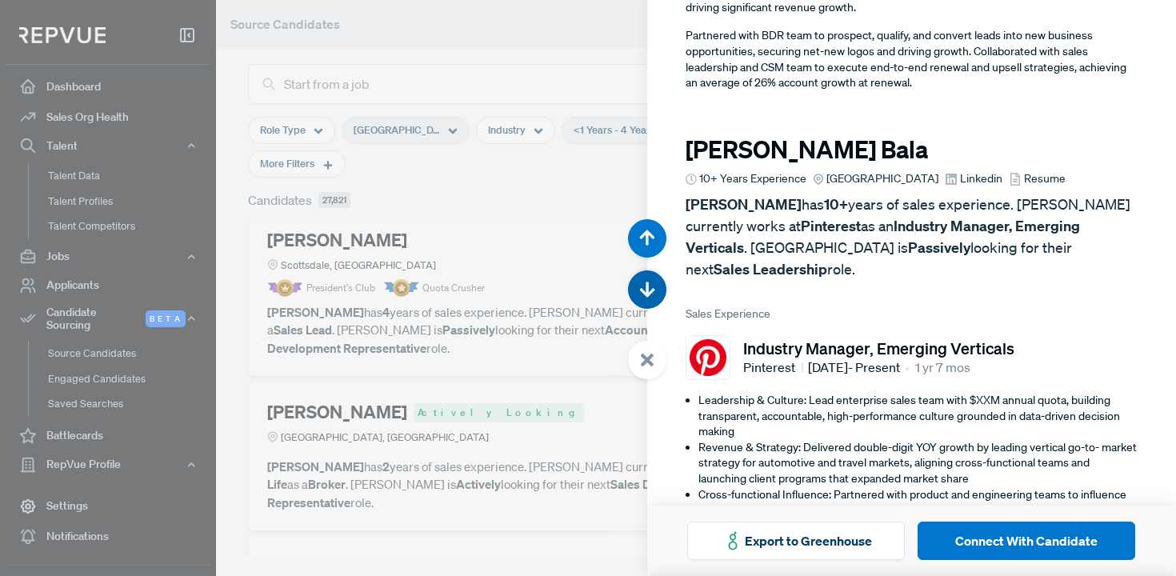
scroll to position [28219, 0]
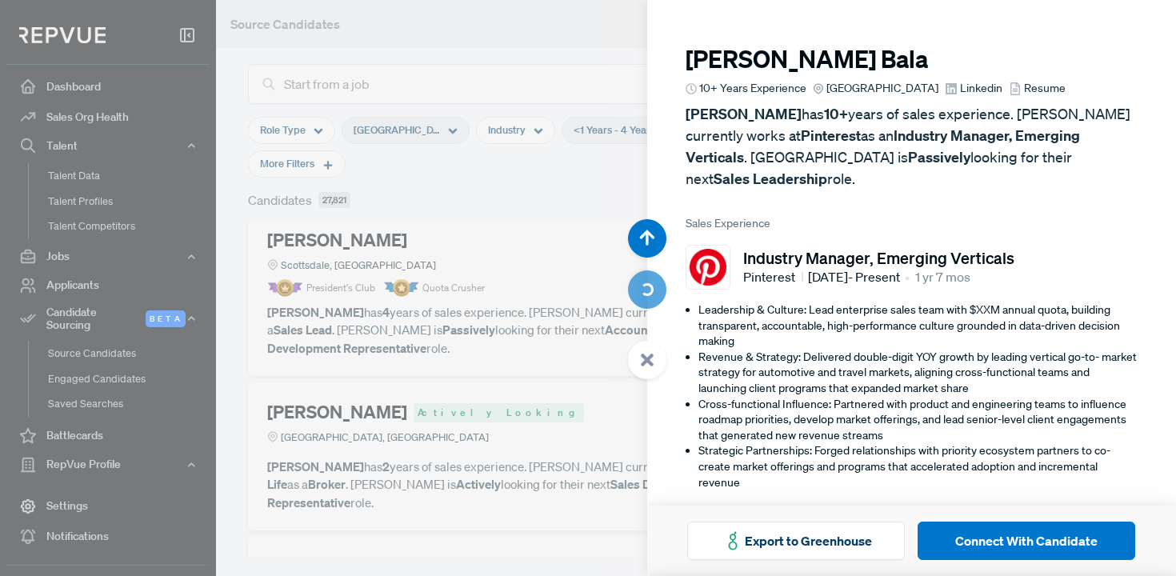
click at [637, 284] on article at bounding box center [647, 299] width 38 height 160
click at [648, 286] on use "button" at bounding box center [646, 289] width 15 height 15
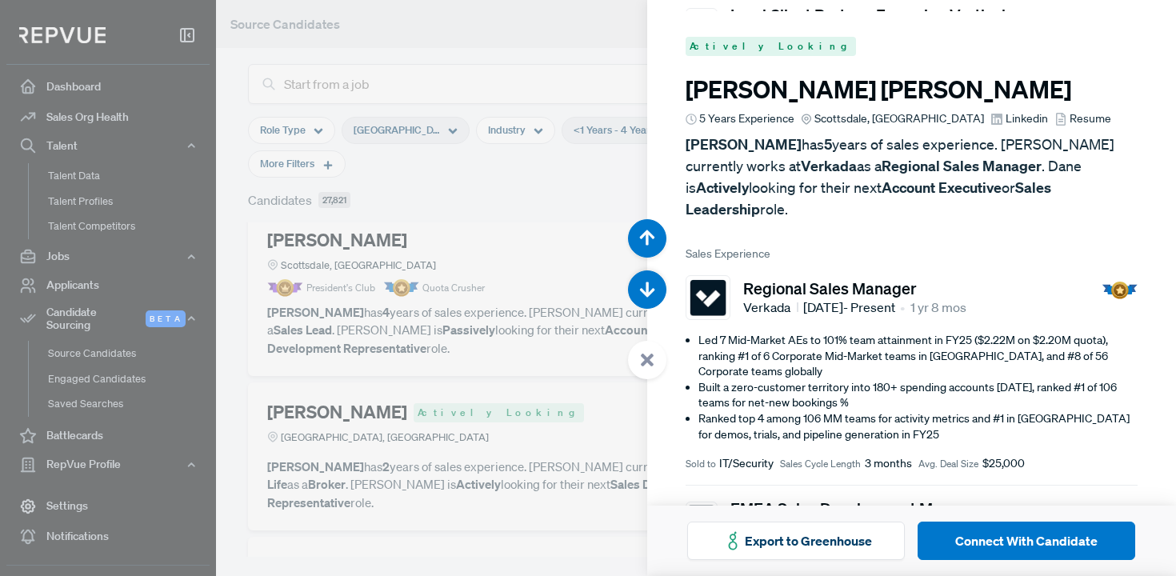
scroll to position [28795, 0]
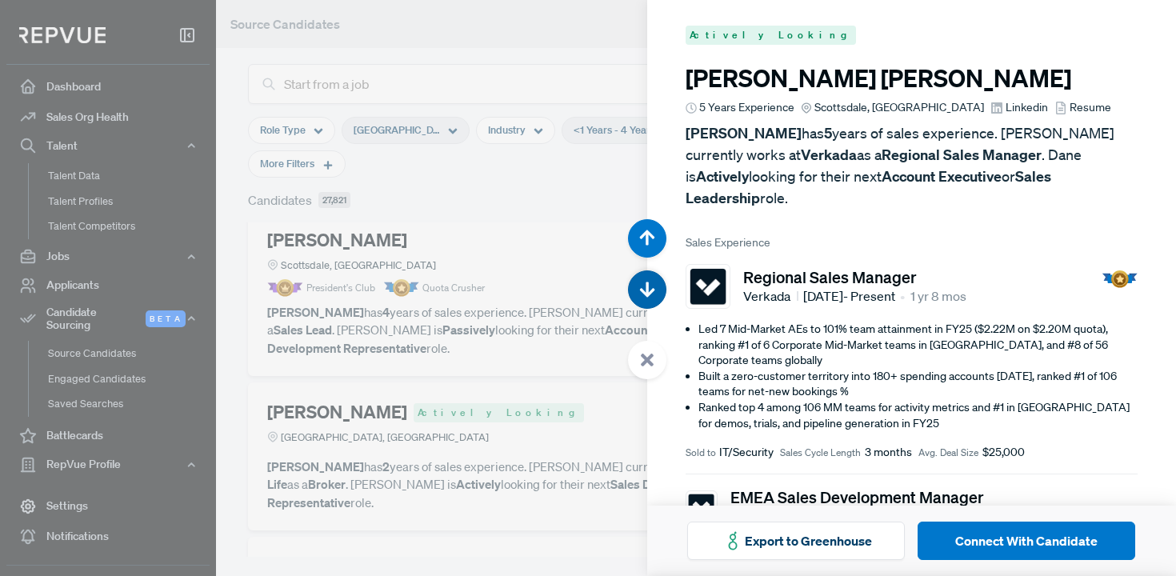
click at [657, 296] on button "button" at bounding box center [647, 289] width 38 height 38
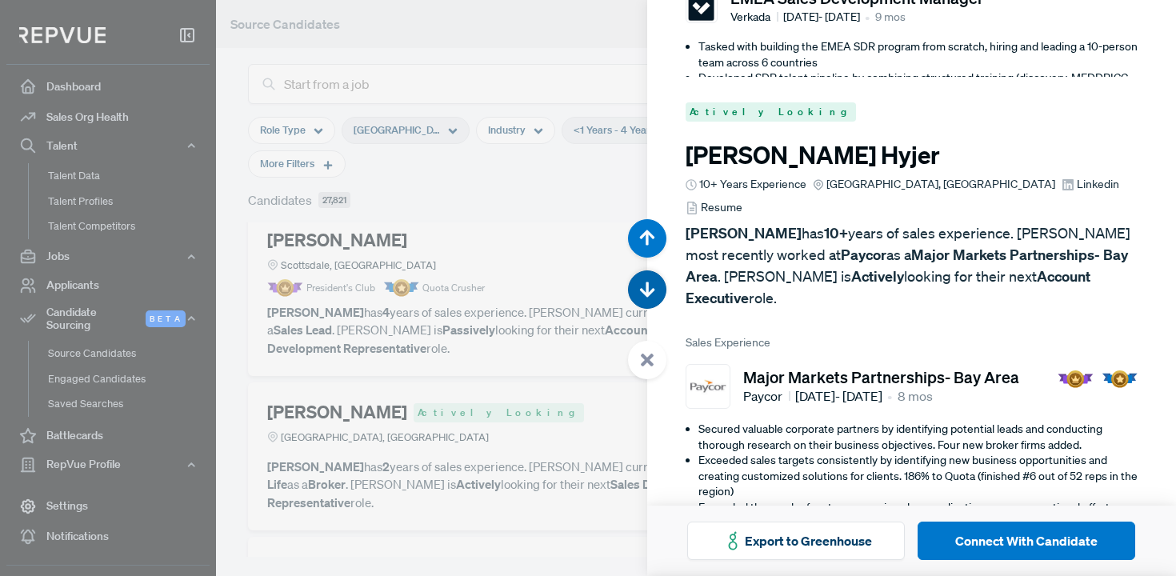
scroll to position [29371, 0]
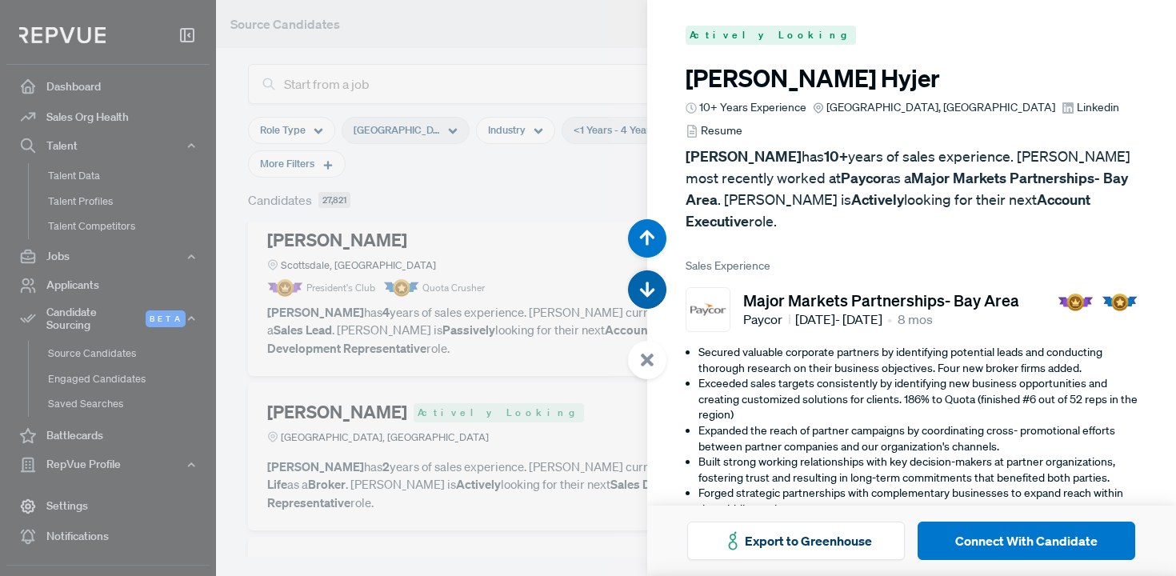
click at [657, 296] on button "button" at bounding box center [647, 289] width 38 height 38
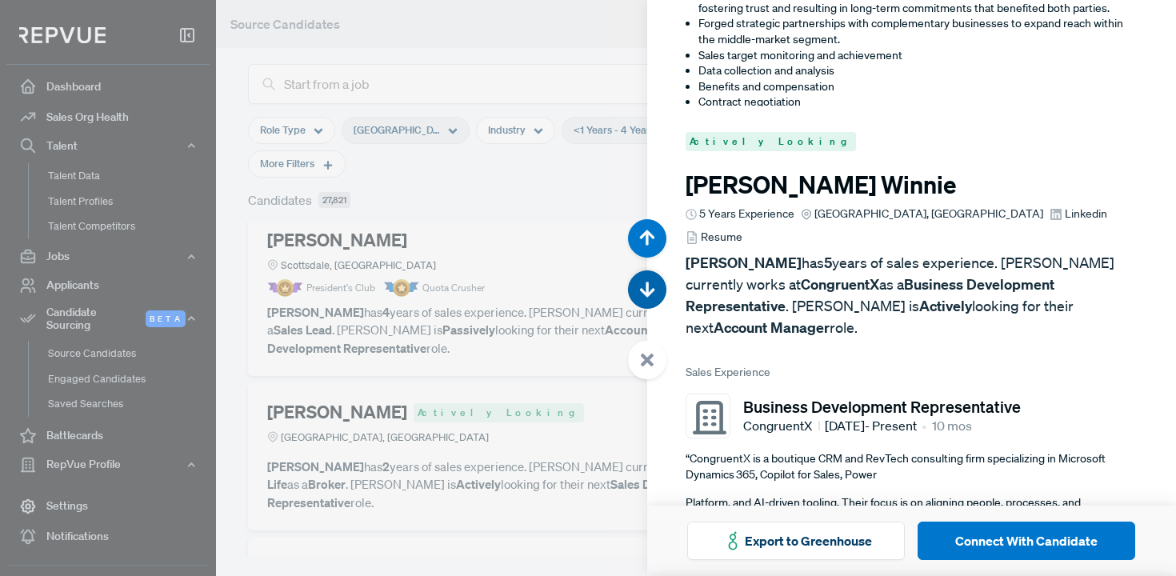
scroll to position [29946, 0]
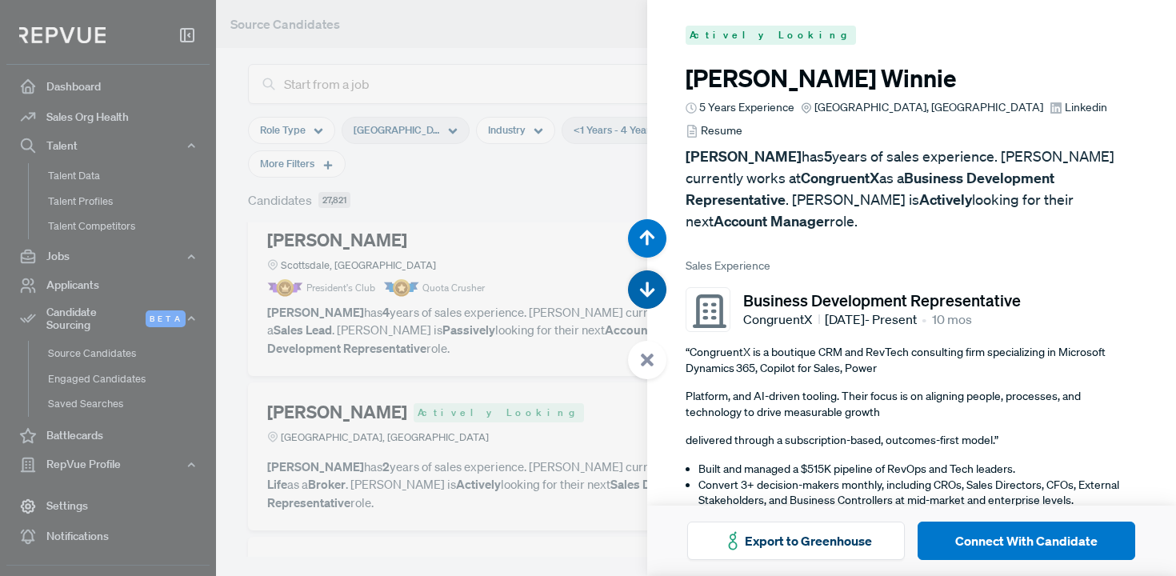
click at [657, 296] on button "button" at bounding box center [647, 289] width 38 height 38
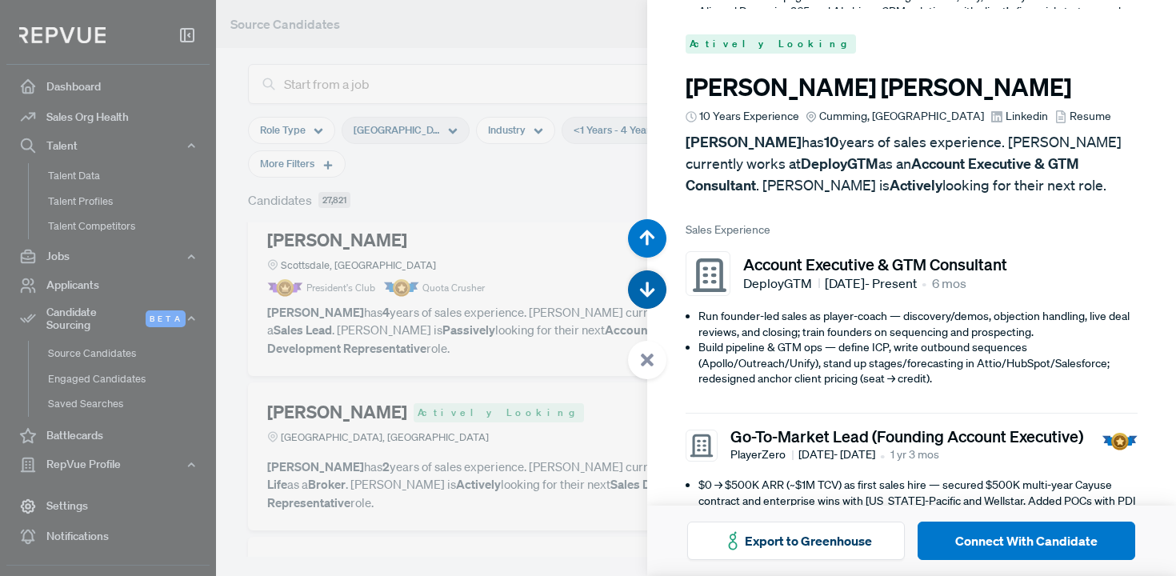
scroll to position [30522, 0]
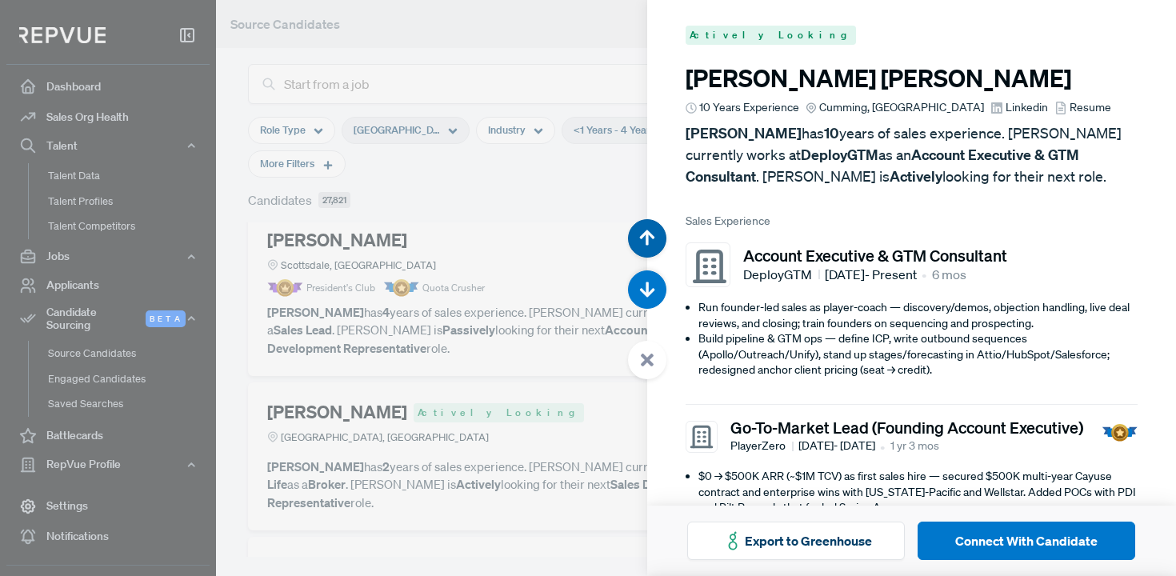
click at [656, 241] on button "button" at bounding box center [647, 238] width 38 height 38
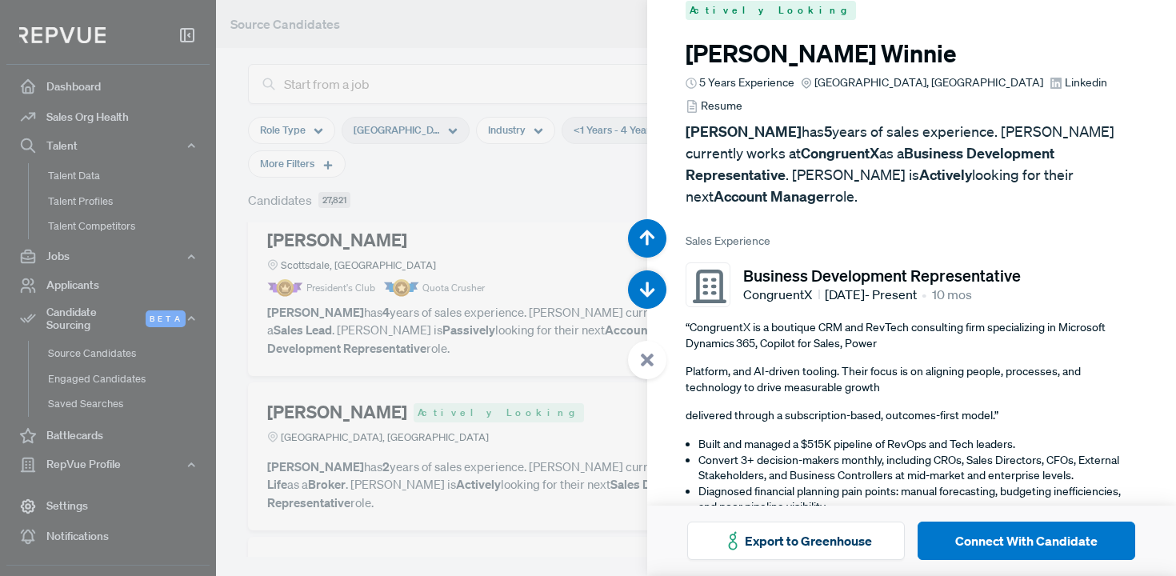
scroll to position [29946, 0]
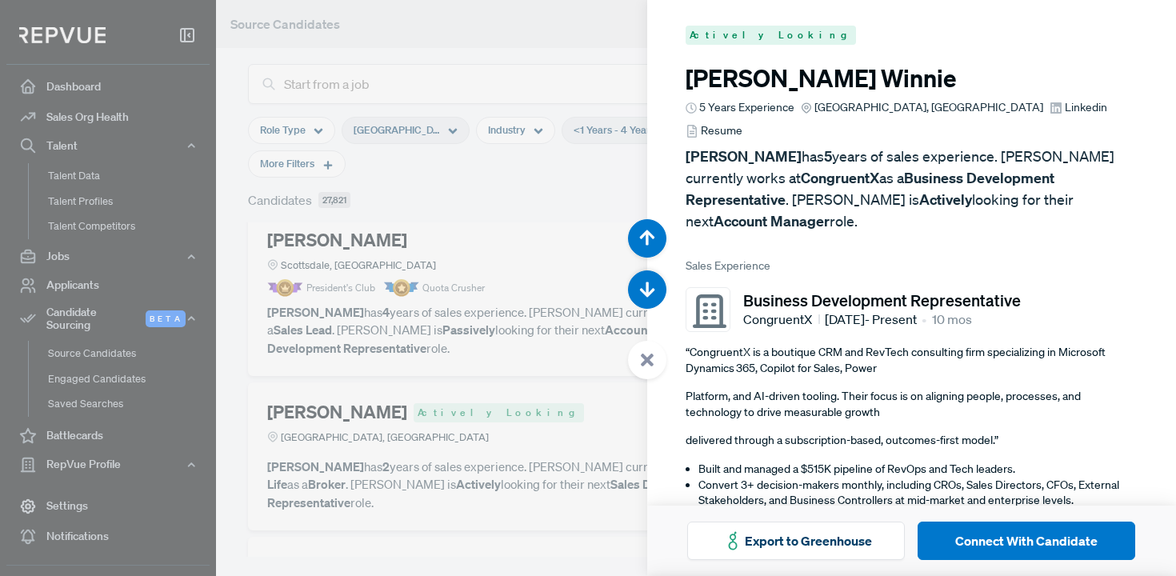
click at [1065, 105] on span "Linkedin" at bounding box center [1086, 107] width 42 height 17
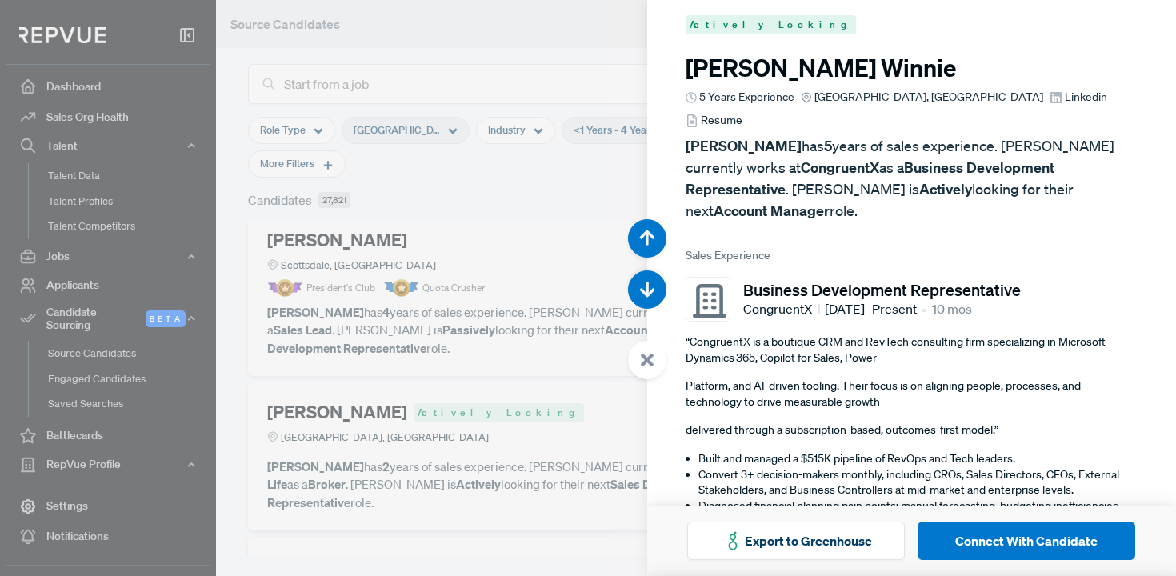
scroll to position [0, 0]
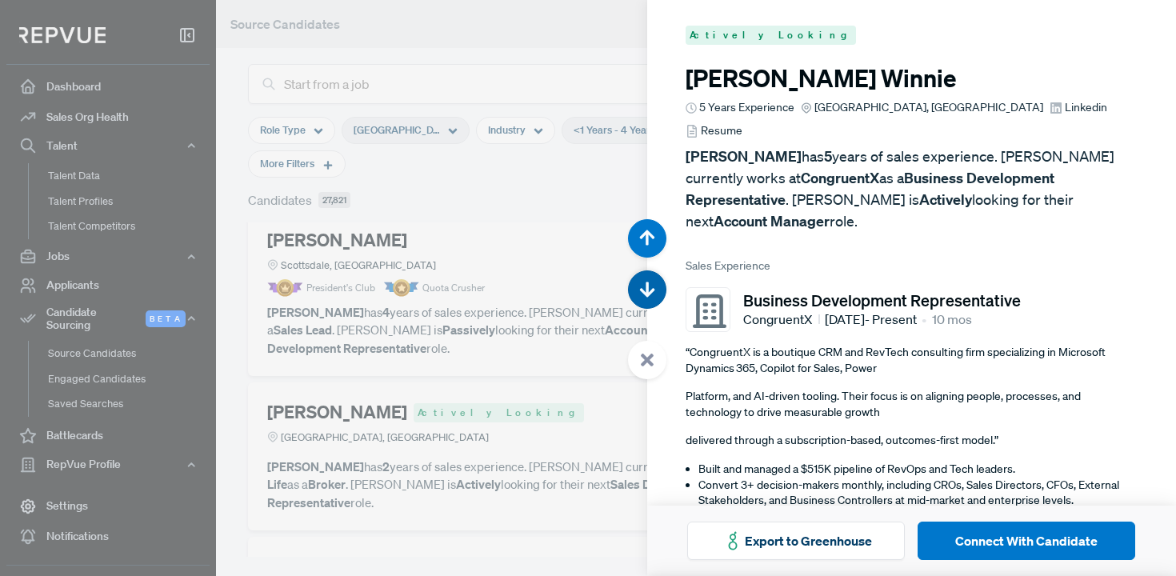
click at [644, 284] on icon "button" at bounding box center [647, 290] width 16 height 16
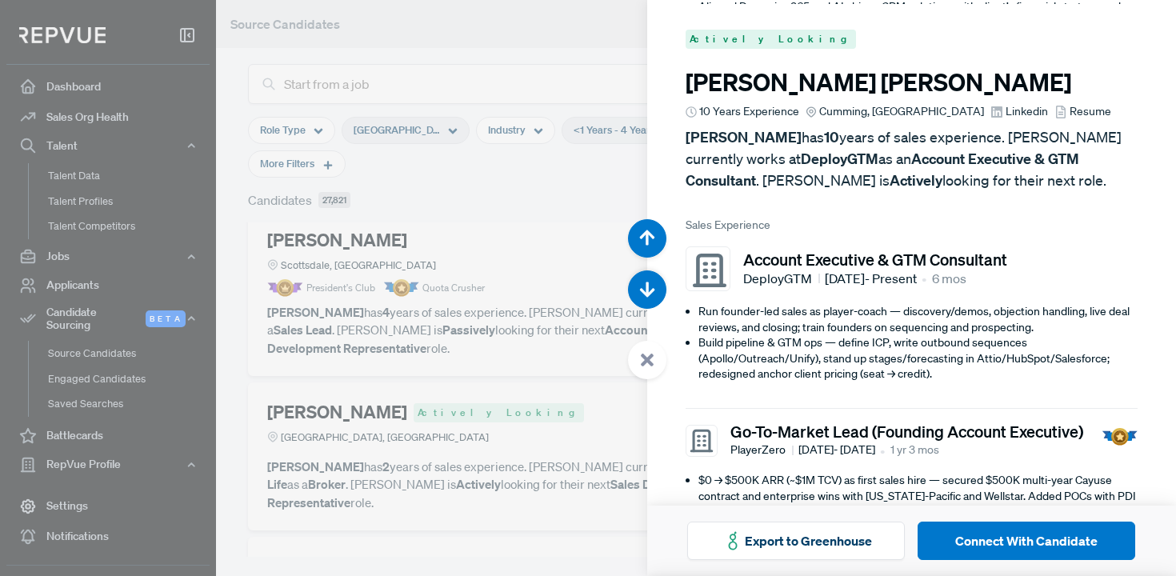
scroll to position [30522, 0]
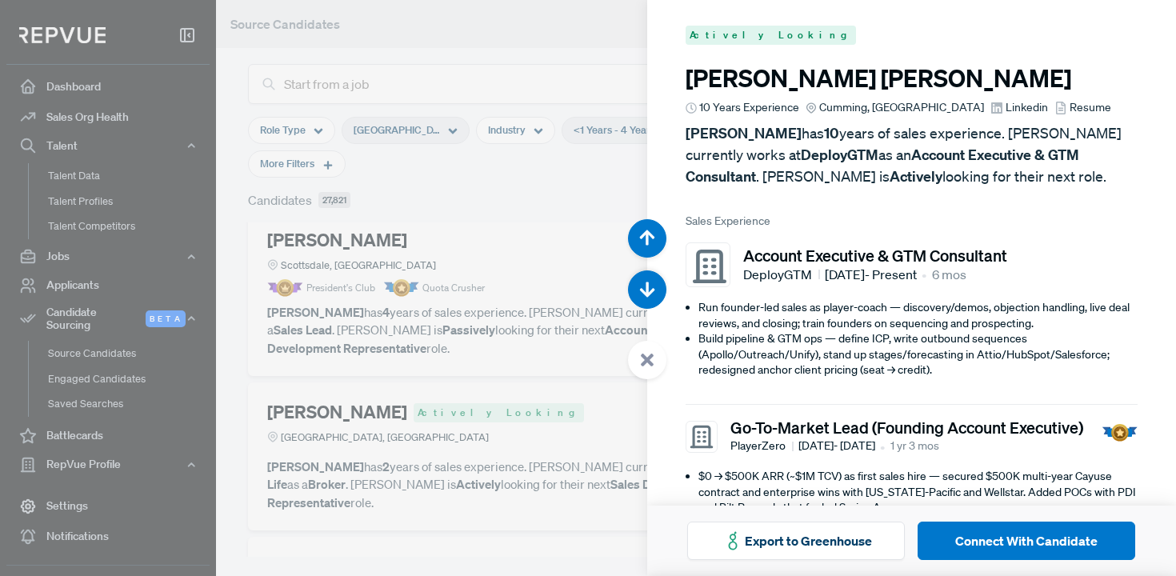
click at [628, 302] on article at bounding box center [647, 299] width 38 height 160
click at [653, 293] on icon "button" at bounding box center [647, 290] width 16 height 16
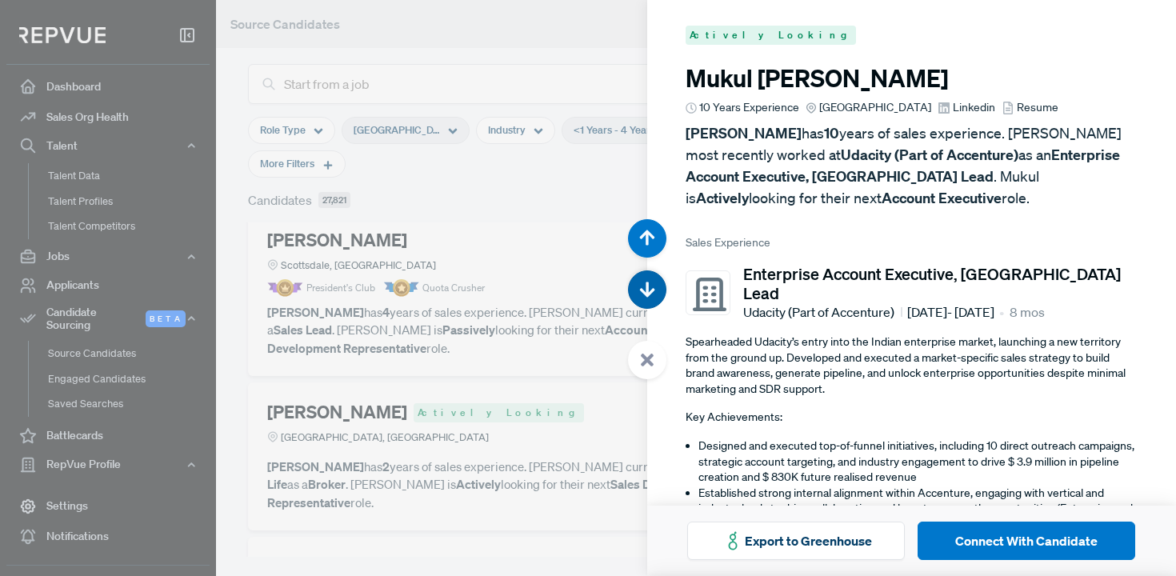
click at [655, 291] on button "button" at bounding box center [647, 289] width 38 height 38
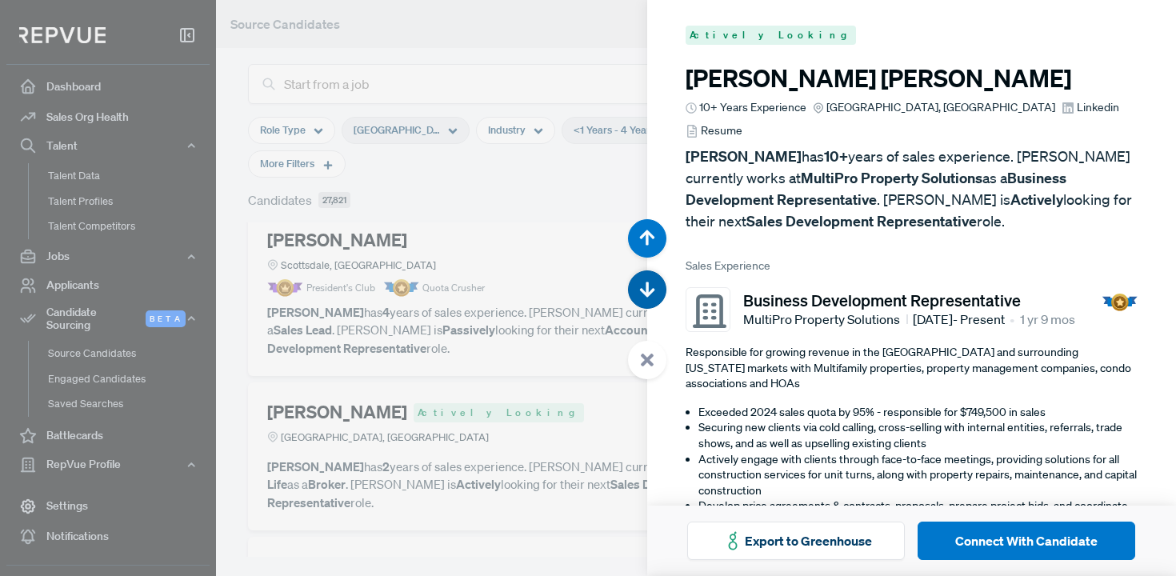
click at [655, 291] on button "button" at bounding box center [647, 289] width 38 height 38
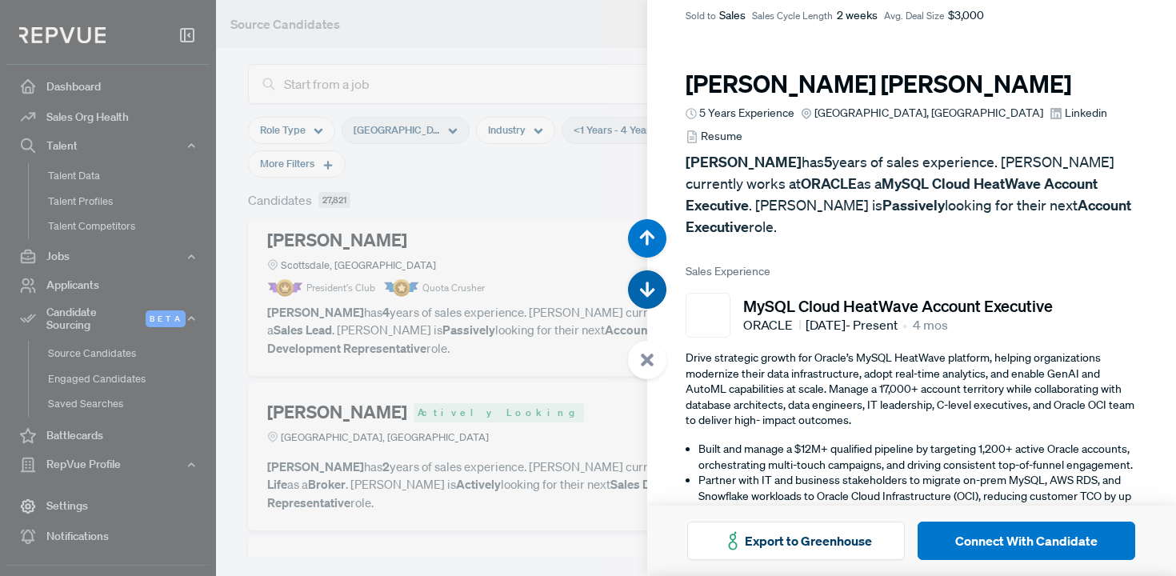
scroll to position [32250, 0]
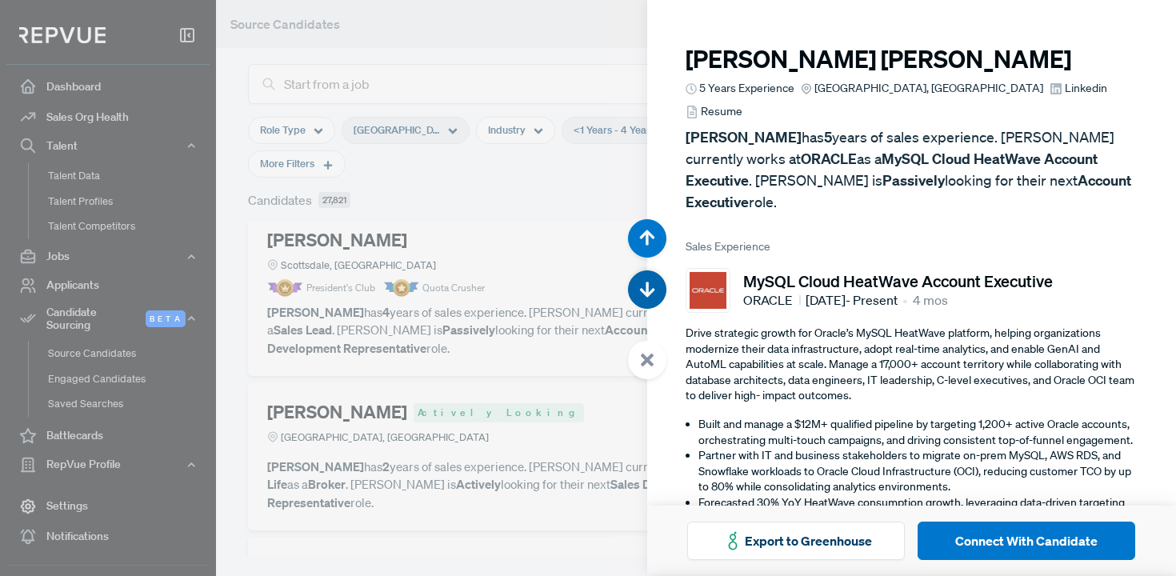
click at [657, 287] on button "button" at bounding box center [647, 289] width 38 height 38
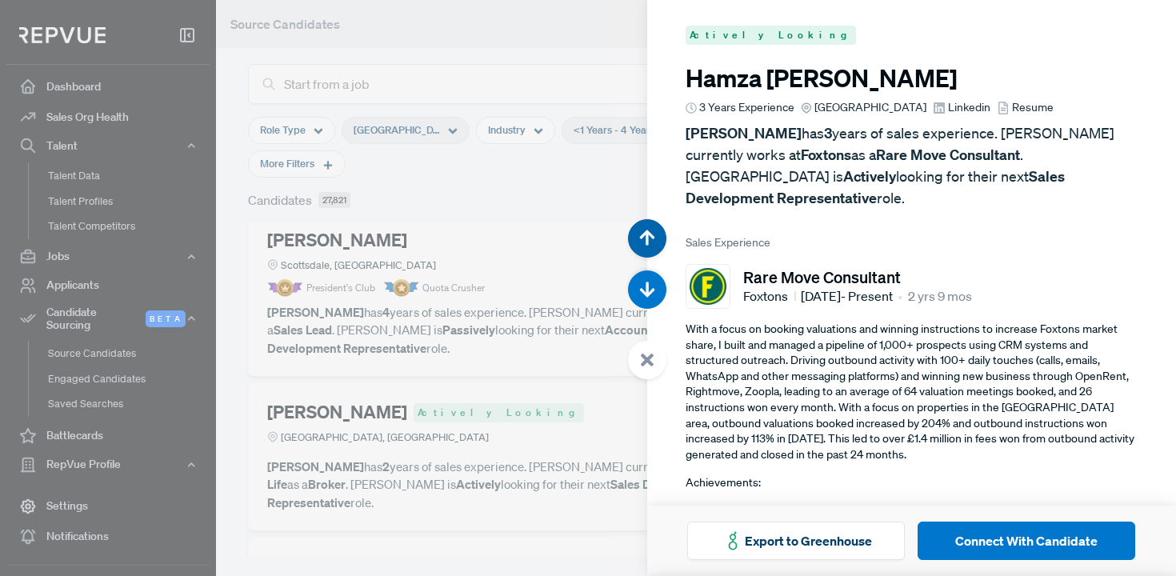
click at [644, 223] on button "button" at bounding box center [647, 238] width 38 height 38
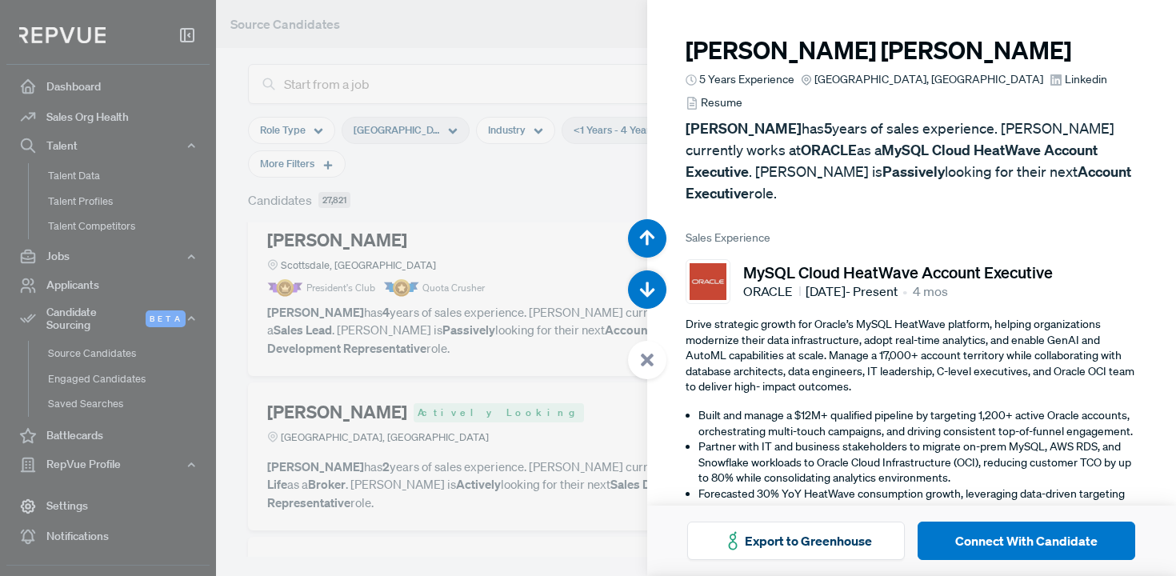
scroll to position [32250, 0]
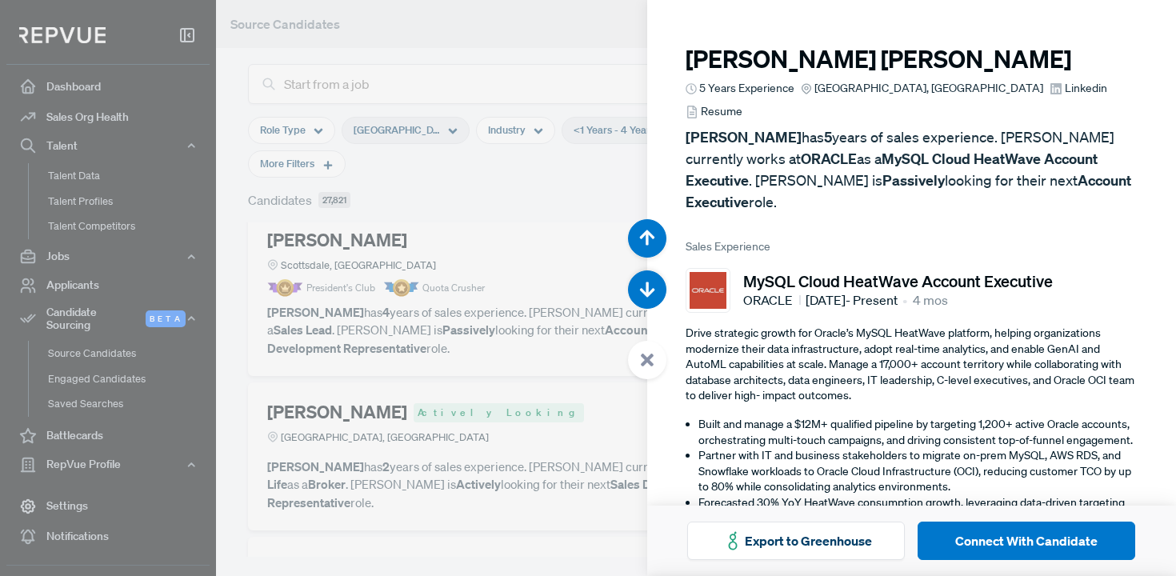
click at [1065, 90] on span "Linkedin" at bounding box center [1086, 88] width 42 height 17
click at [645, 296] on icon "button" at bounding box center [647, 290] width 16 height 16
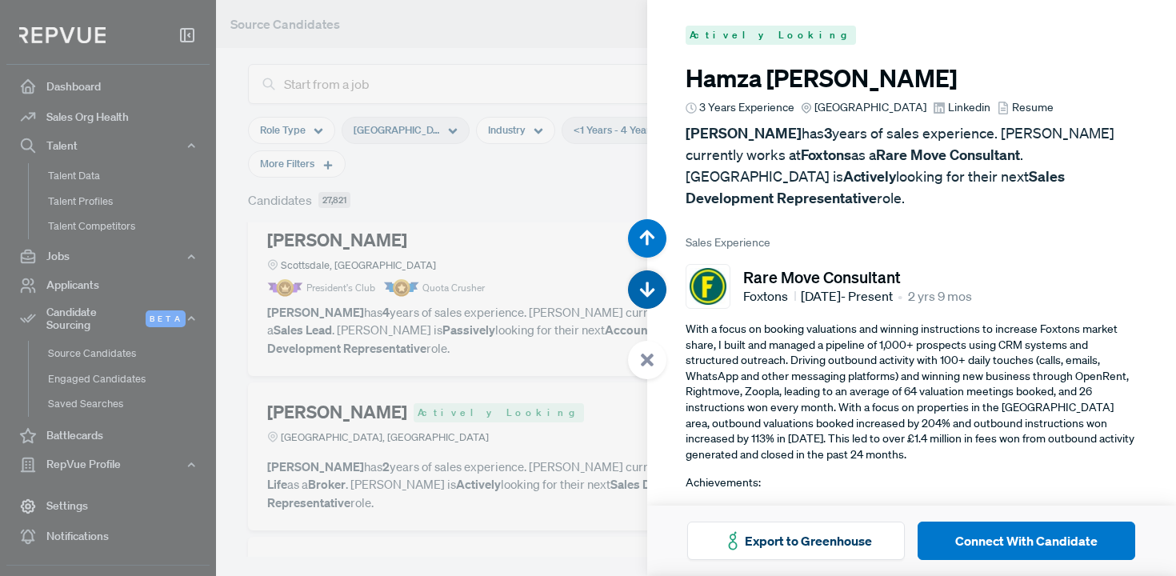
click at [641, 297] on icon "button" at bounding box center [647, 290] width 16 height 16
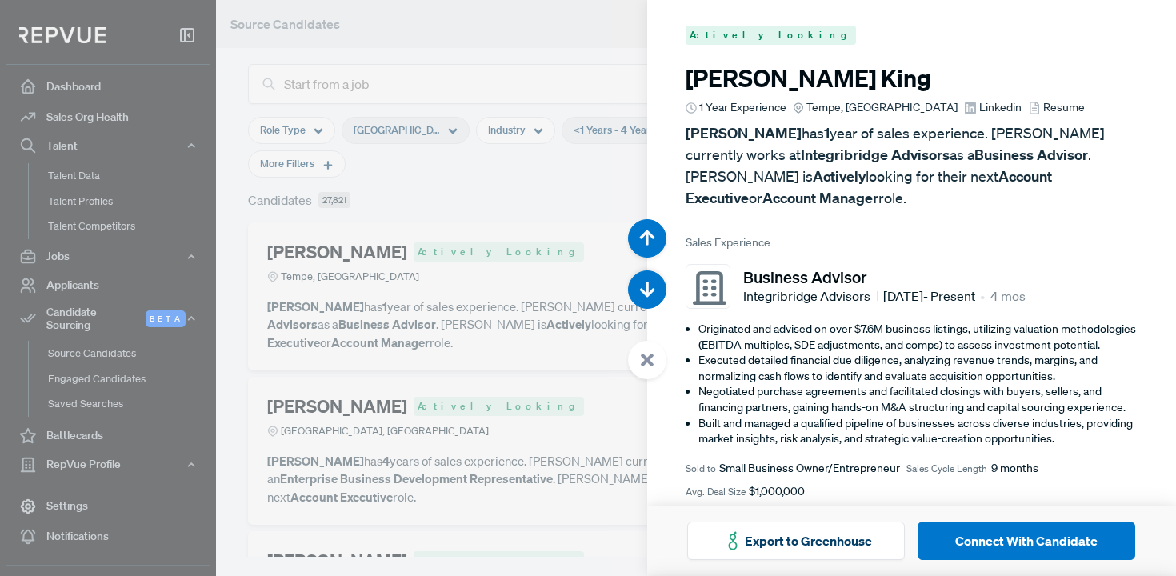
scroll to position [972, 0]
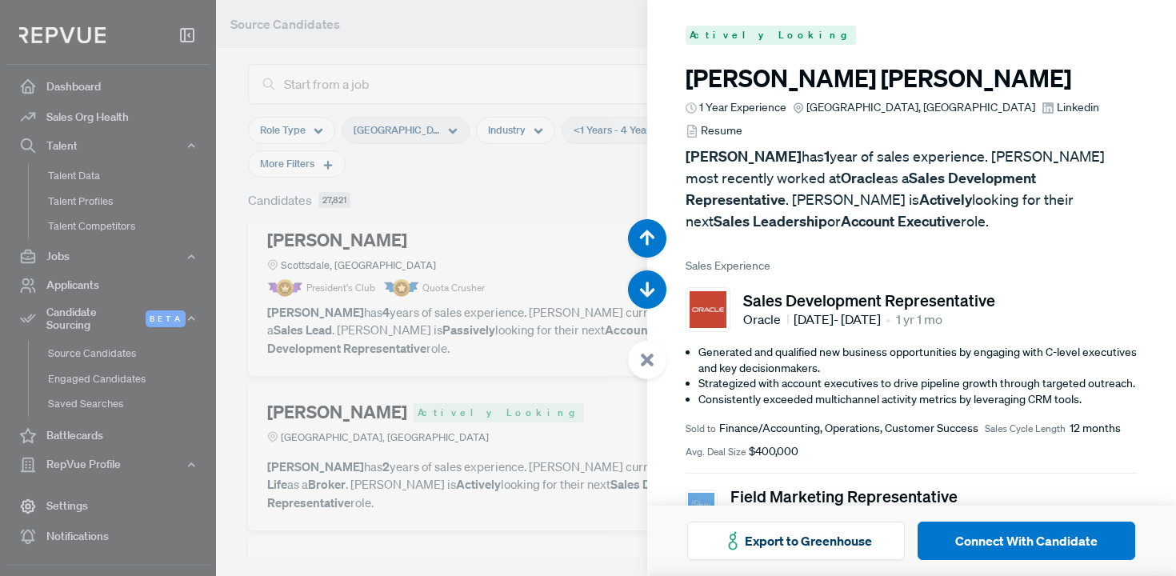
click at [1057, 111] on span "Linkedin" at bounding box center [1078, 107] width 42 height 17
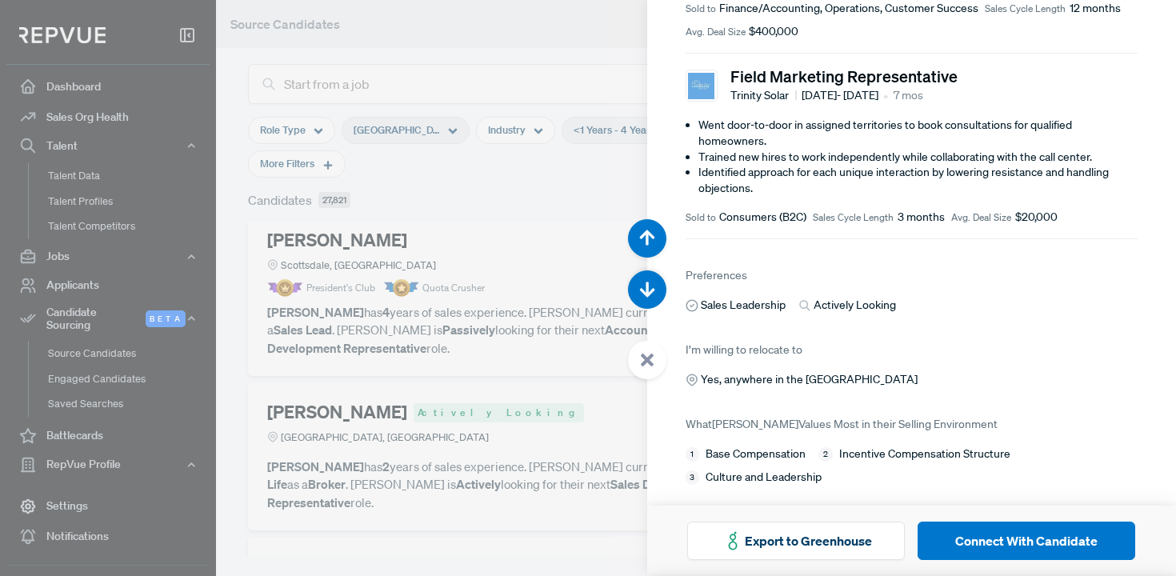
scroll to position [402, 0]
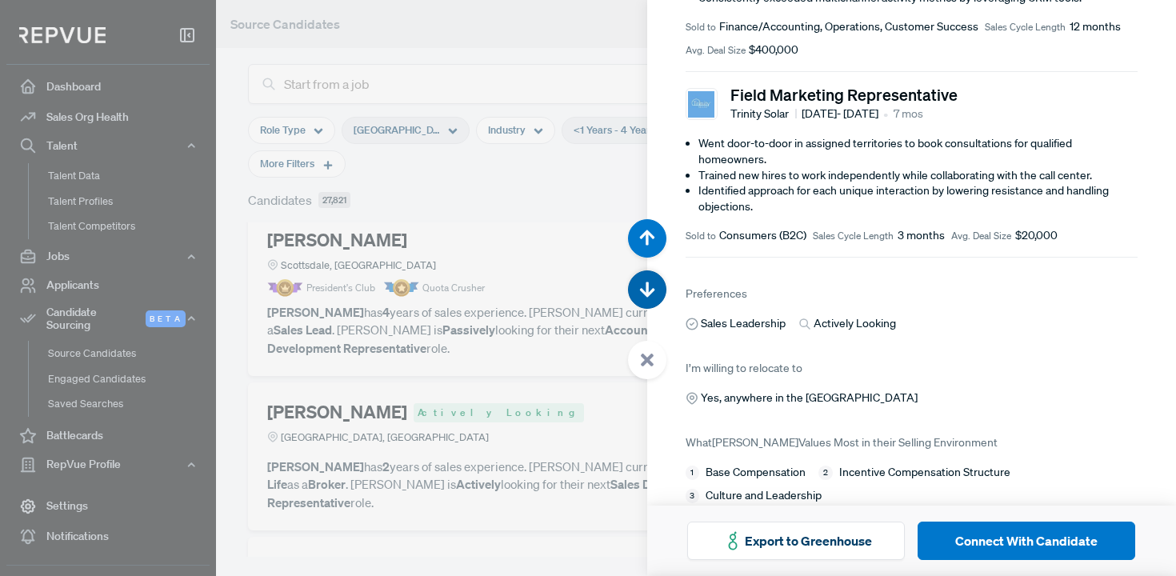
click at [643, 288] on icon "button" at bounding box center [647, 290] width 16 height 16
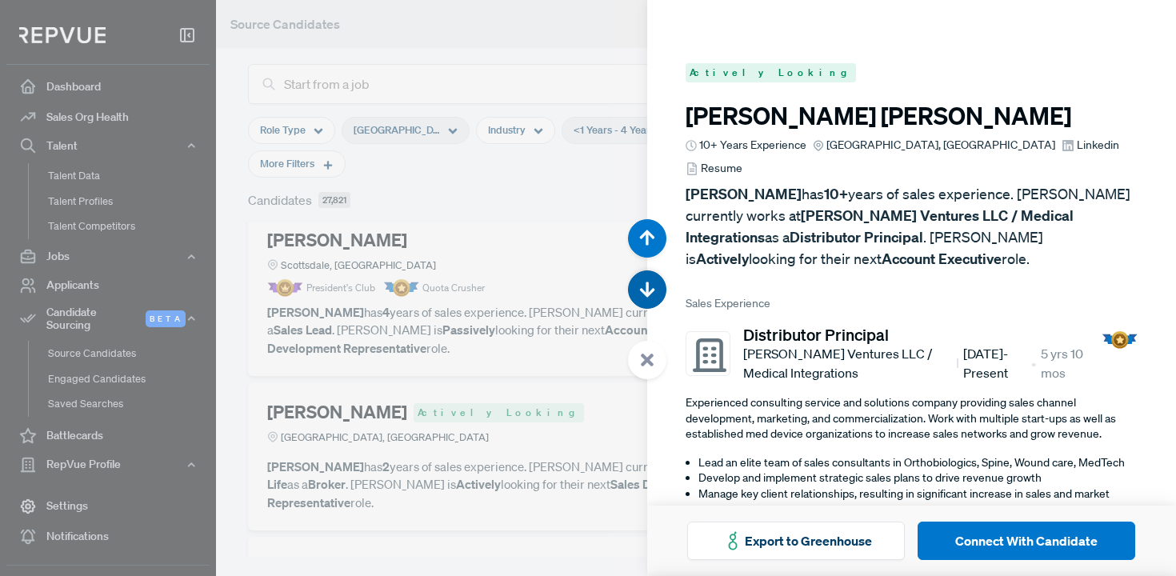
scroll to position [33978, 0]
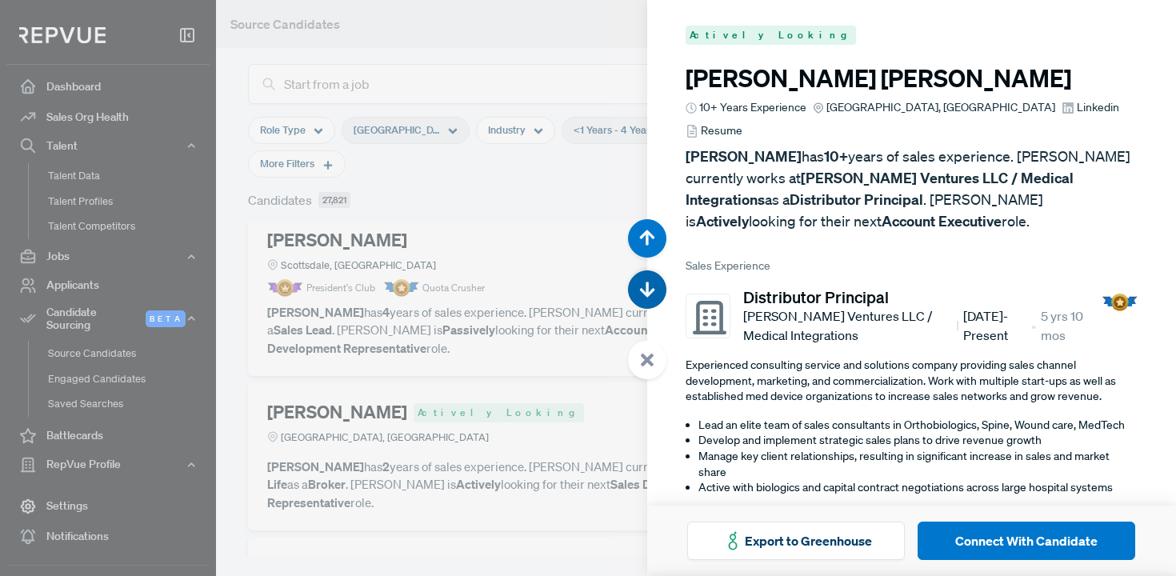
click at [644, 287] on icon "button" at bounding box center [647, 290] width 16 height 16
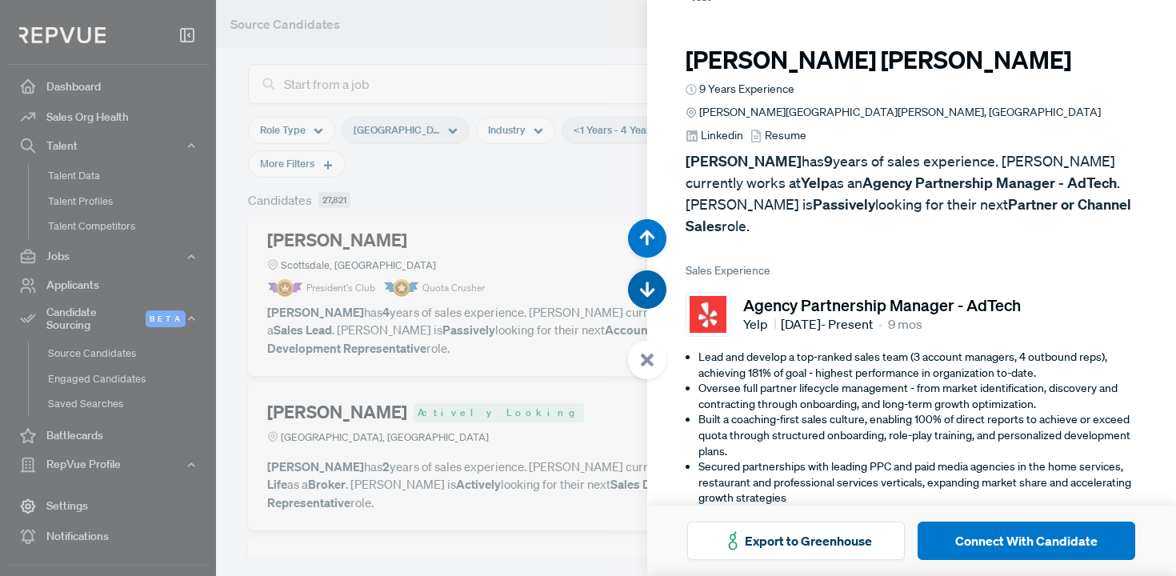
scroll to position [34554, 0]
click at [644, 288] on icon "button" at bounding box center [647, 290] width 16 height 16
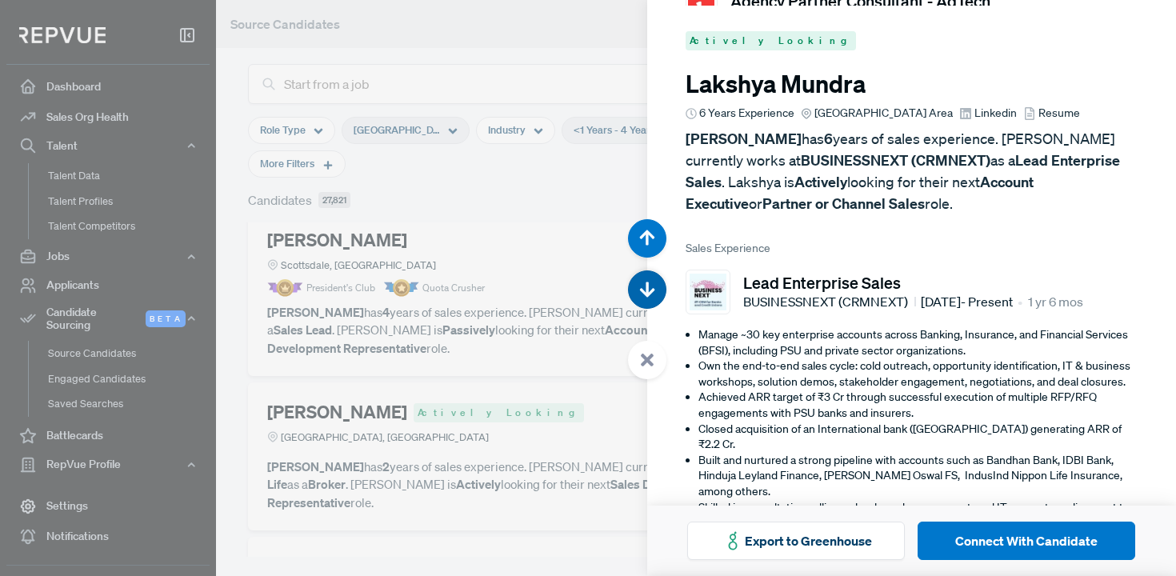
scroll to position [35129, 0]
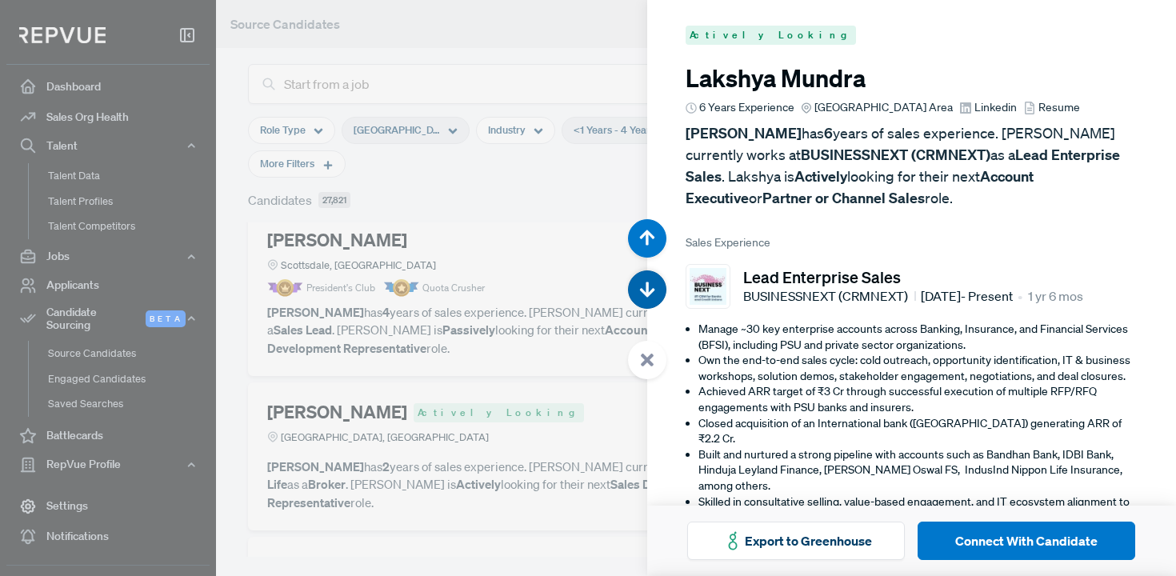
click at [643, 290] on use "button" at bounding box center [646, 289] width 15 height 15
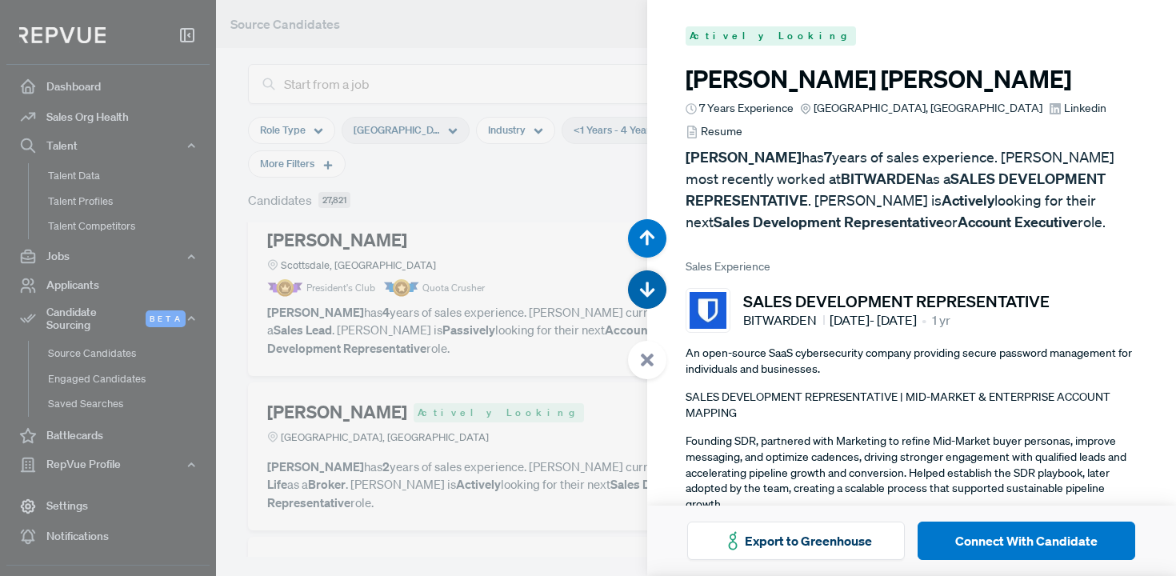
scroll to position [35705, 0]
click at [644, 289] on icon "button" at bounding box center [647, 290] width 16 height 16
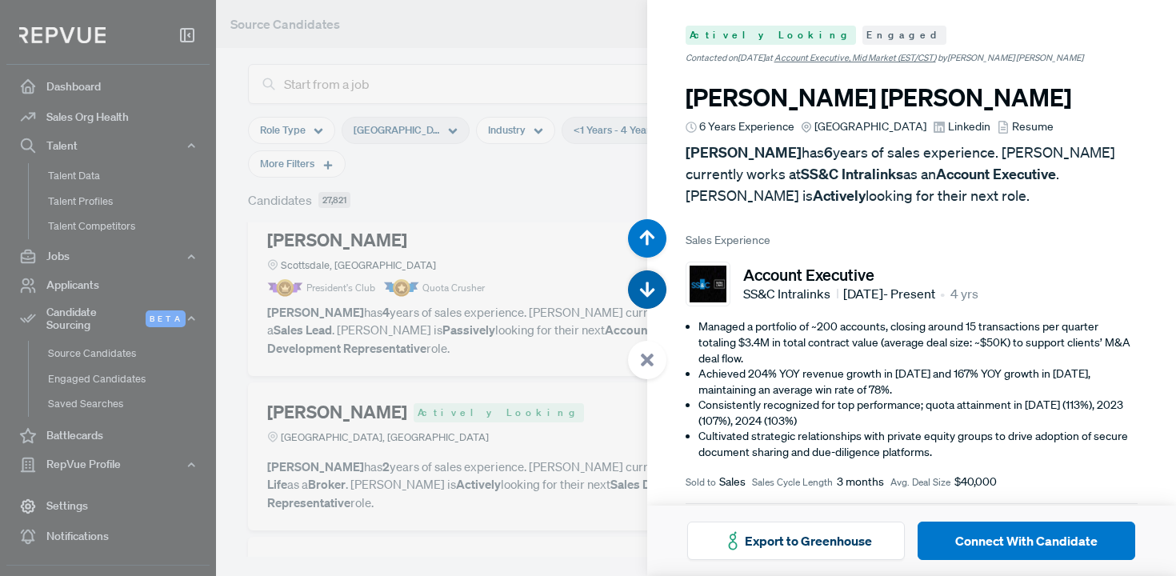
click at [642, 290] on use "button" at bounding box center [646, 289] width 15 height 15
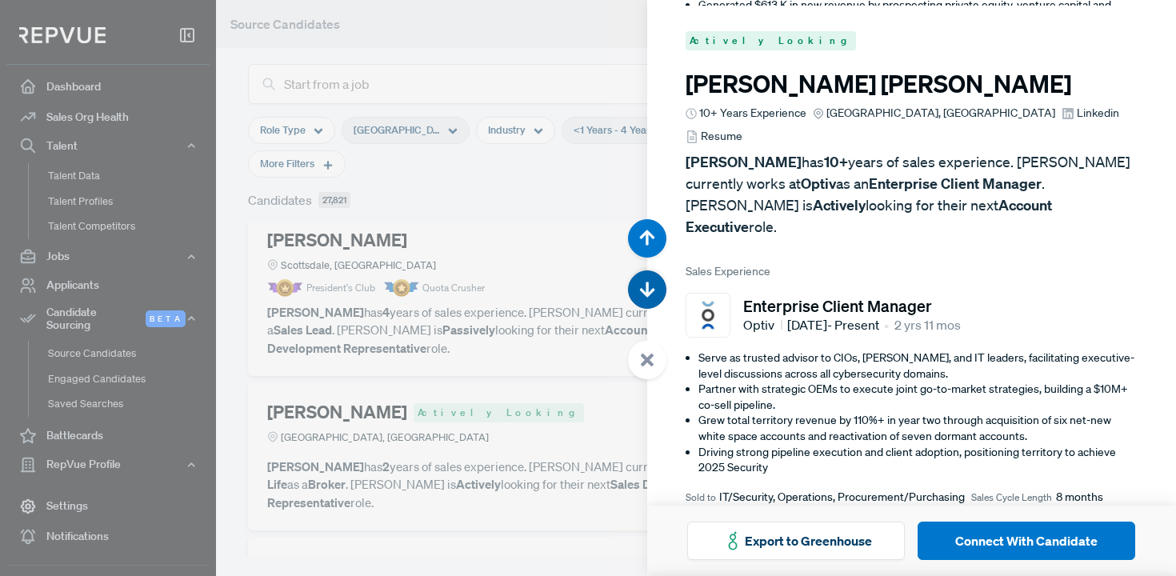
scroll to position [36857, 0]
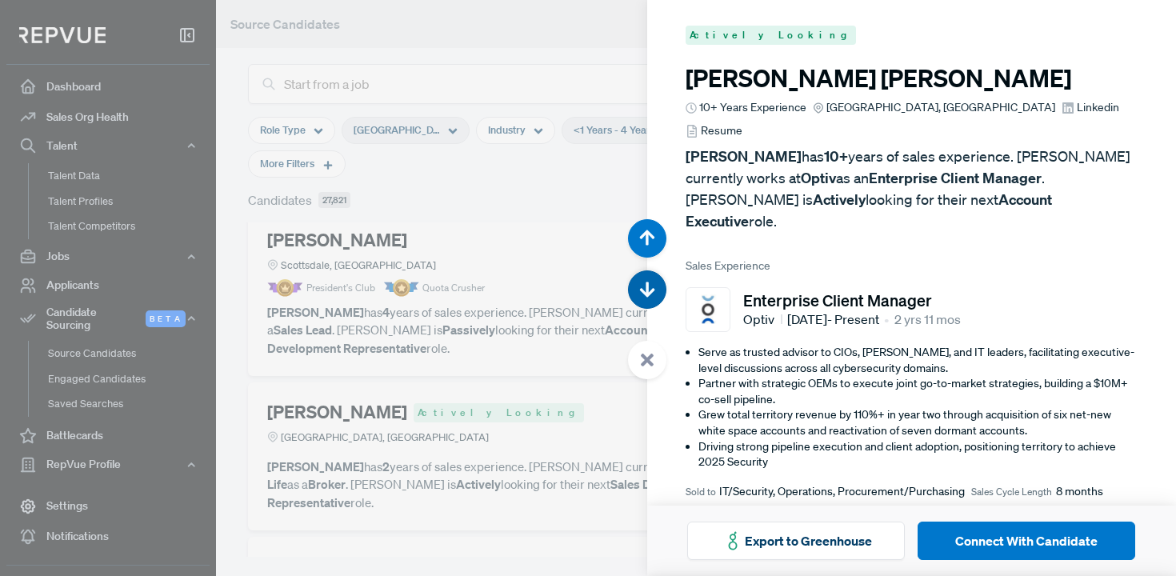
click at [641, 292] on use "button" at bounding box center [646, 289] width 15 height 15
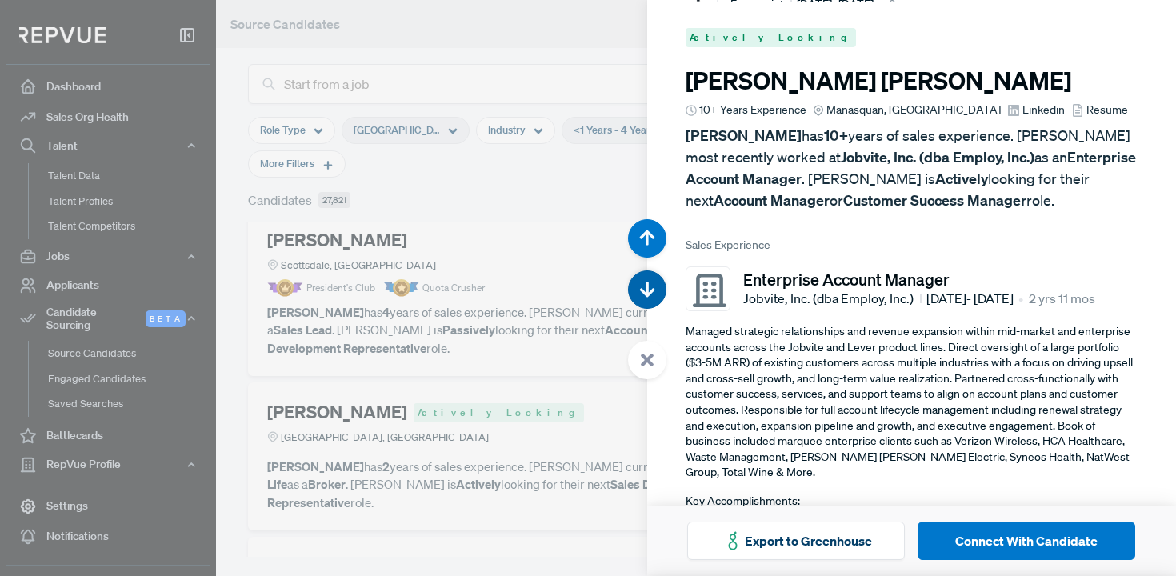
scroll to position [37433, 0]
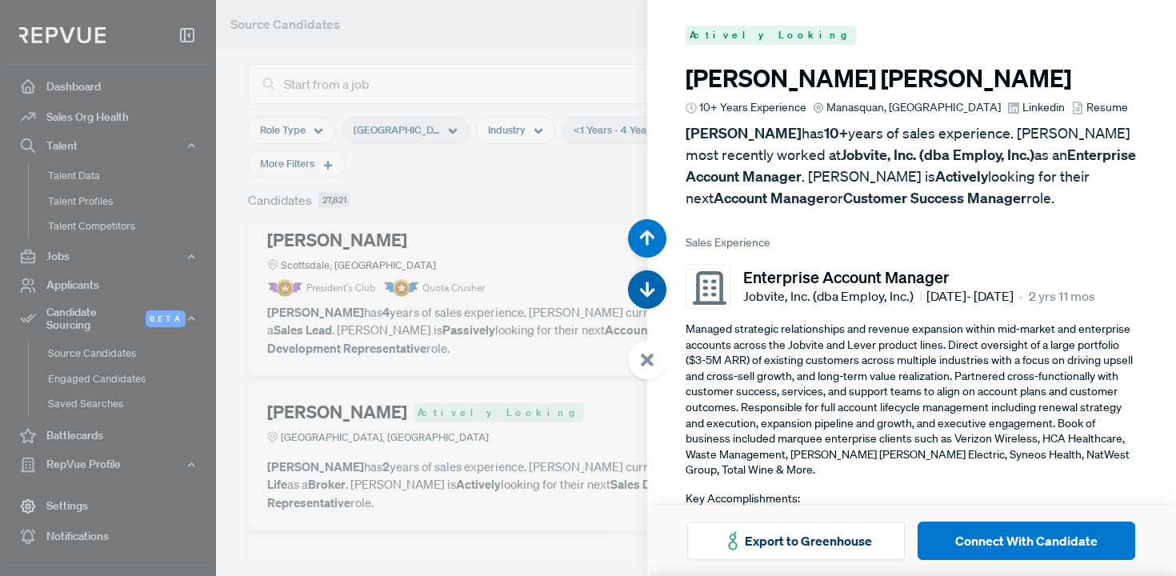
click at [641, 292] on icon "button" at bounding box center [647, 290] width 16 height 16
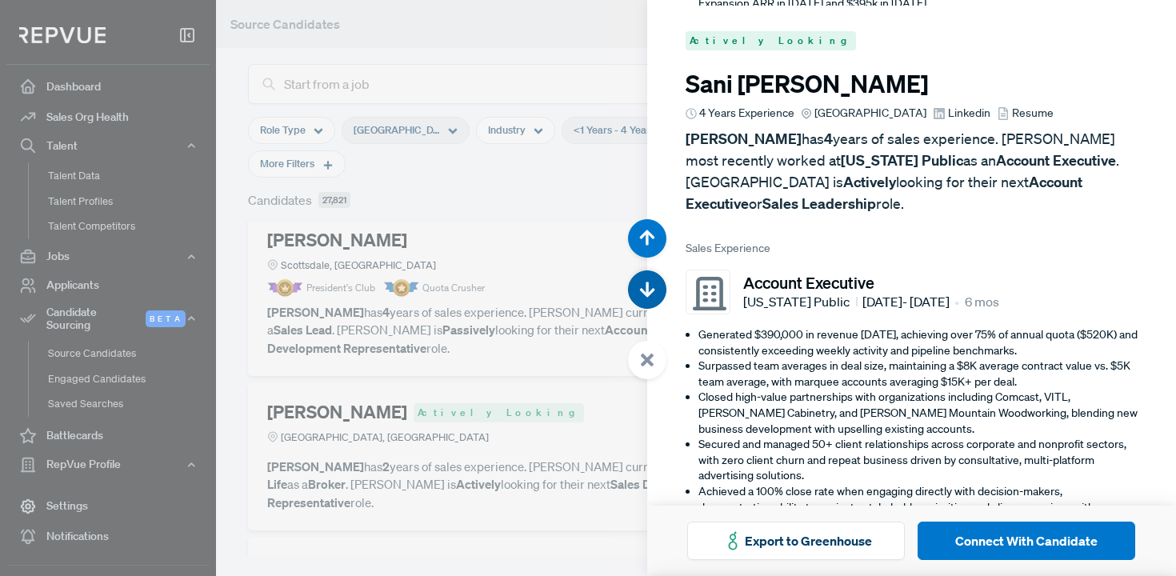
scroll to position [38009, 0]
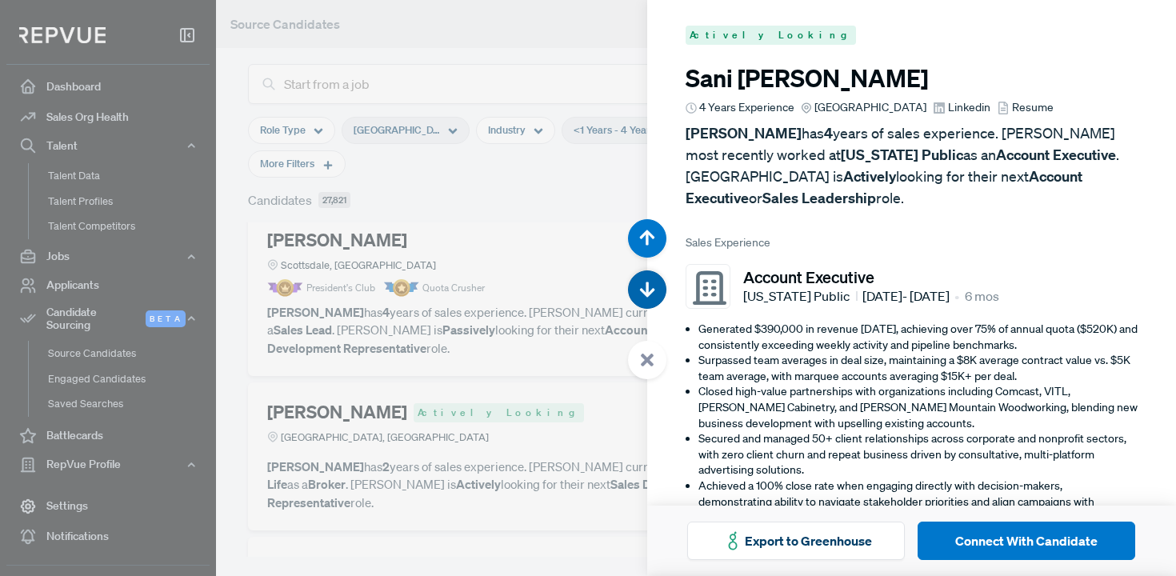
click at [655, 286] on button "button" at bounding box center [647, 289] width 38 height 38
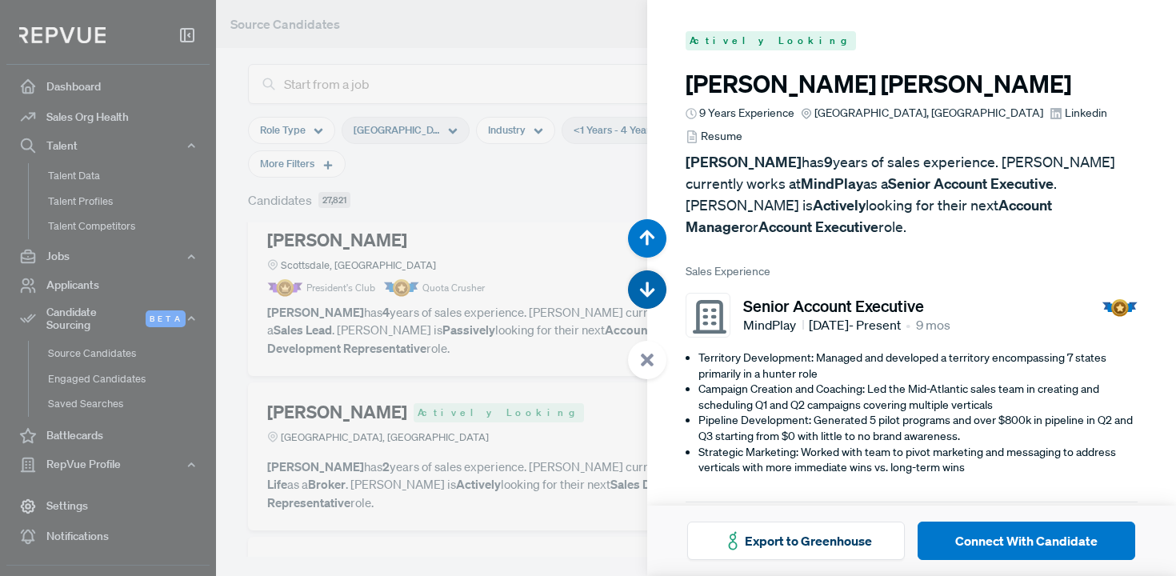
scroll to position [38585, 0]
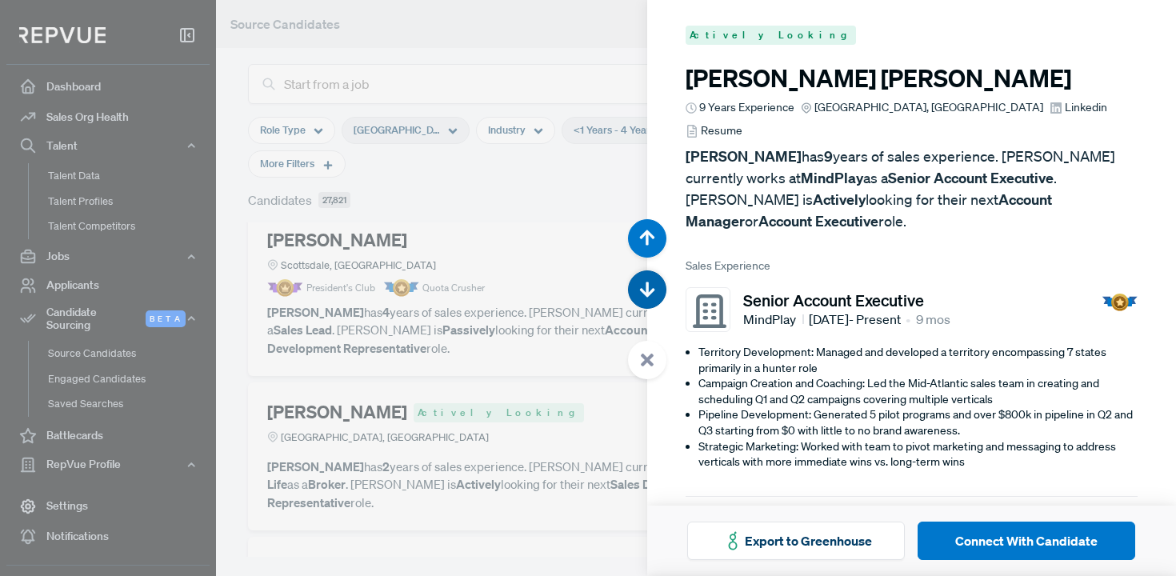
click at [653, 297] on icon "button" at bounding box center [647, 290] width 16 height 16
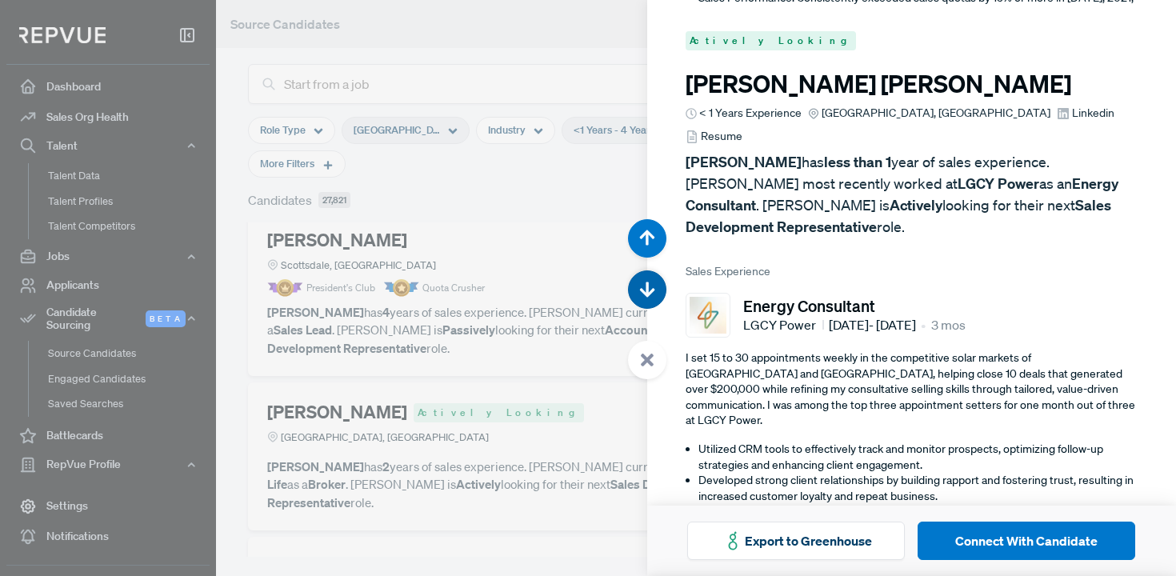
scroll to position [39161, 0]
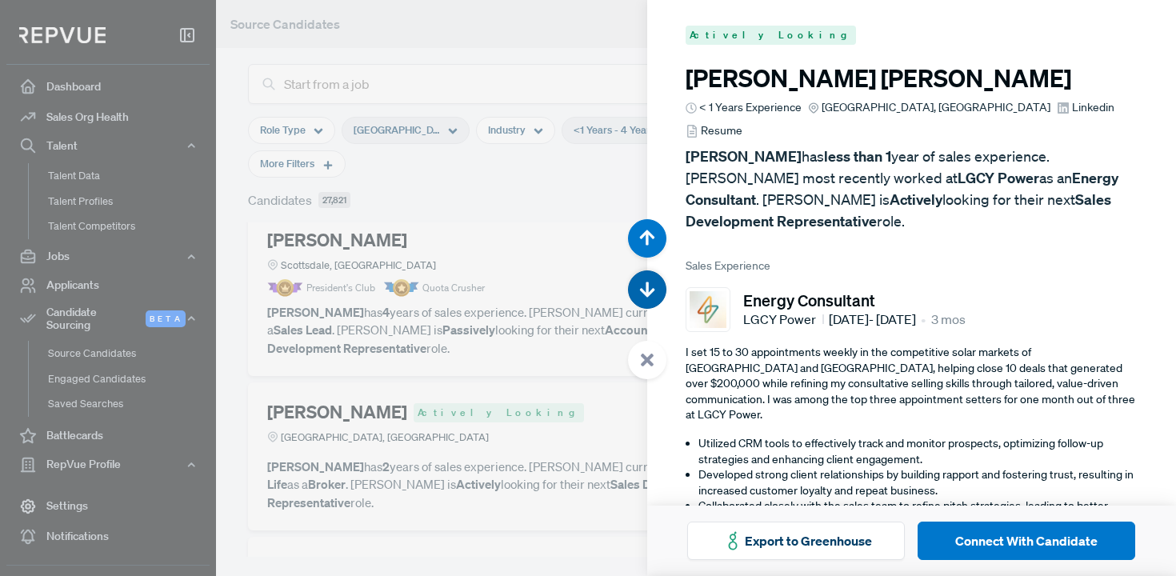
click at [653, 297] on icon "button" at bounding box center [647, 290] width 16 height 16
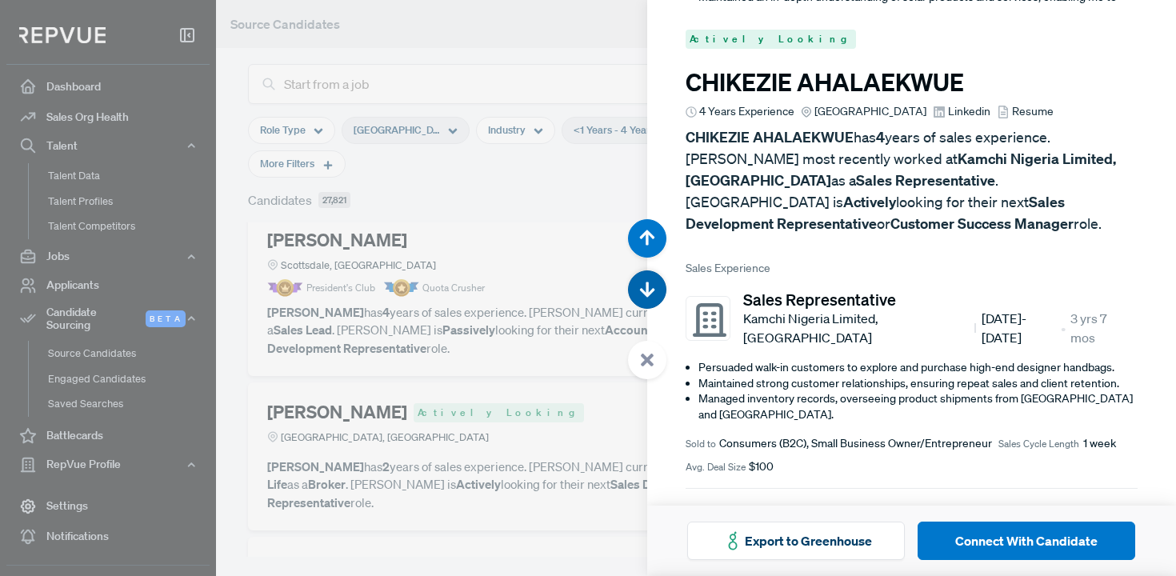
scroll to position [39737, 0]
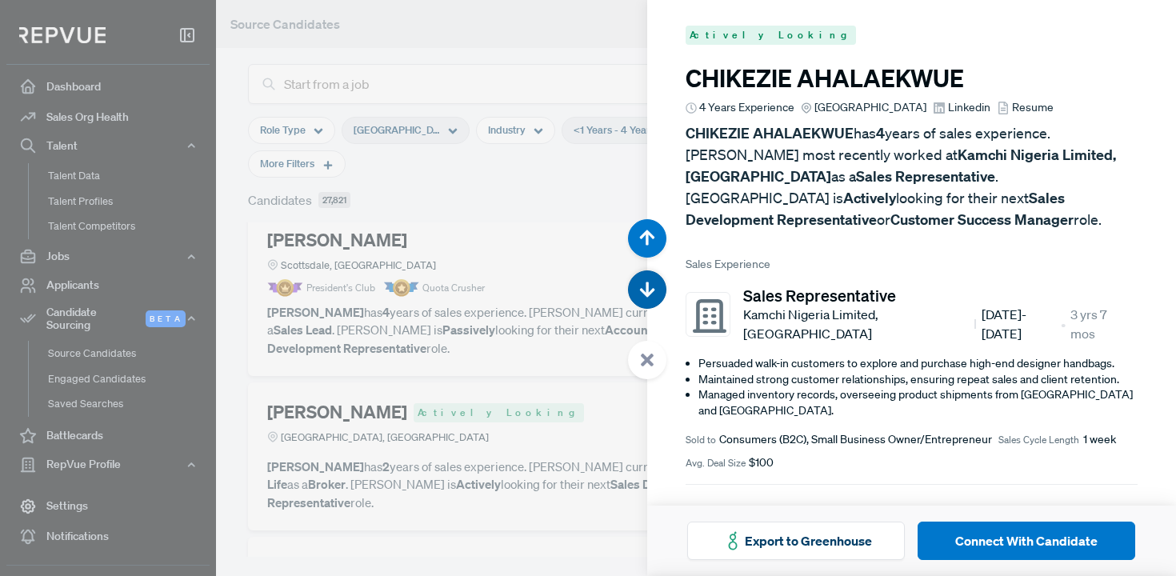
click at [653, 297] on icon "button" at bounding box center [647, 290] width 16 height 16
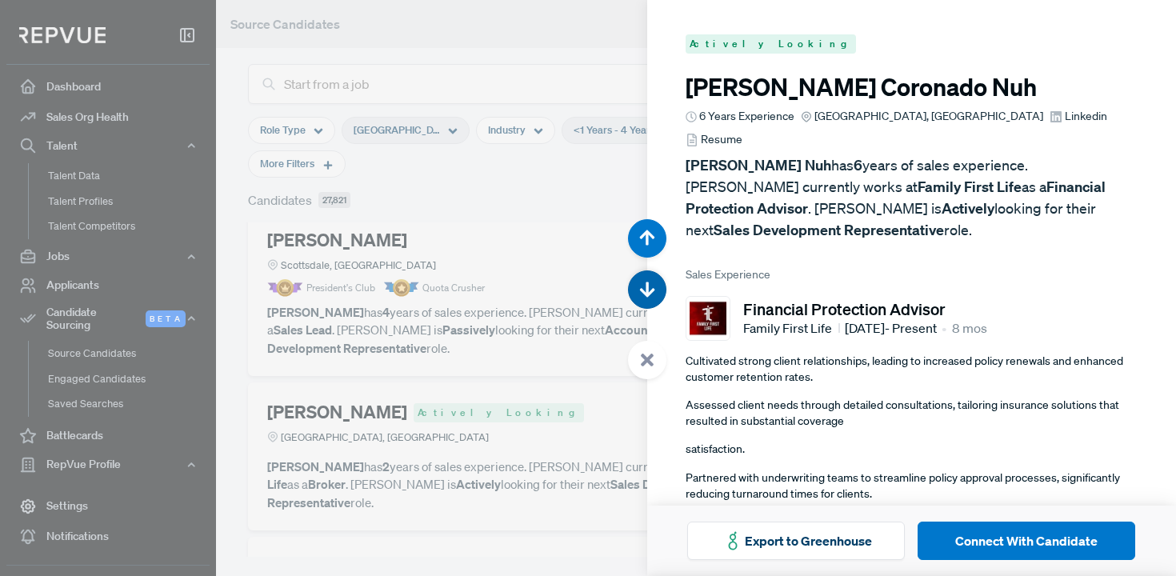
scroll to position [40312, 0]
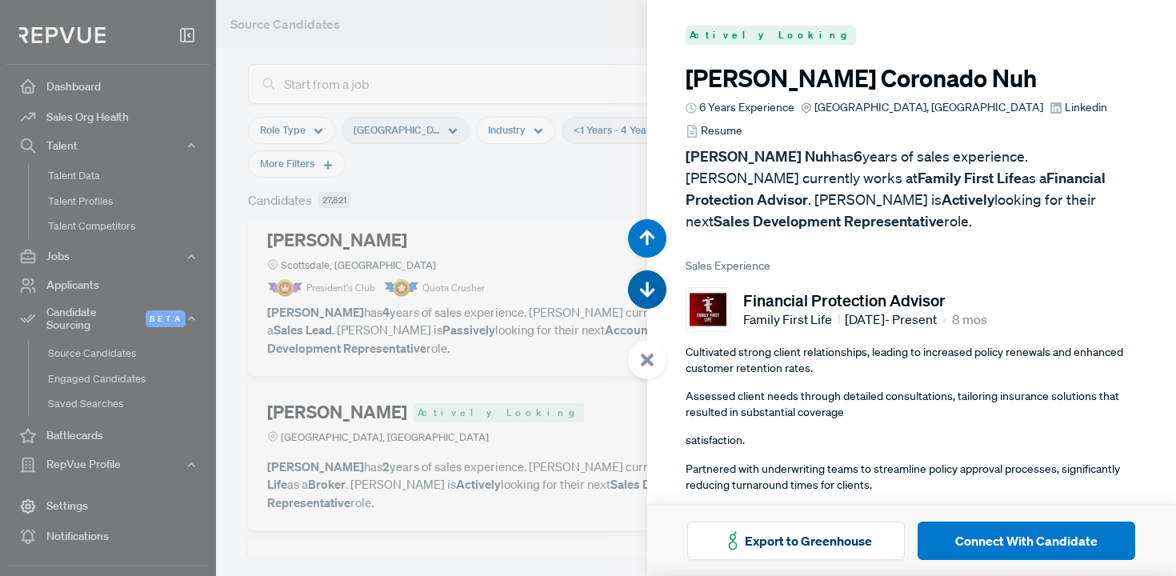
click at [653, 297] on icon "button" at bounding box center [647, 290] width 16 height 16
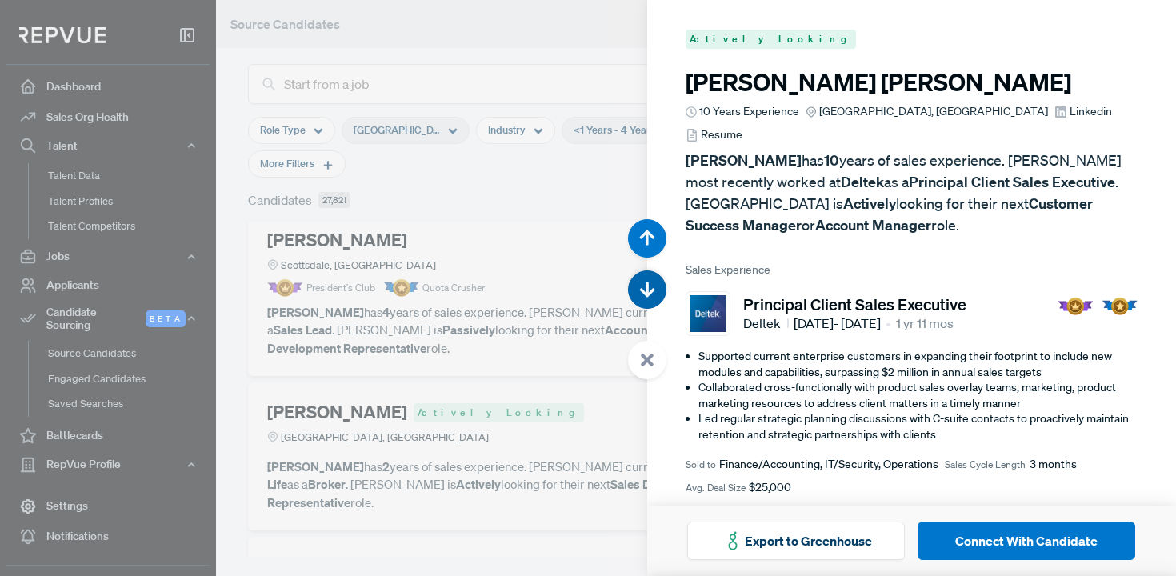
scroll to position [40888, 0]
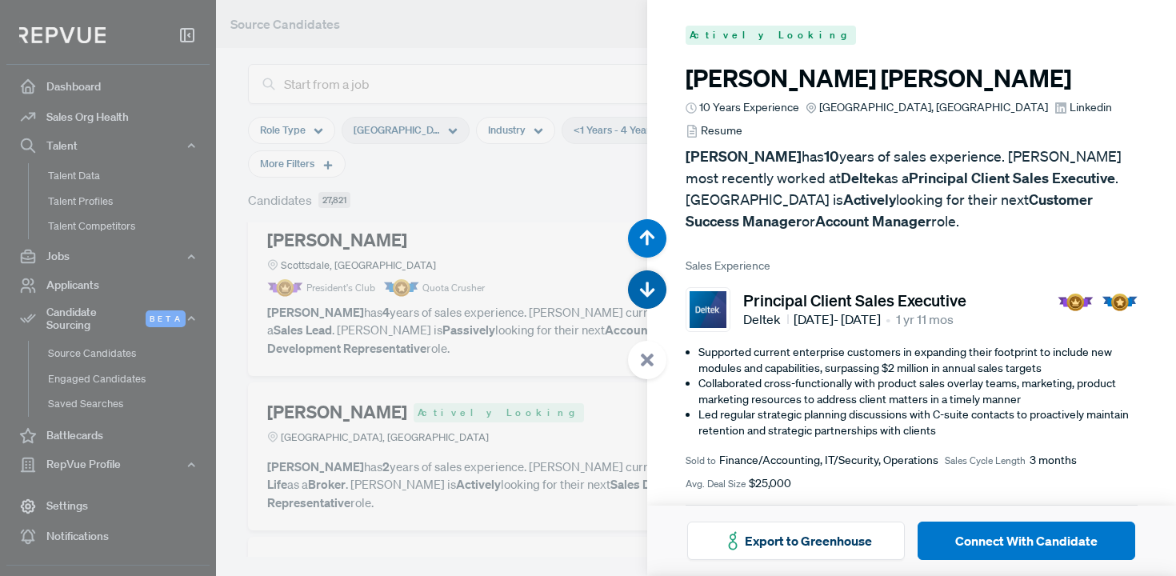
click at [656, 298] on button "button" at bounding box center [647, 289] width 38 height 38
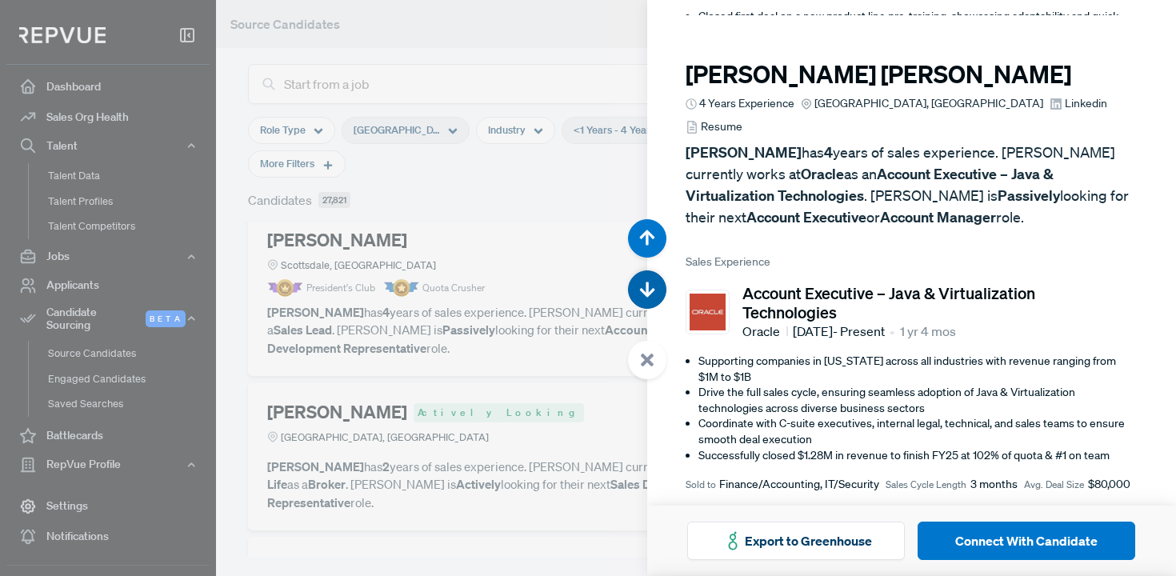
scroll to position [41464, 0]
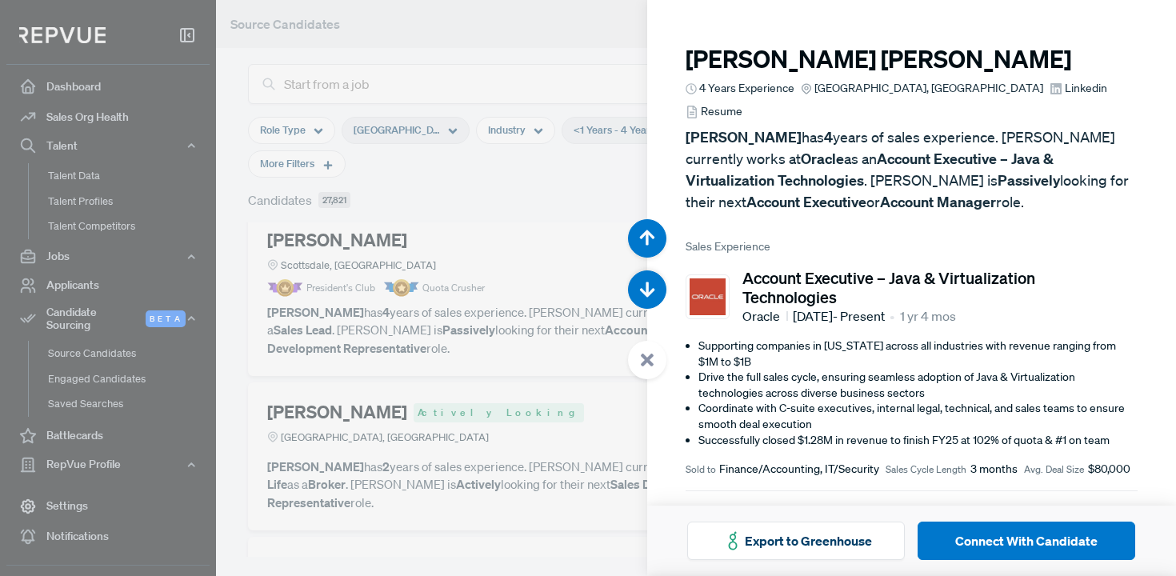
click at [307, 141] on div at bounding box center [588, 288] width 1176 height 576
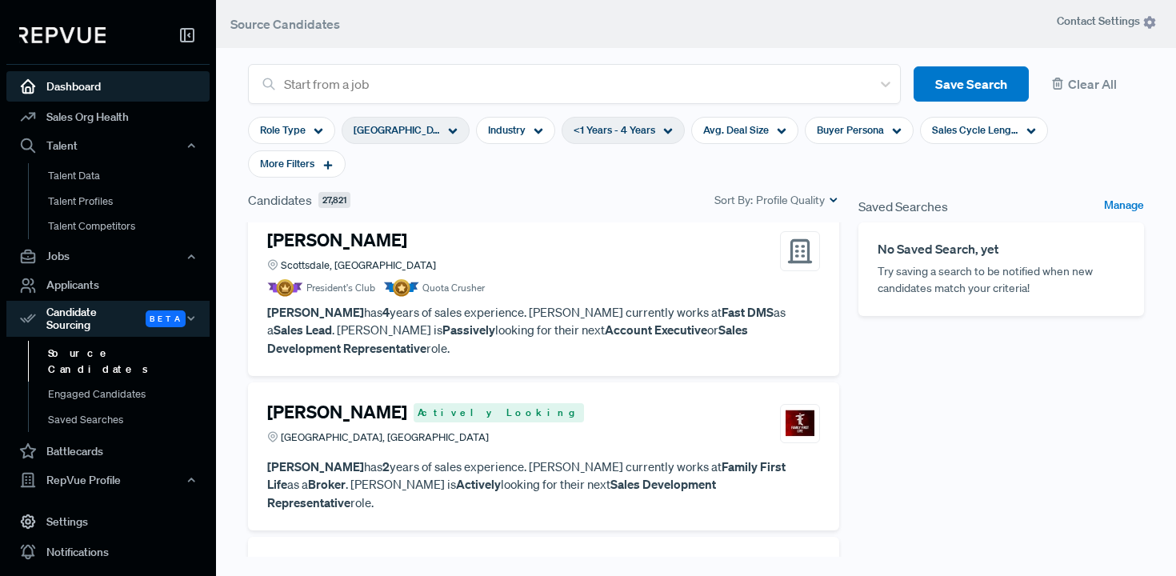
click at [96, 91] on link "Dashboard" at bounding box center [107, 86] width 203 height 30
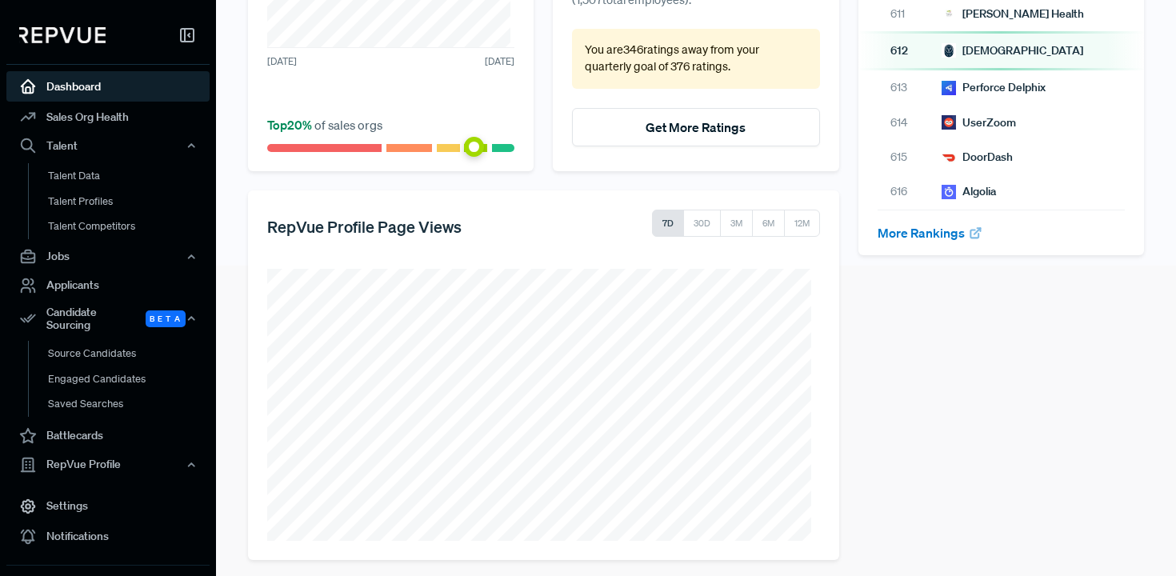
scroll to position [320, 0]
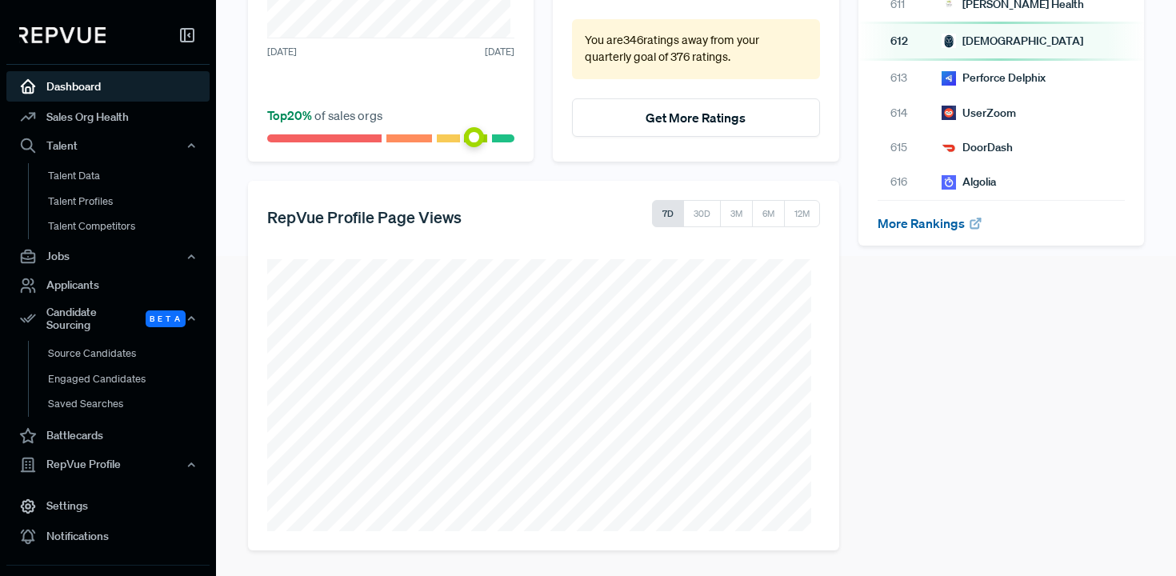
click at [940, 223] on link "More Rankings" at bounding box center [930, 223] width 106 height 16
